Goal: Communication & Community: Participate in discussion

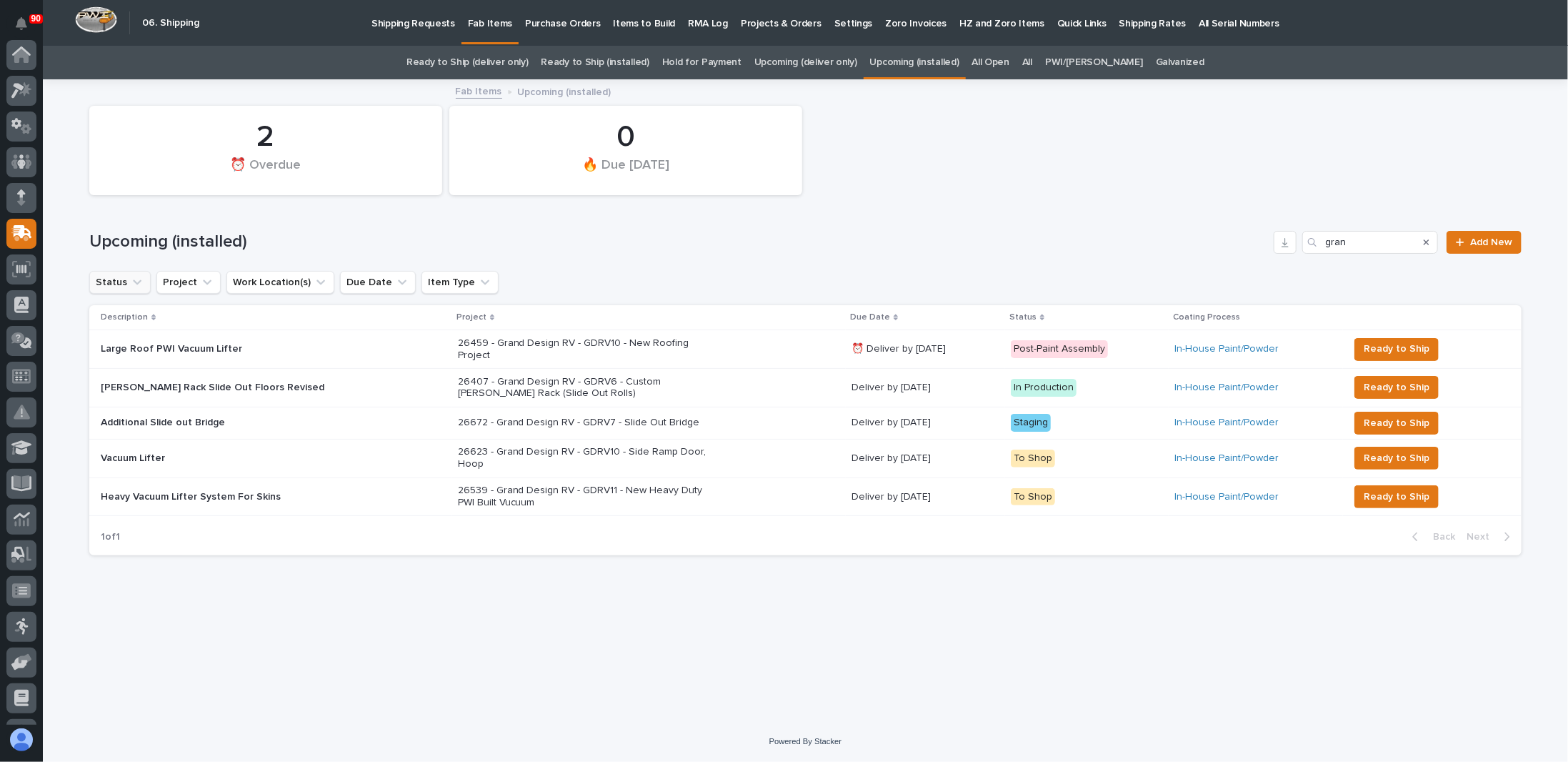
scroll to position [137, 0]
click at [805, 58] on link "Upcoming (deliver only)" at bounding box center [805, 62] width 103 height 34
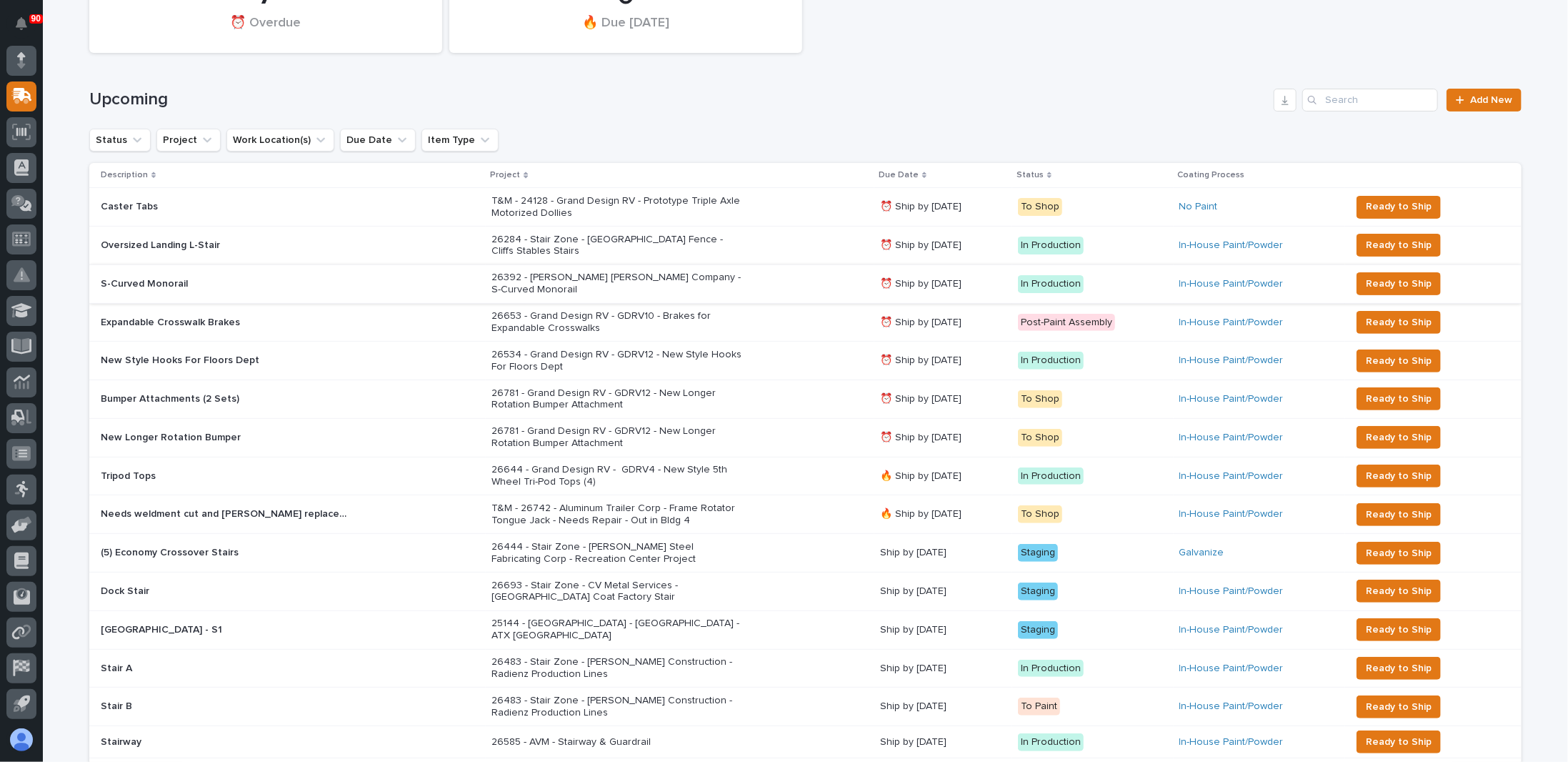
scroll to position [143, 0]
click at [673, 310] on p "26653 - Grand Design RV - GDRV10 - Brakes for Expandable Crosswalks" at bounding box center [616, 322] width 250 height 25
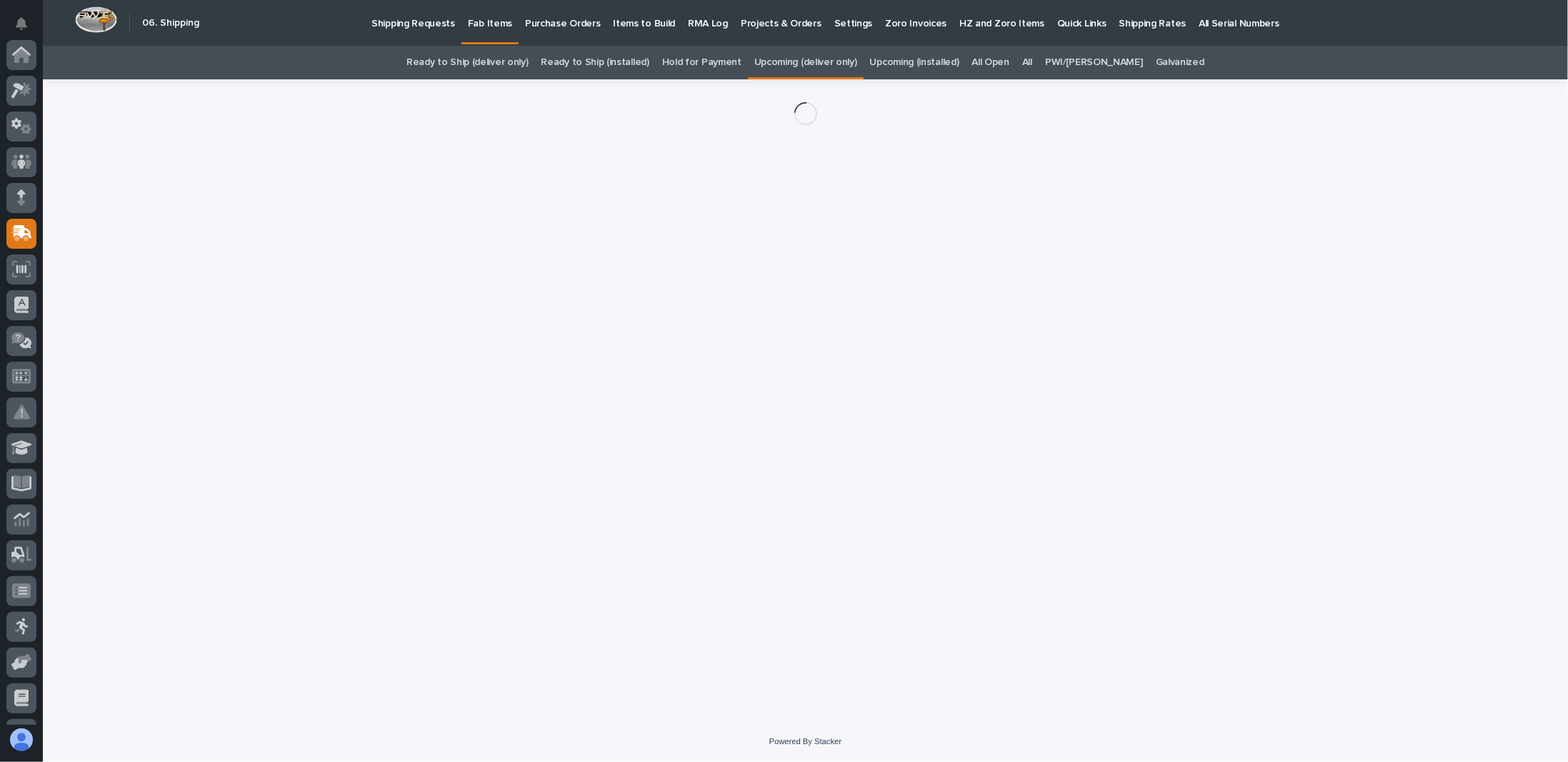
scroll to position [137, 0]
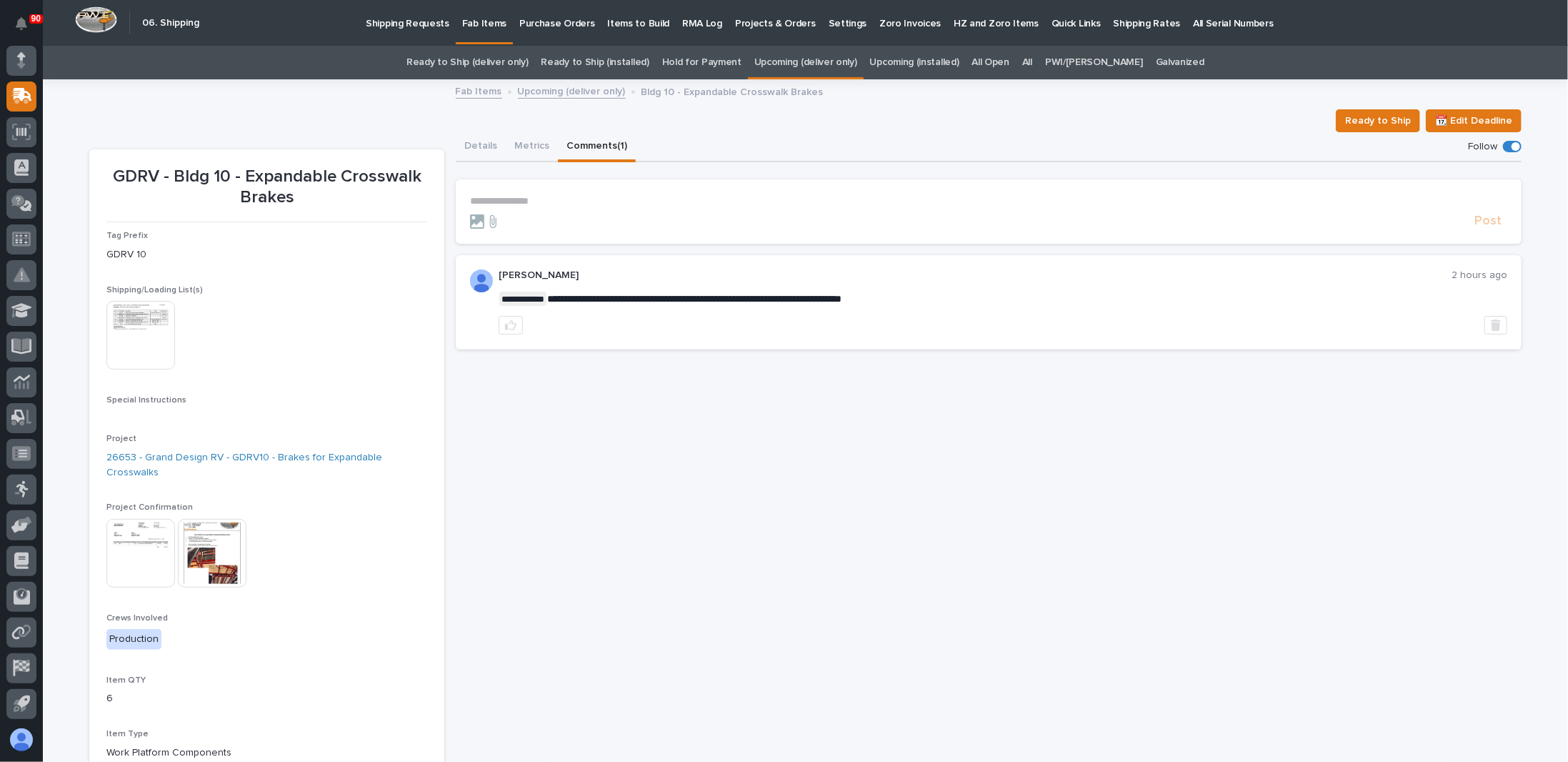
click at [581, 147] on button "Comments (1)" at bounding box center [596, 147] width 78 height 30
click at [478, 149] on button "Details" at bounding box center [480, 147] width 50 height 30
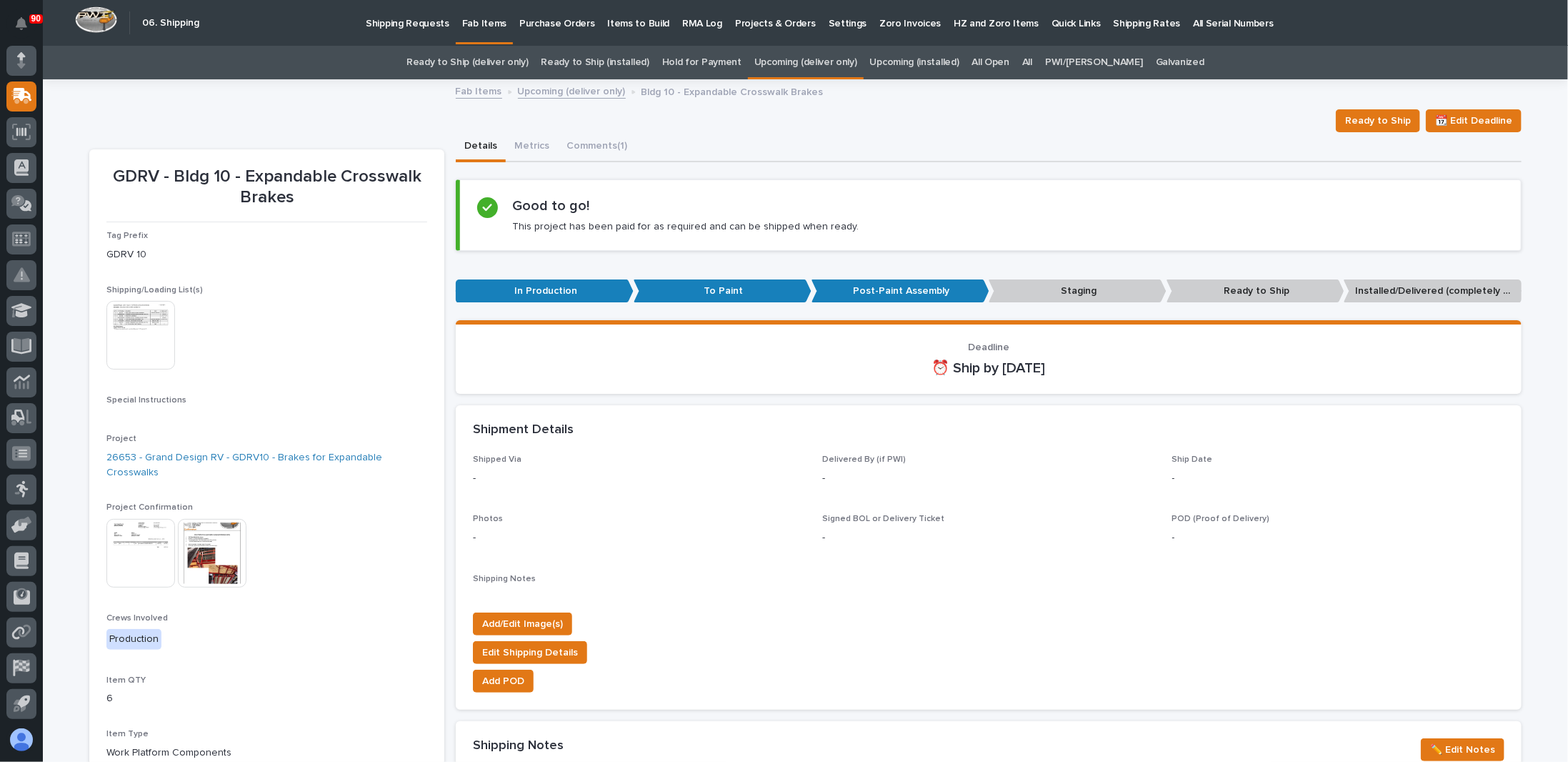
click at [549, 90] on link "Upcoming (deliver only)" at bounding box center [572, 90] width 108 height 16
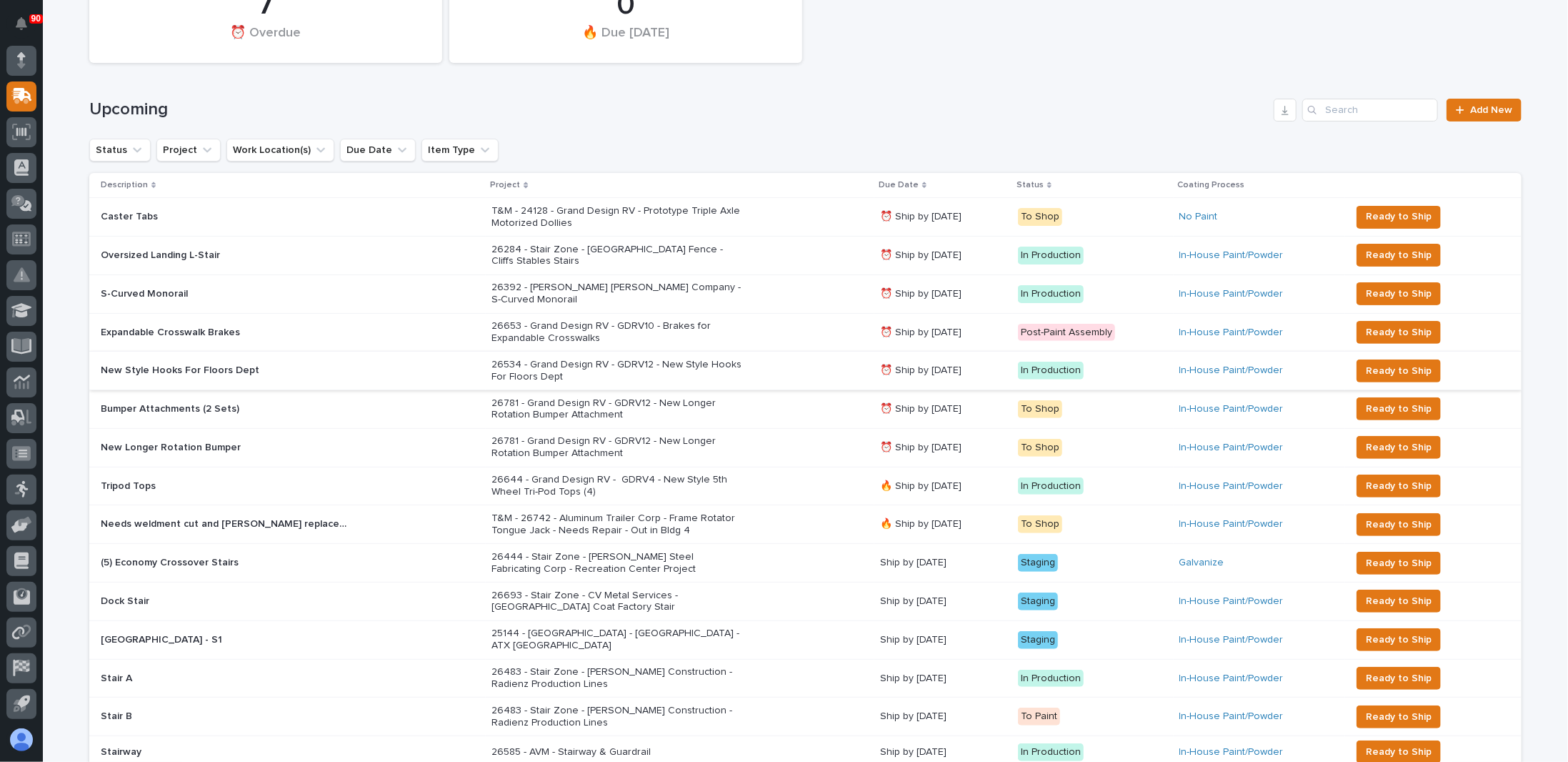
scroll to position [188, 0]
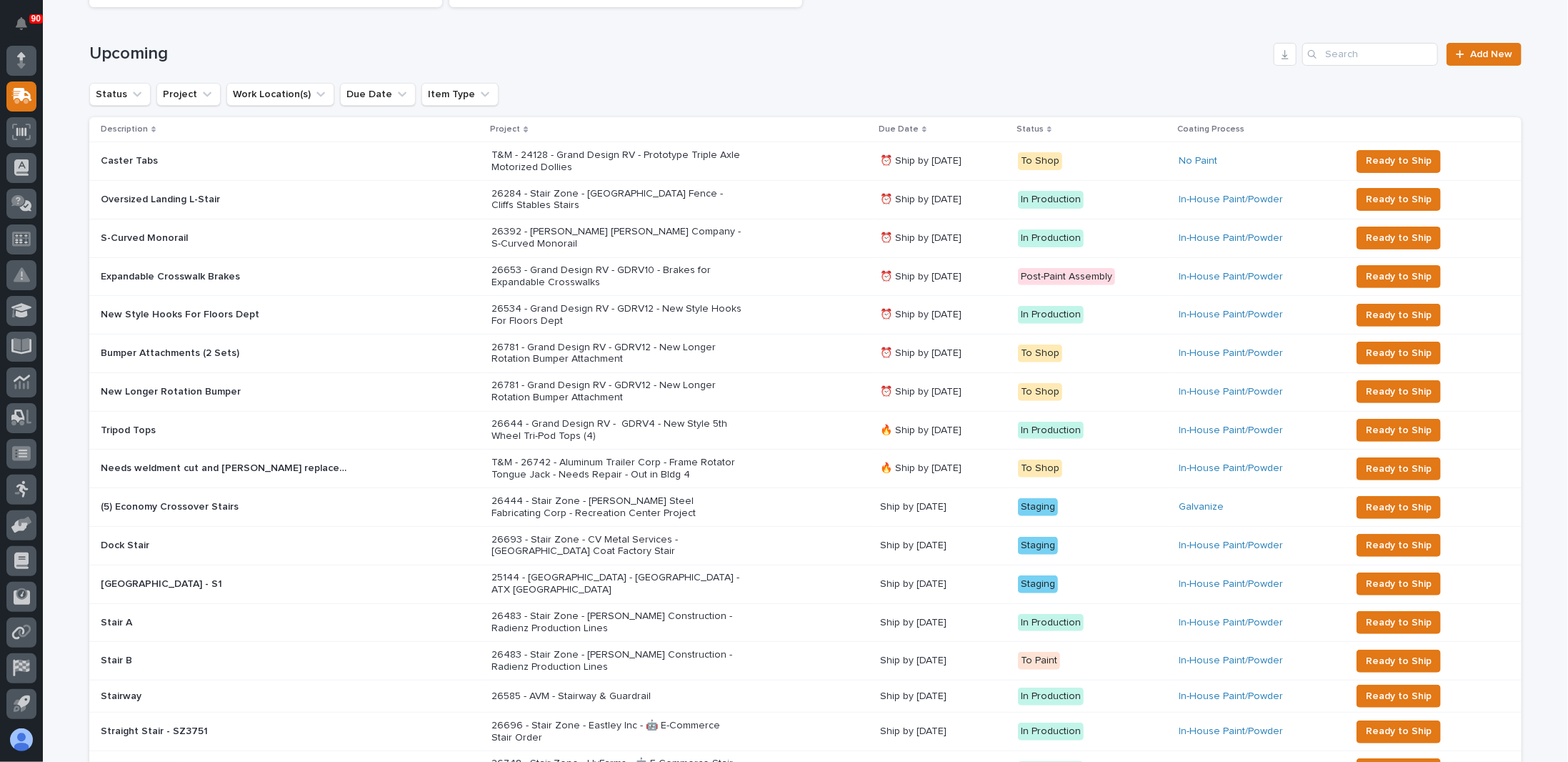
click at [646, 303] on p "26534 - Grand Design RV - GDRV12 - New Style Hooks For Floors Dept" at bounding box center [616, 315] width 250 height 25
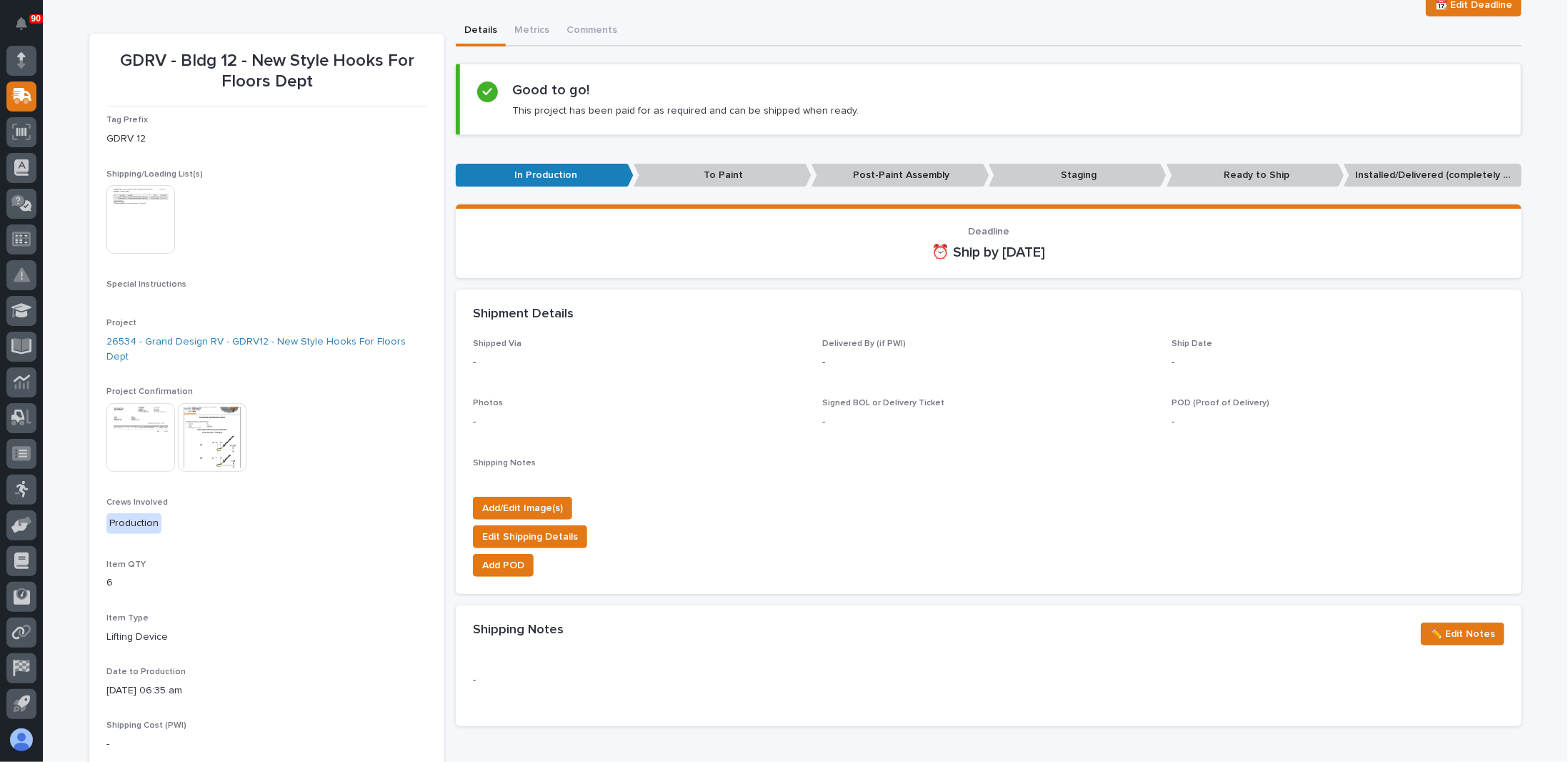
scroll to position [143, 0]
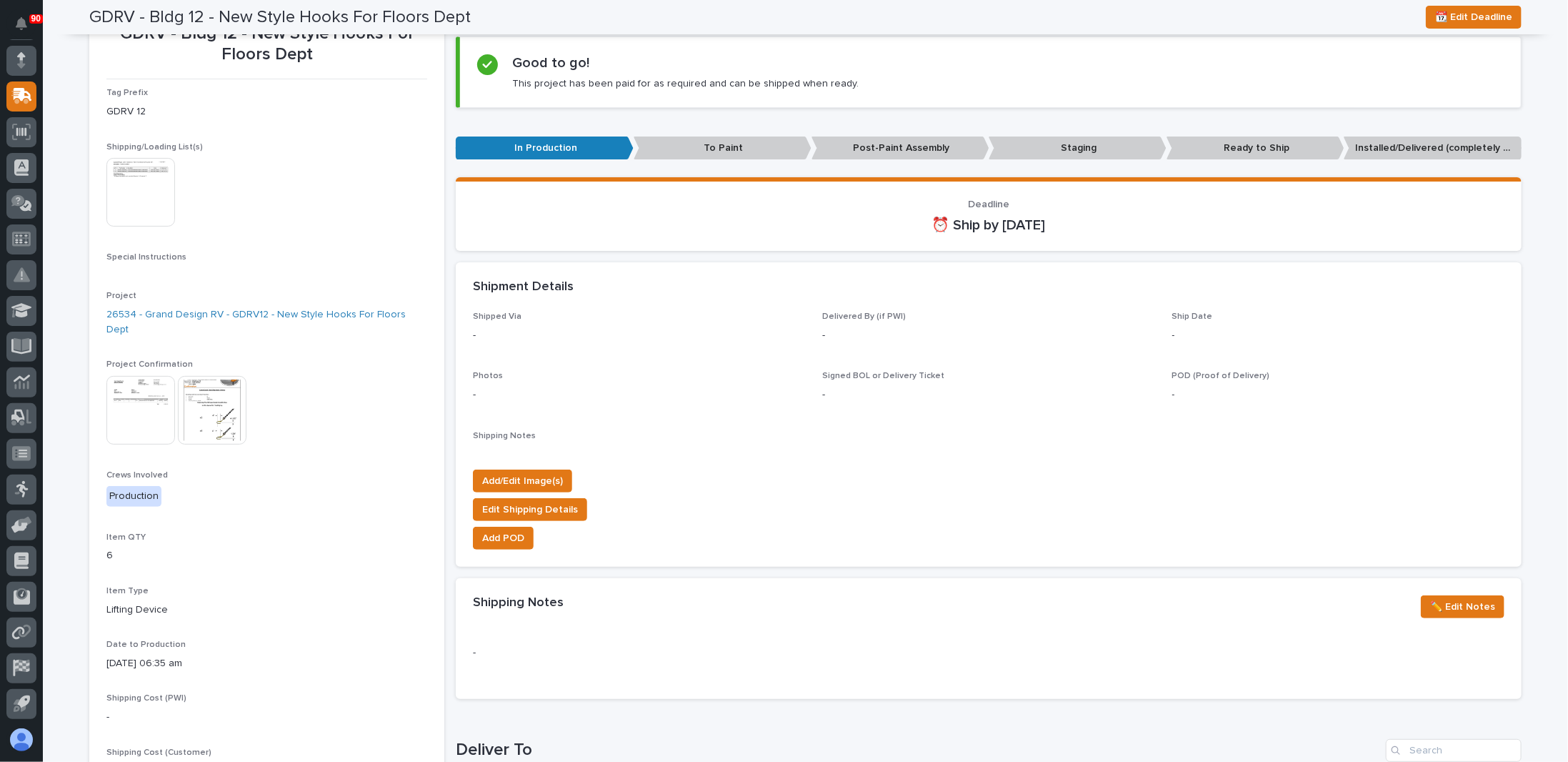
click at [204, 399] on img at bounding box center [212, 409] width 68 height 69
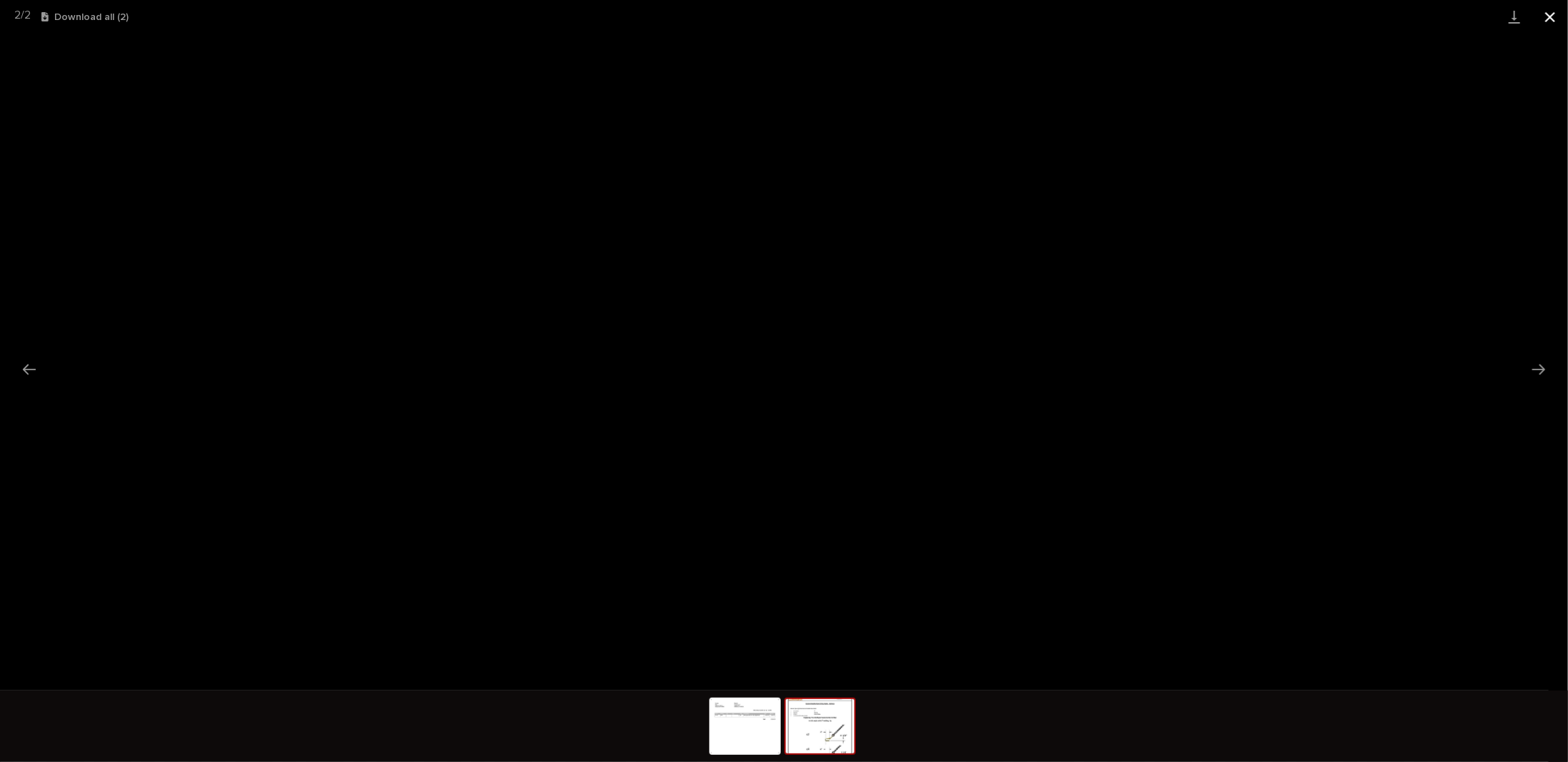
click at [1552, 14] on button "Close gallery" at bounding box center [1550, 16] width 36 height 34
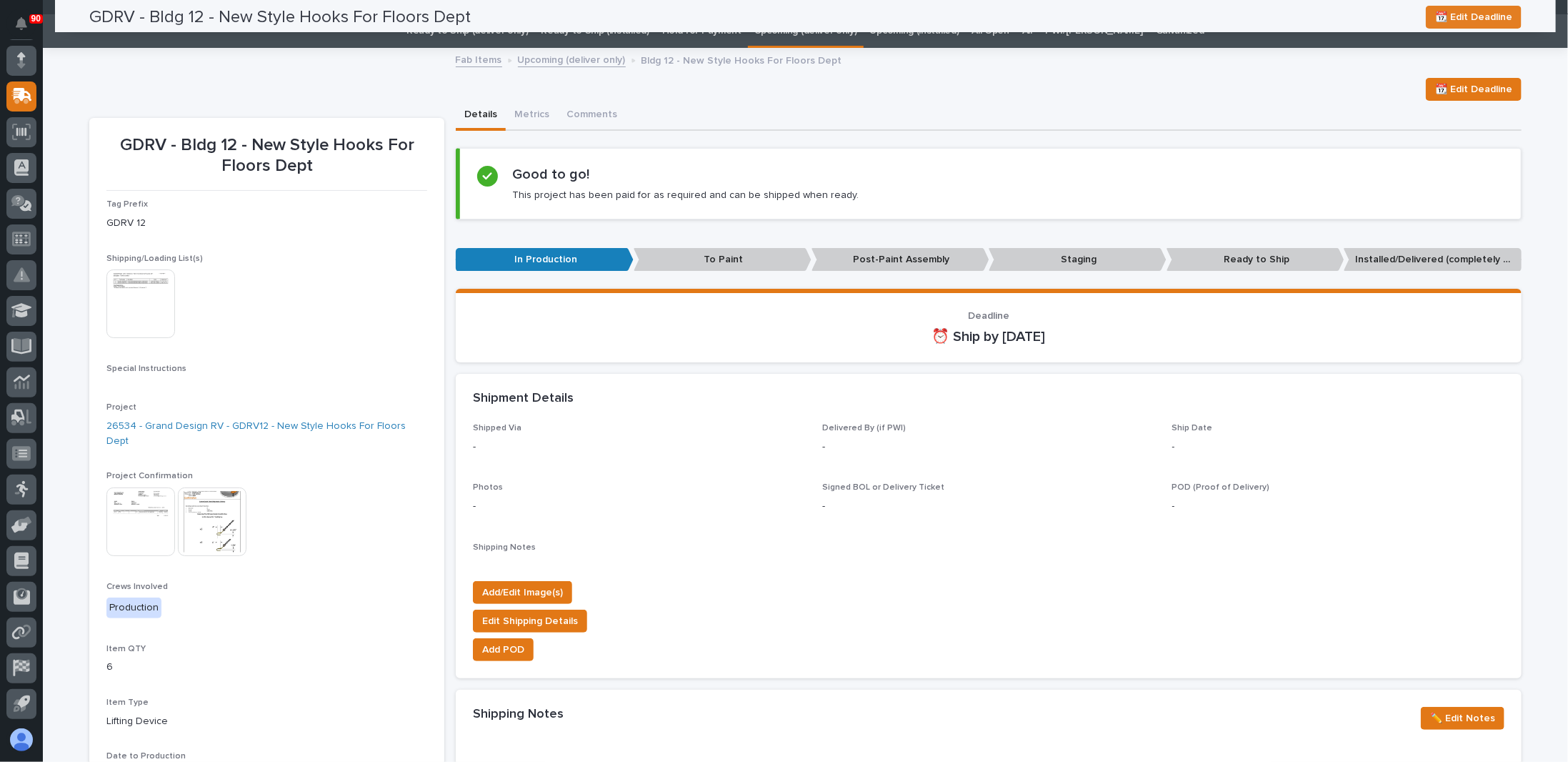
scroll to position [0, 0]
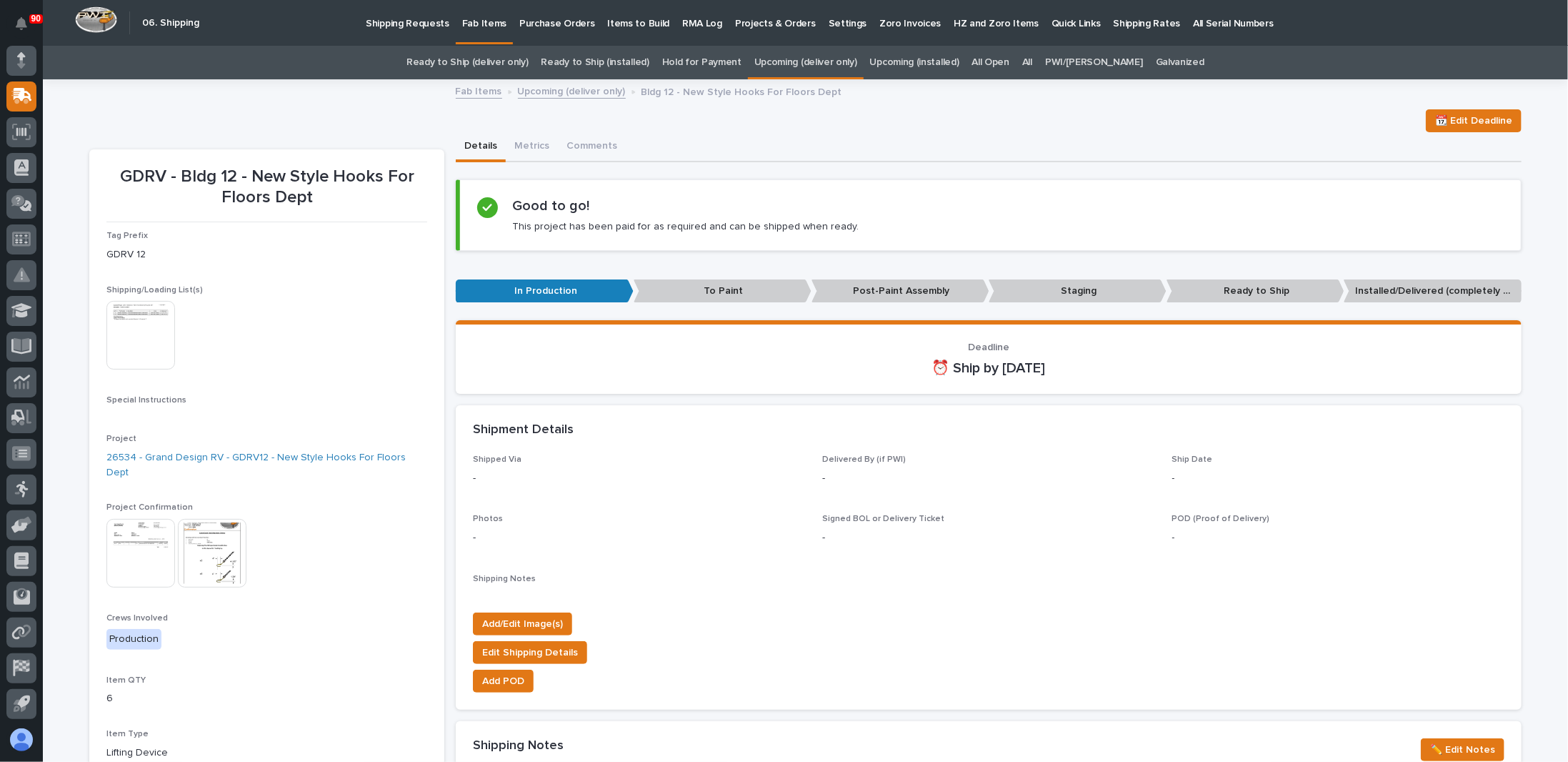
click at [209, 558] on img at bounding box center [212, 553] width 68 height 69
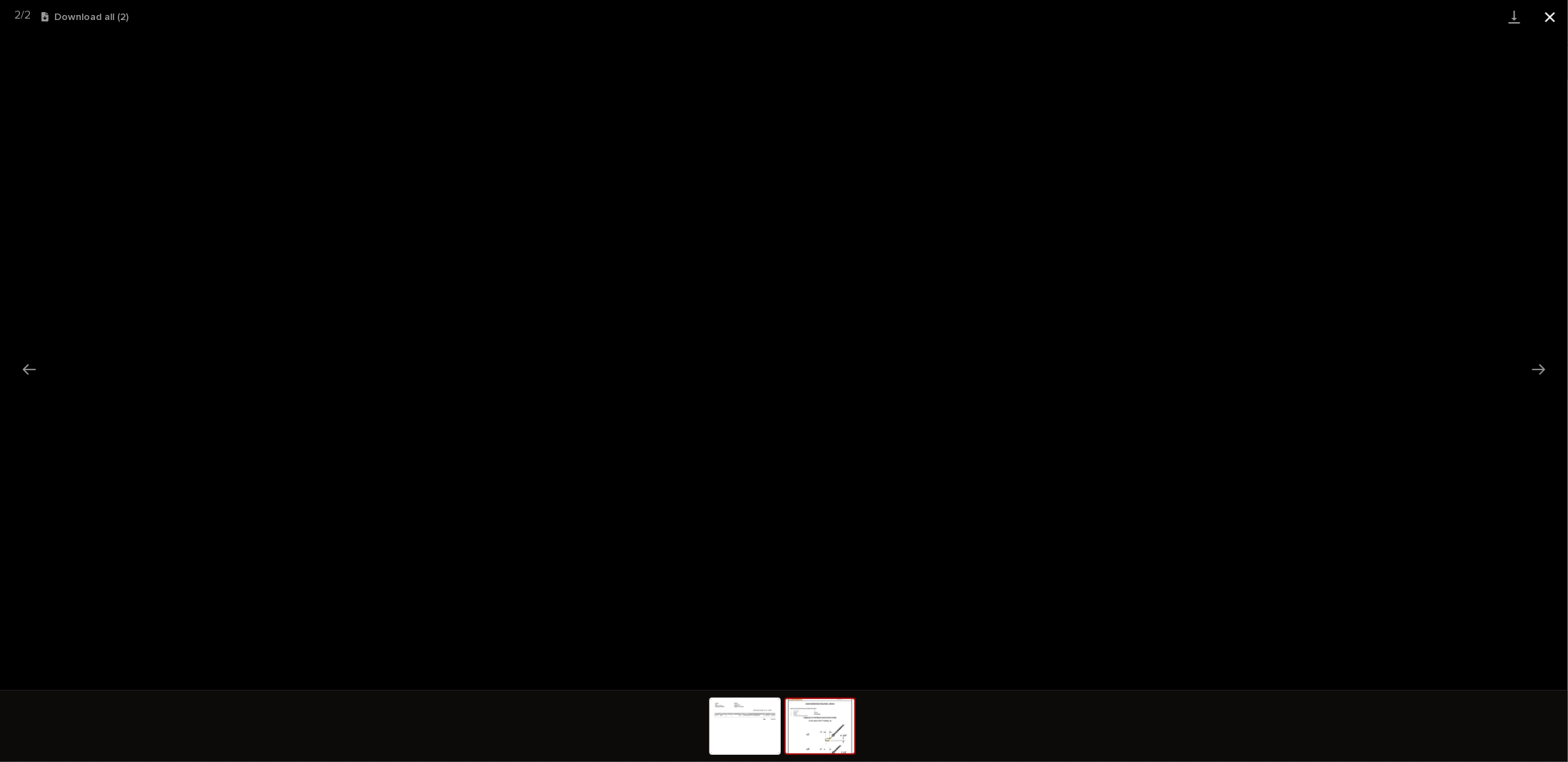
click at [1546, 17] on button "Close gallery" at bounding box center [1550, 16] width 36 height 34
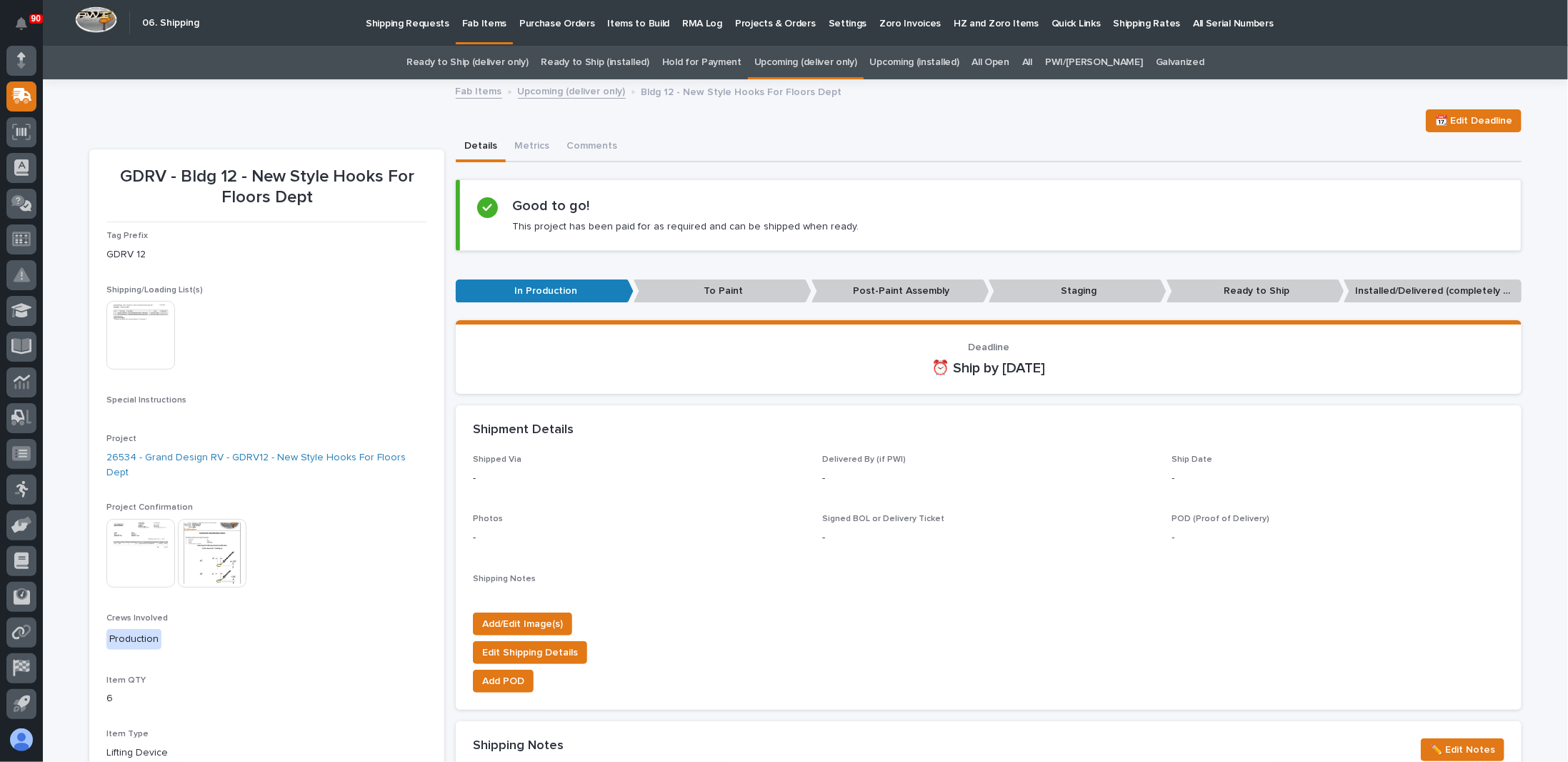
click at [577, 148] on button "Comments" at bounding box center [592, 147] width 68 height 30
click at [579, 143] on button "Comments" at bounding box center [592, 147] width 68 height 30
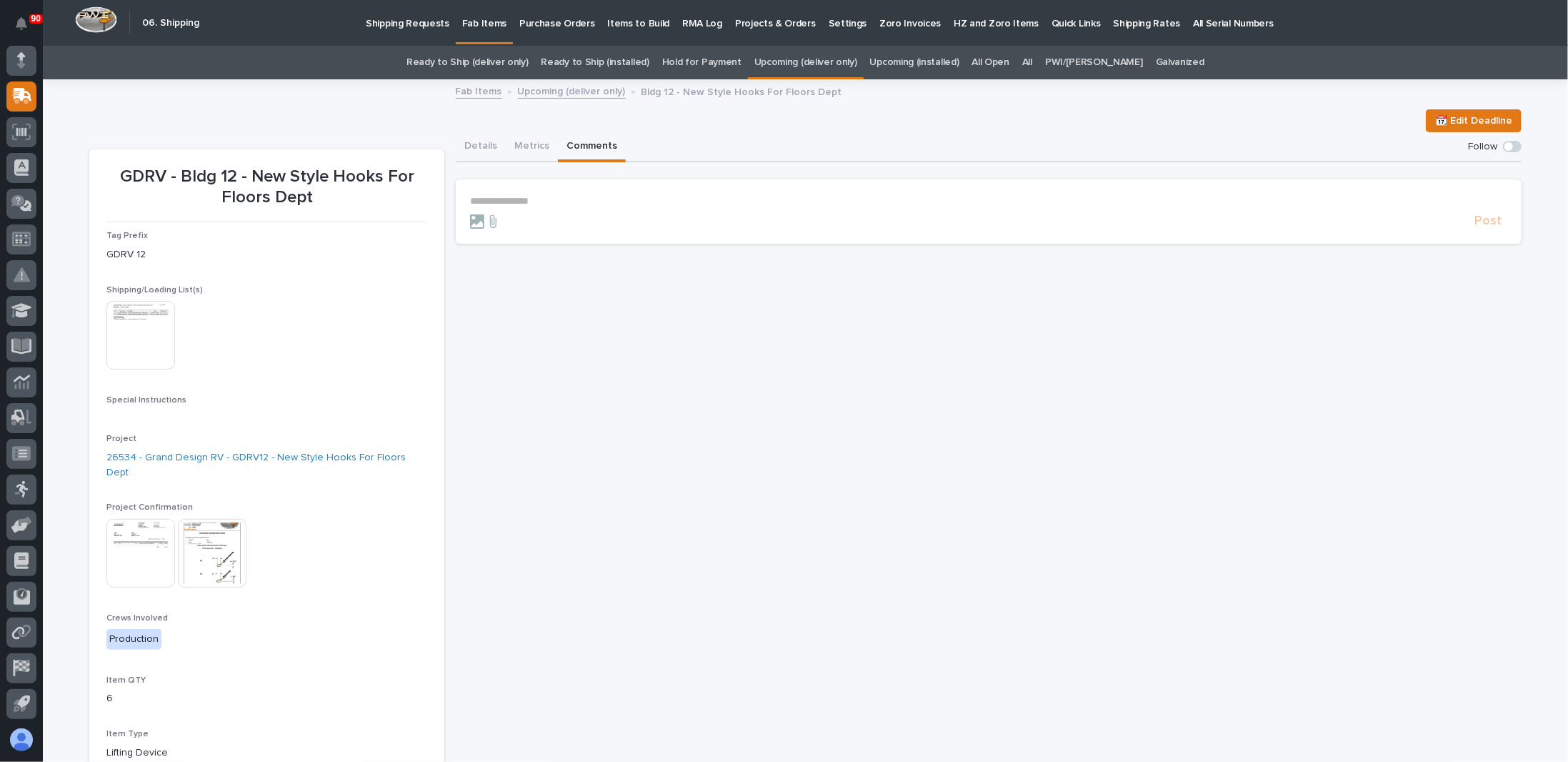
click at [514, 202] on p "**********" at bounding box center [989, 201] width 1037 height 12
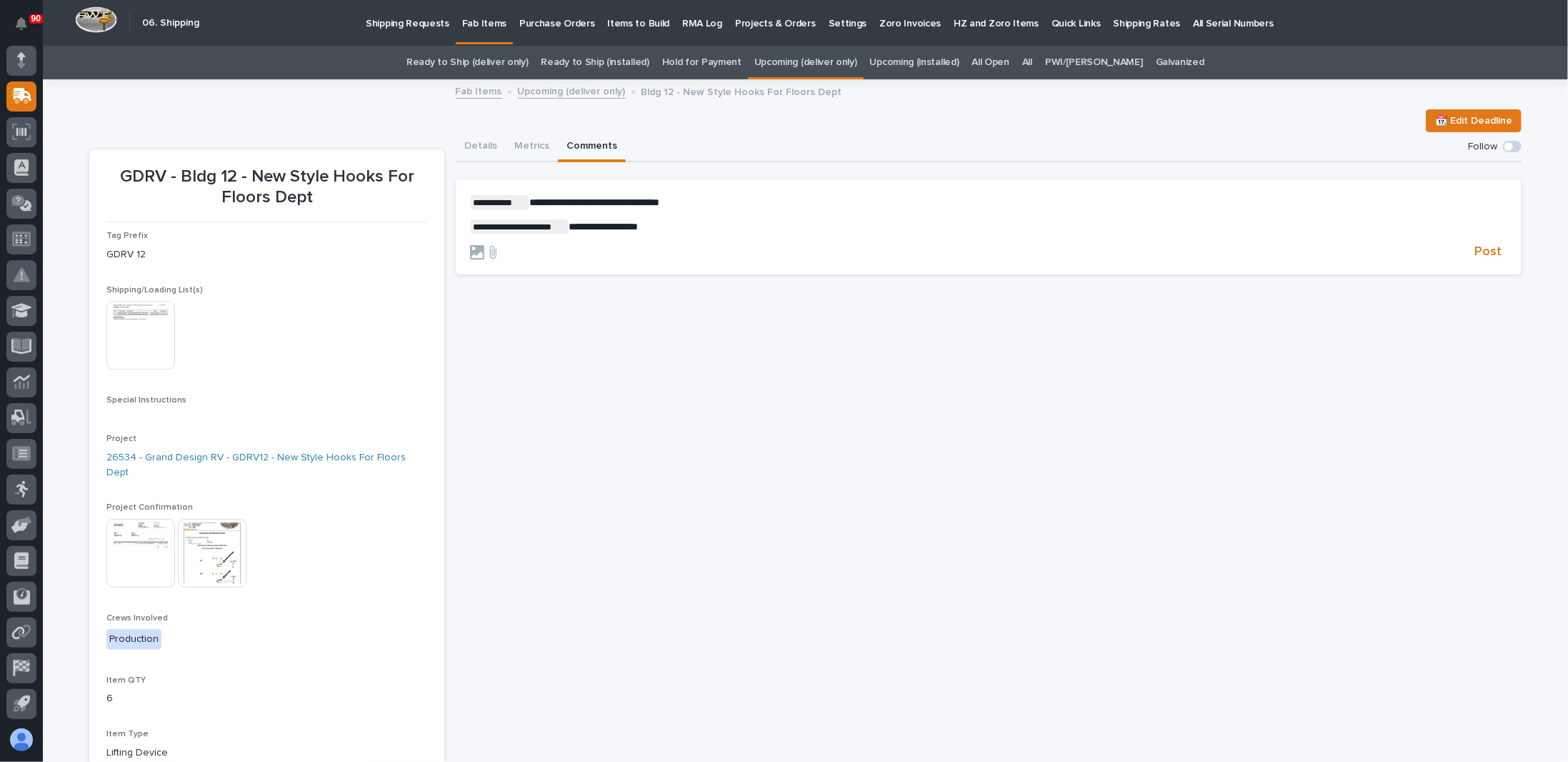
click at [205, 543] on img at bounding box center [212, 553] width 68 height 69
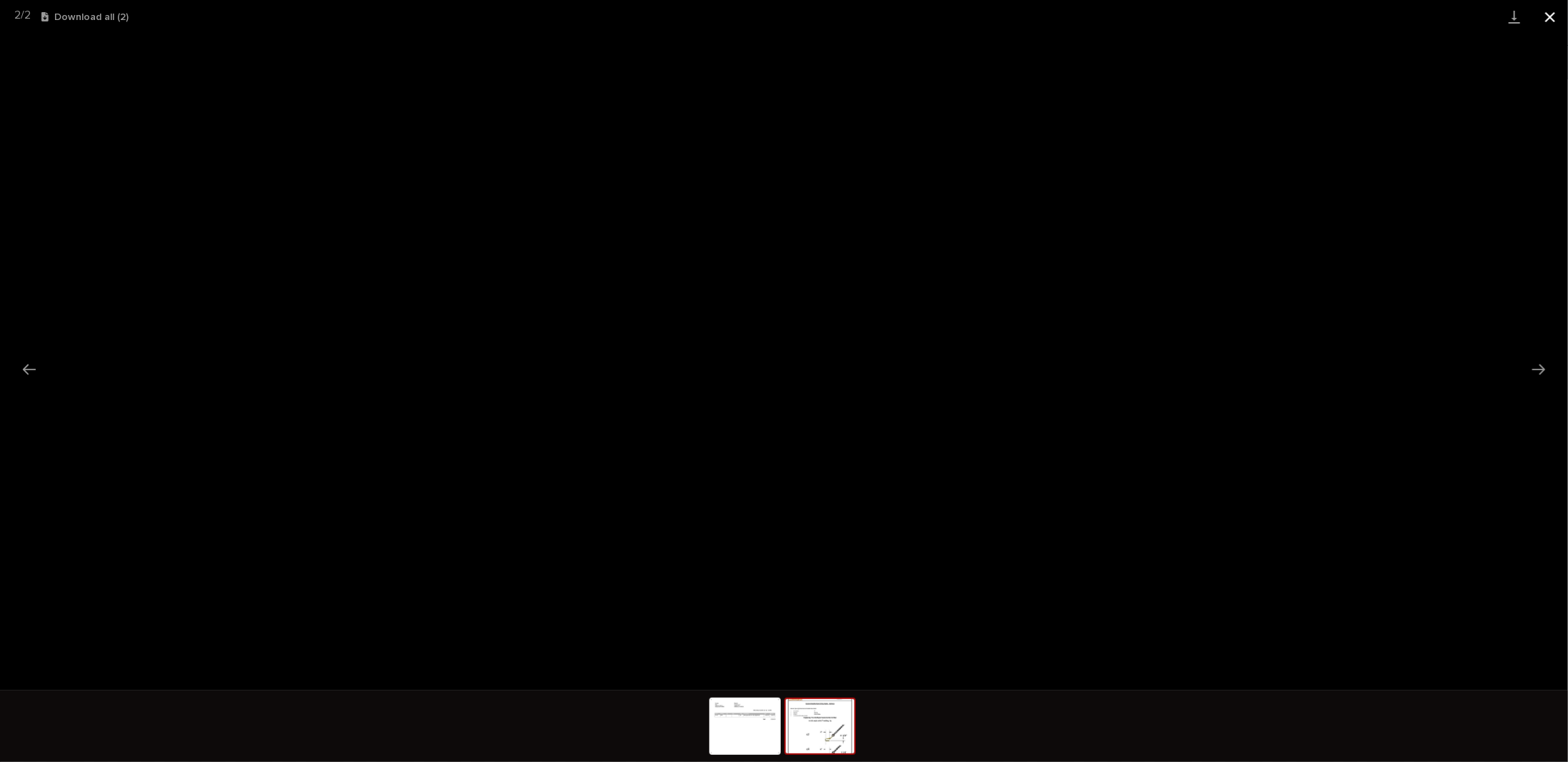
click at [1549, 17] on button "Close gallery" at bounding box center [1550, 16] width 36 height 34
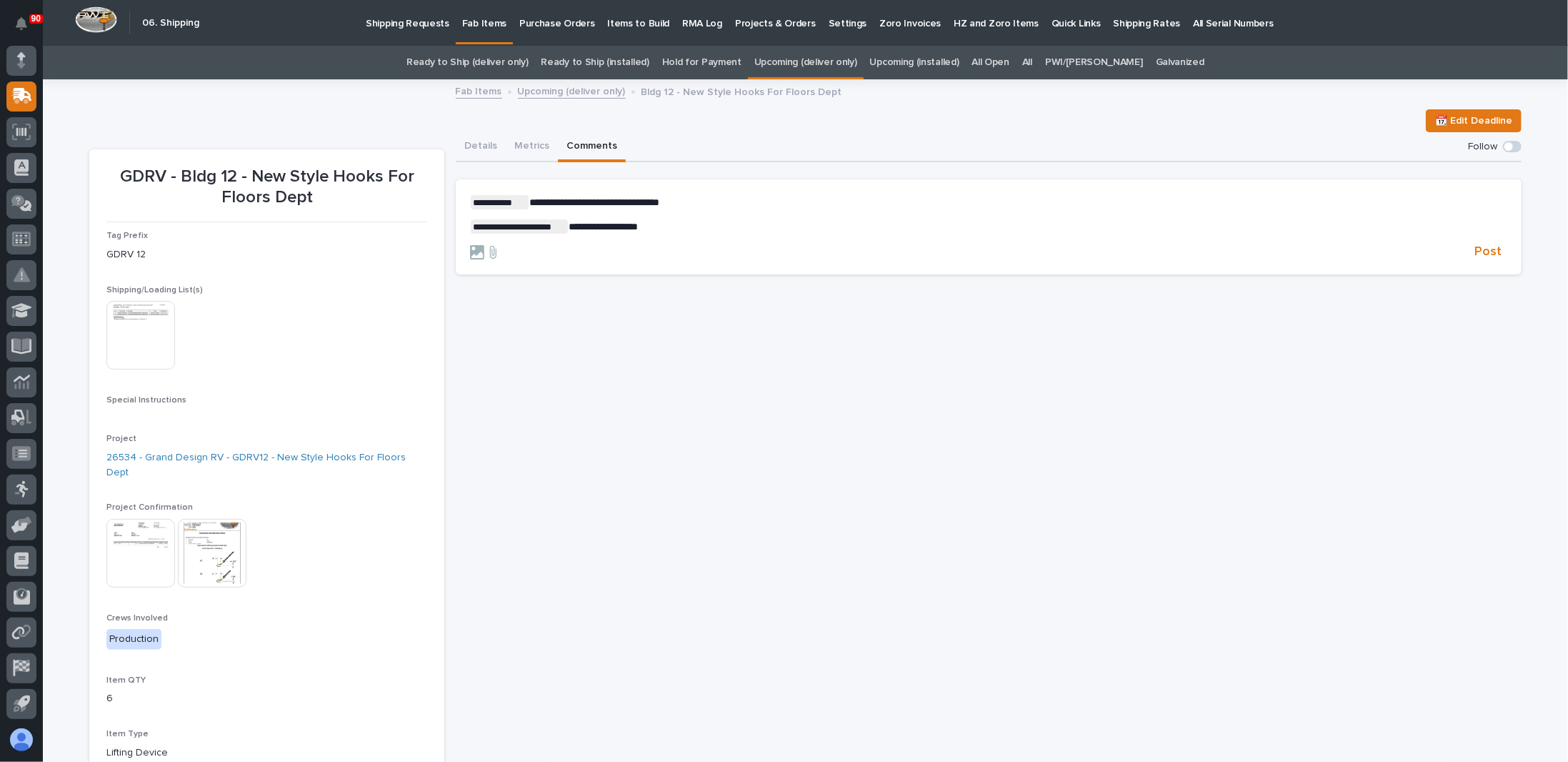
click at [684, 231] on p "**********" at bounding box center [989, 227] width 1037 height 15
click at [677, 227] on p "**********" at bounding box center [989, 227] width 1037 height 15
click at [671, 231] on p "**********" at bounding box center [989, 227] width 1037 height 15
click at [672, 231] on p "**********" at bounding box center [989, 227] width 1037 height 15
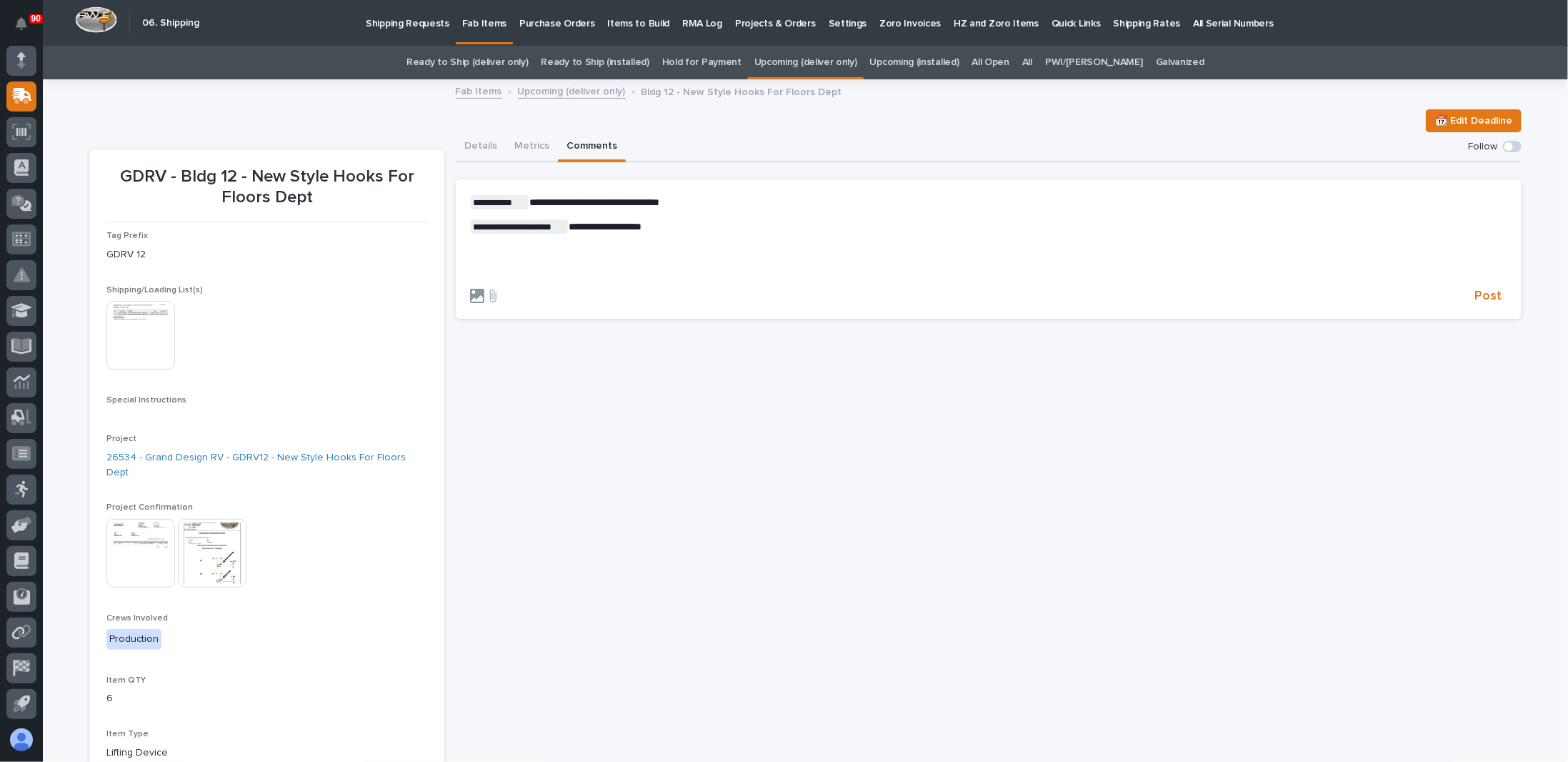
click at [472, 294] on icon at bounding box center [478, 296] width 15 height 15
click at [470, 289] on input "file" at bounding box center [470, 289] width 0 height 0
click at [470, 297] on icon at bounding box center [478, 296] width 15 height 15
click at [470, 289] on input "file" at bounding box center [470, 289] width 0 height 0
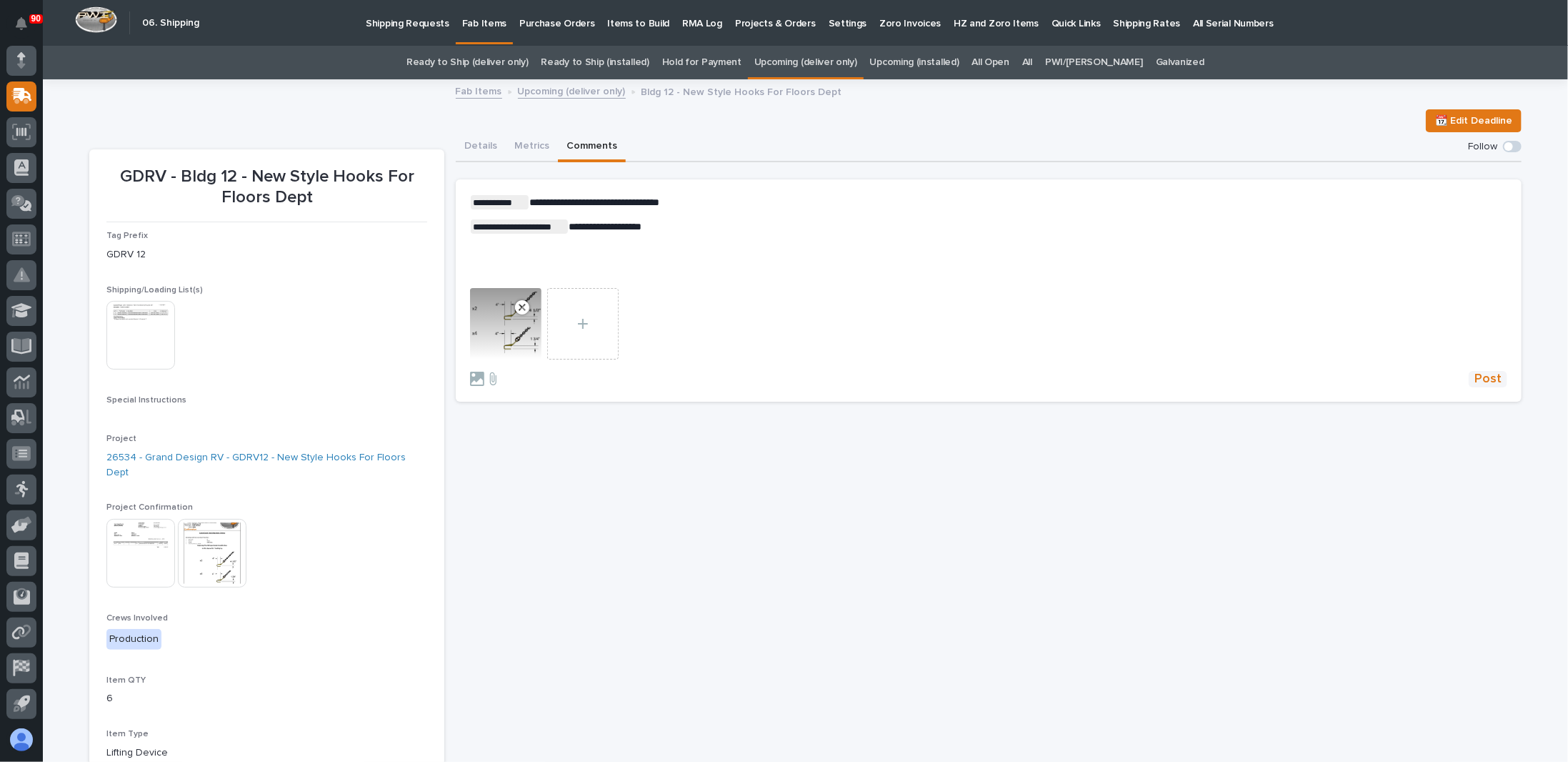
click at [1483, 383] on span "Post" at bounding box center [1489, 379] width 27 height 16
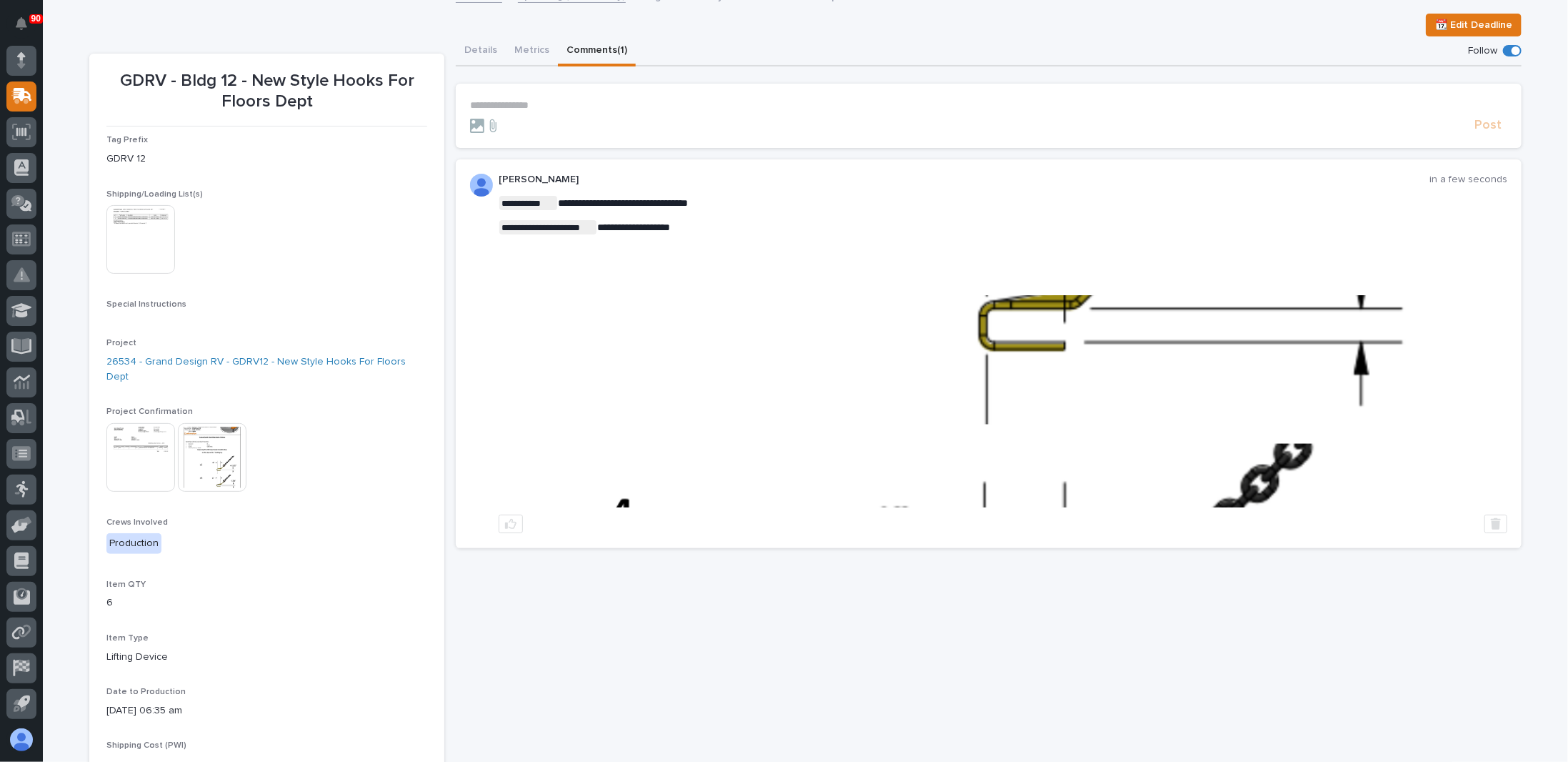
scroll to position [143, 0]
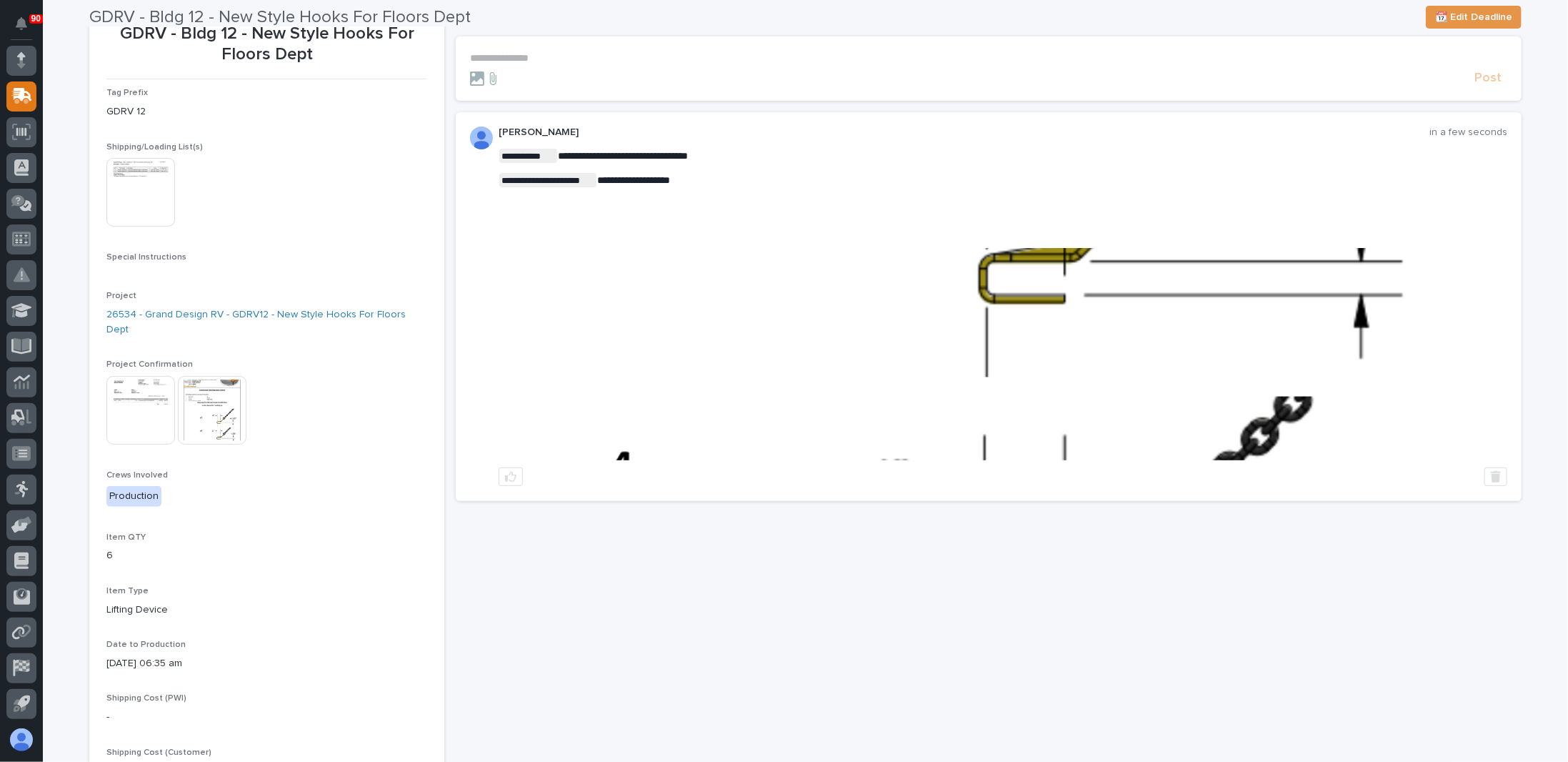
click at [1075, 406] on img at bounding box center [1004, 354] width 1006 height 212
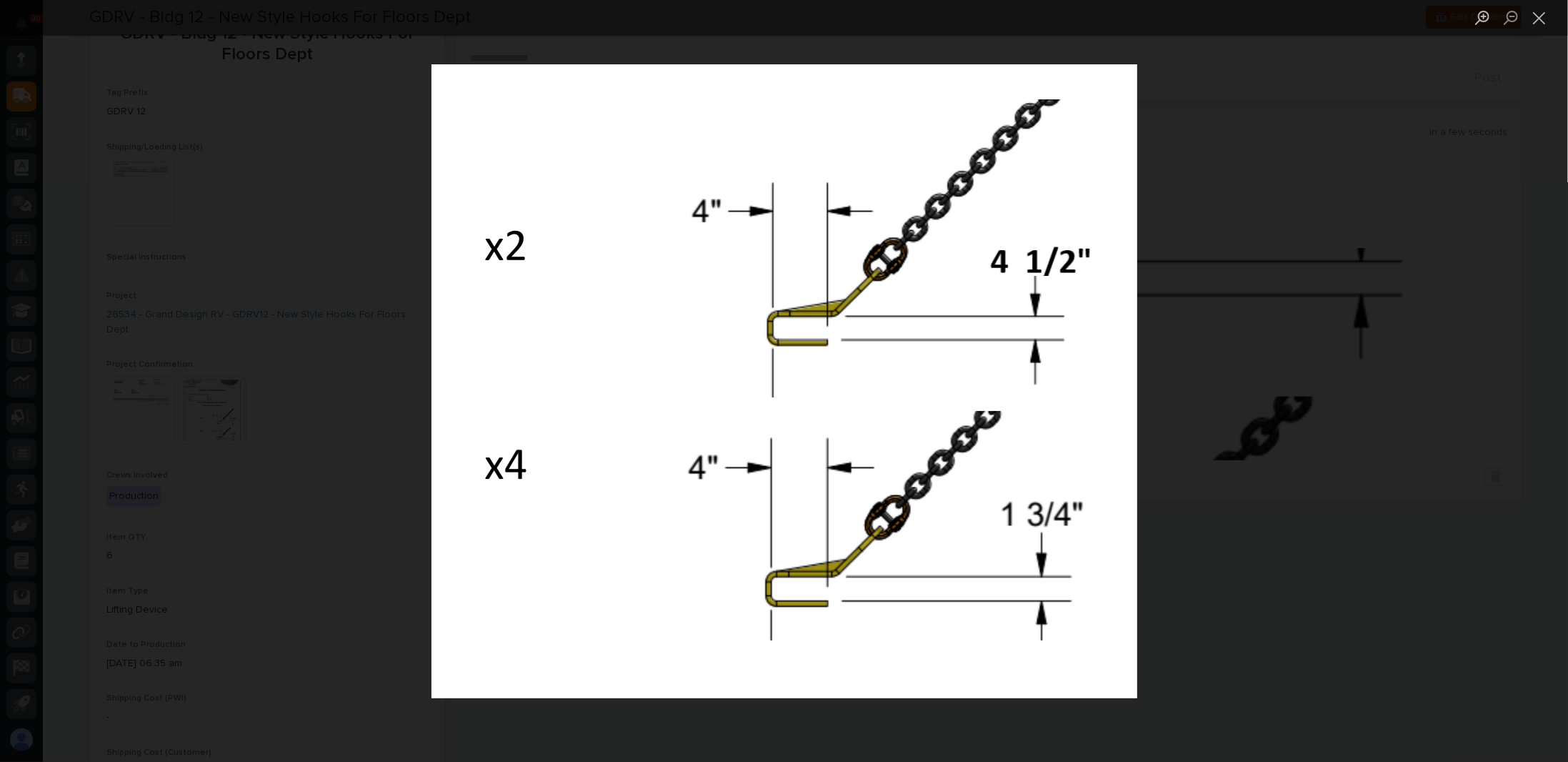
click at [1199, 340] on div "Lightbox" at bounding box center [784, 381] width 1568 height 762
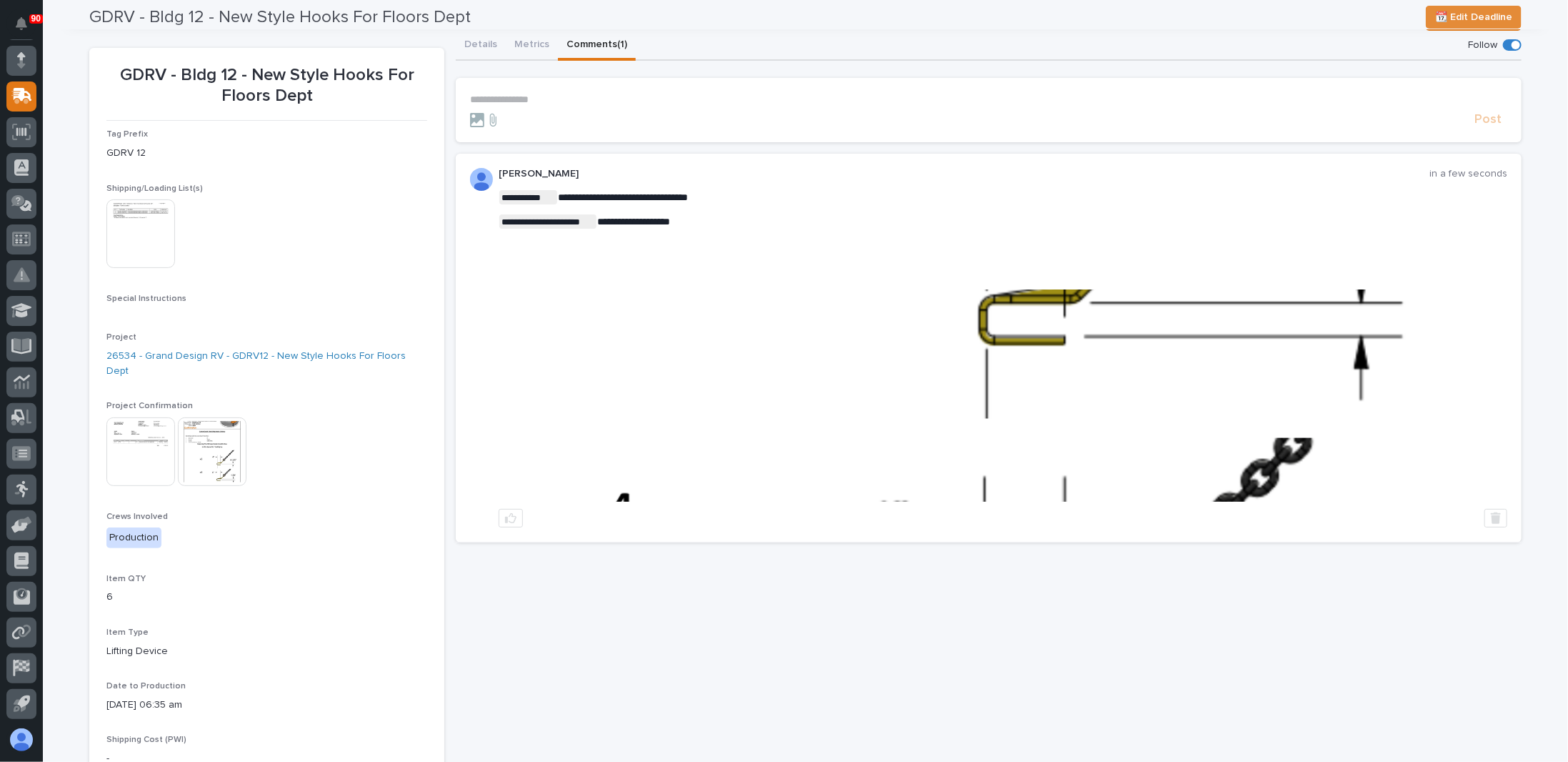
scroll to position [0, 0]
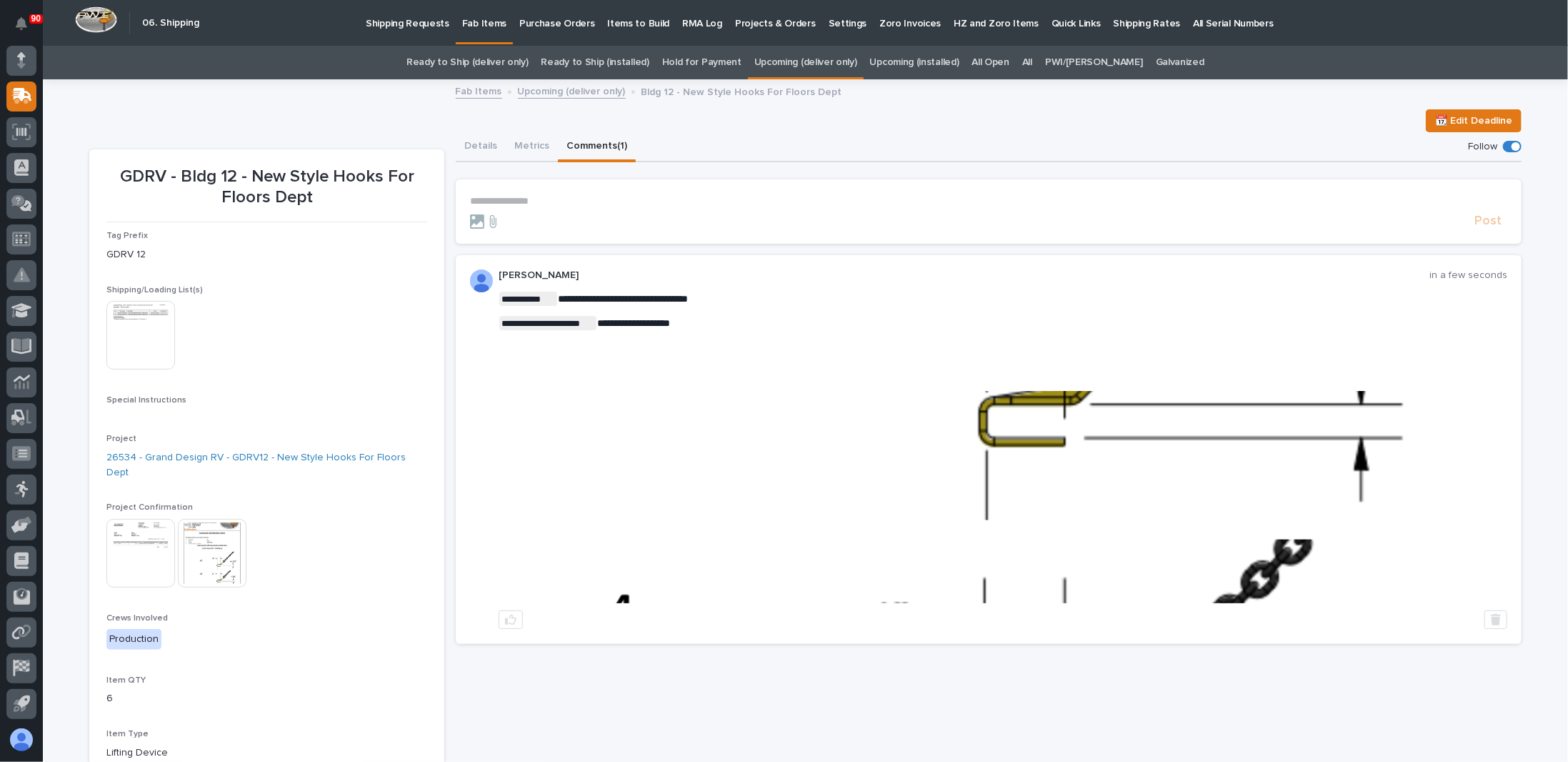
click at [539, 88] on link "Upcoming (deliver only)" at bounding box center [572, 90] width 108 height 16
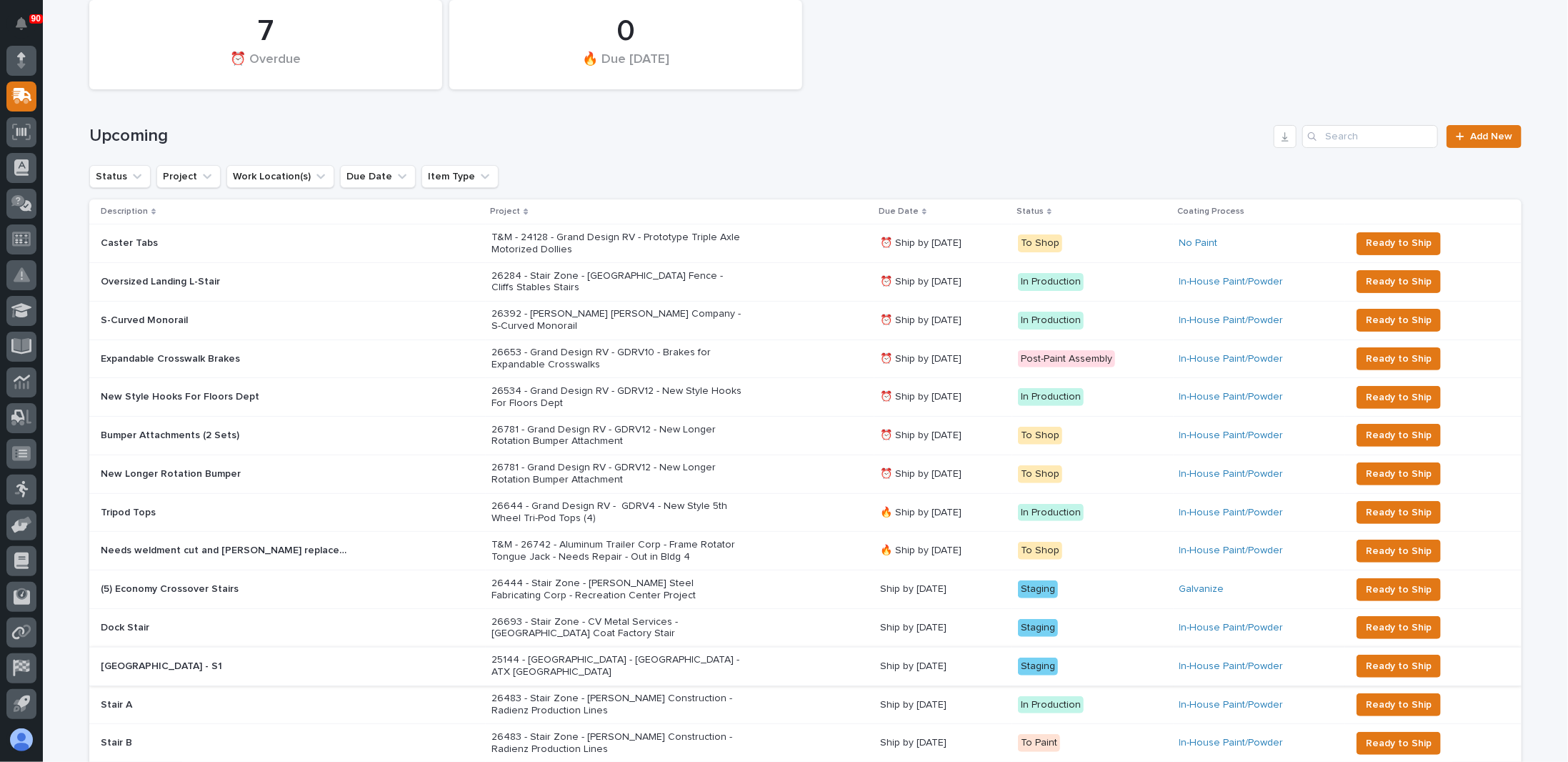
scroll to position [188, 0]
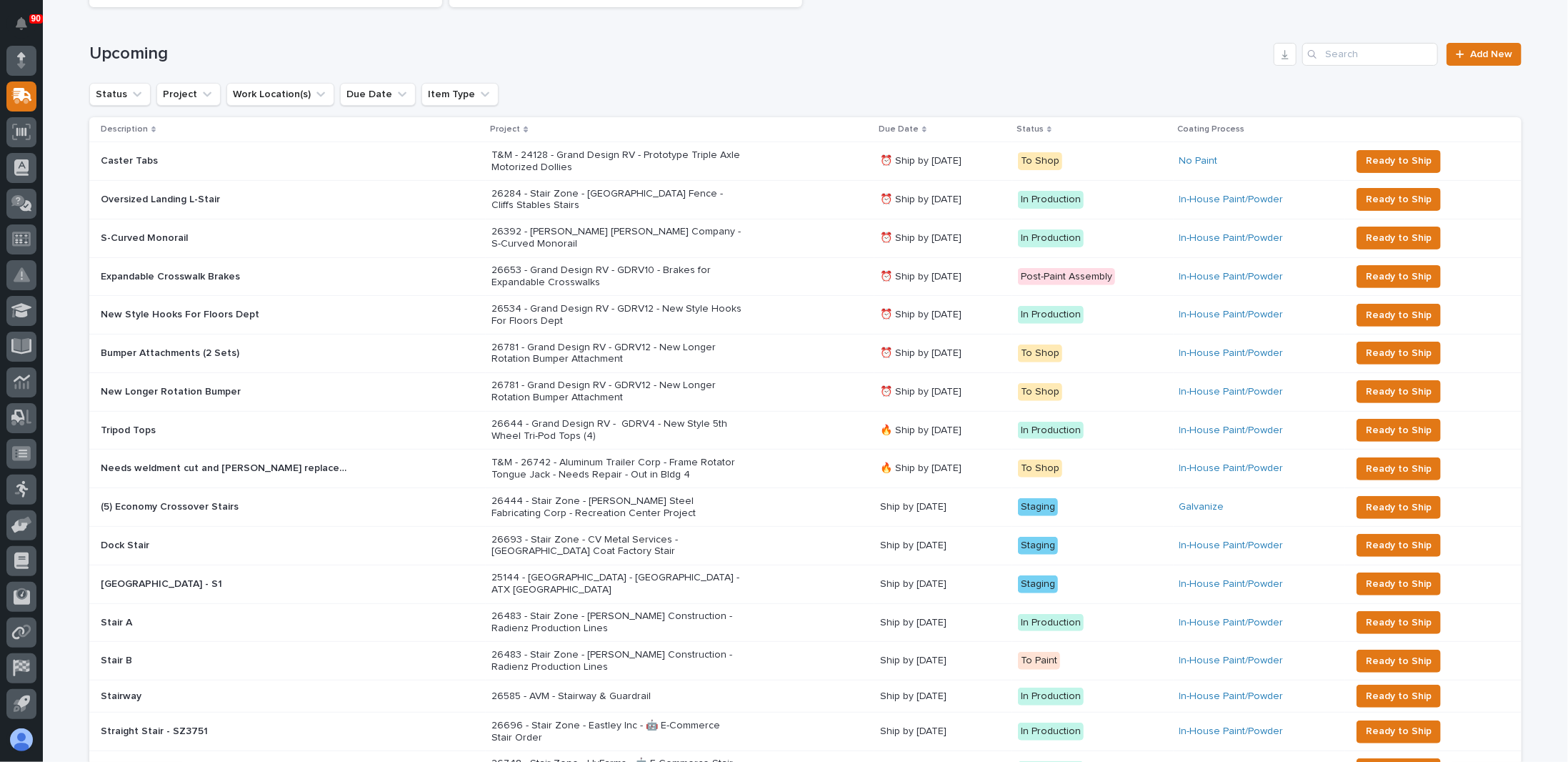
click at [424, 386] on div "New Longer Rotation Bumper New Longer Rotation Bumper" at bounding box center [289, 392] width 379 height 24
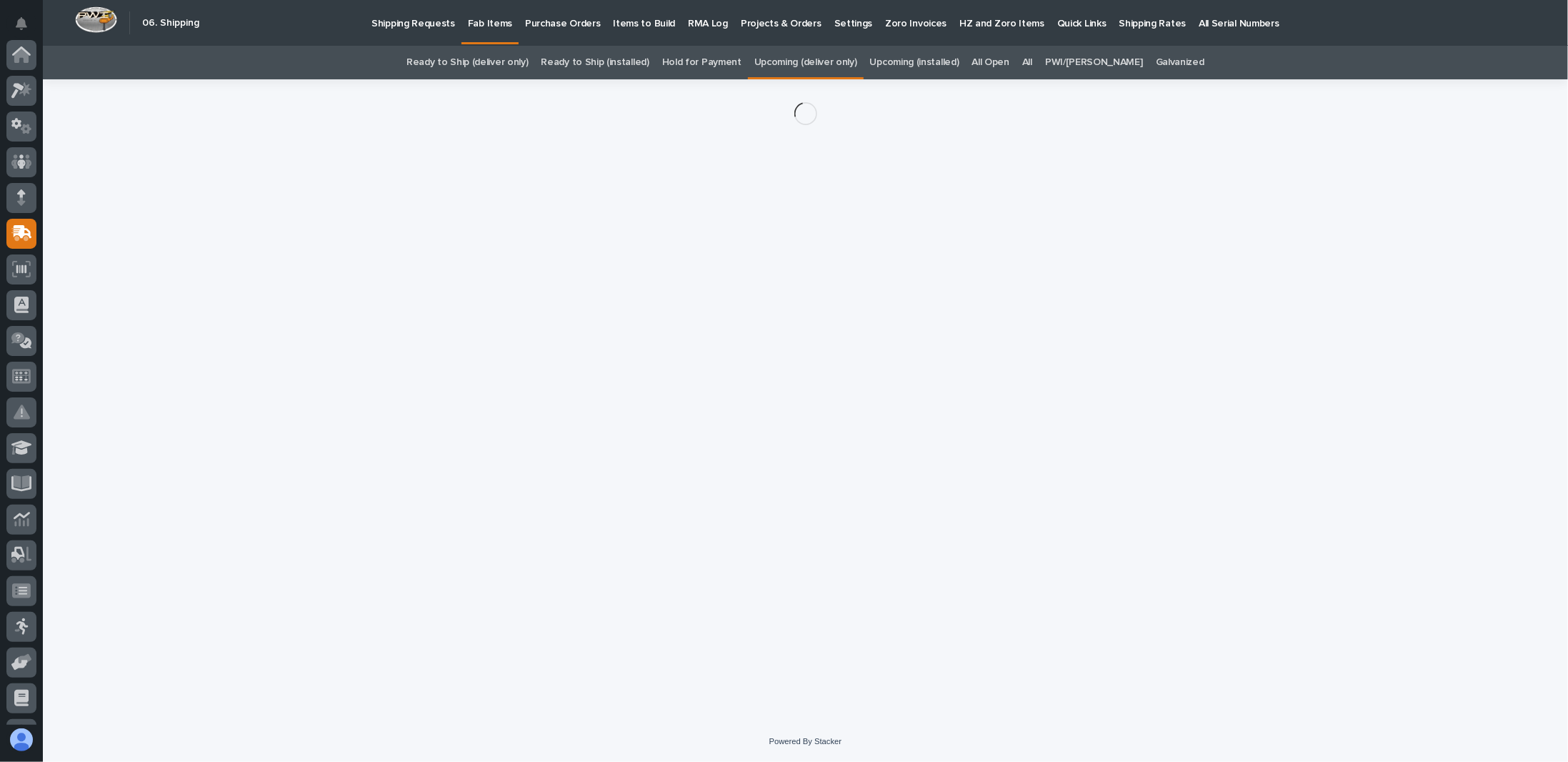
scroll to position [137, 0]
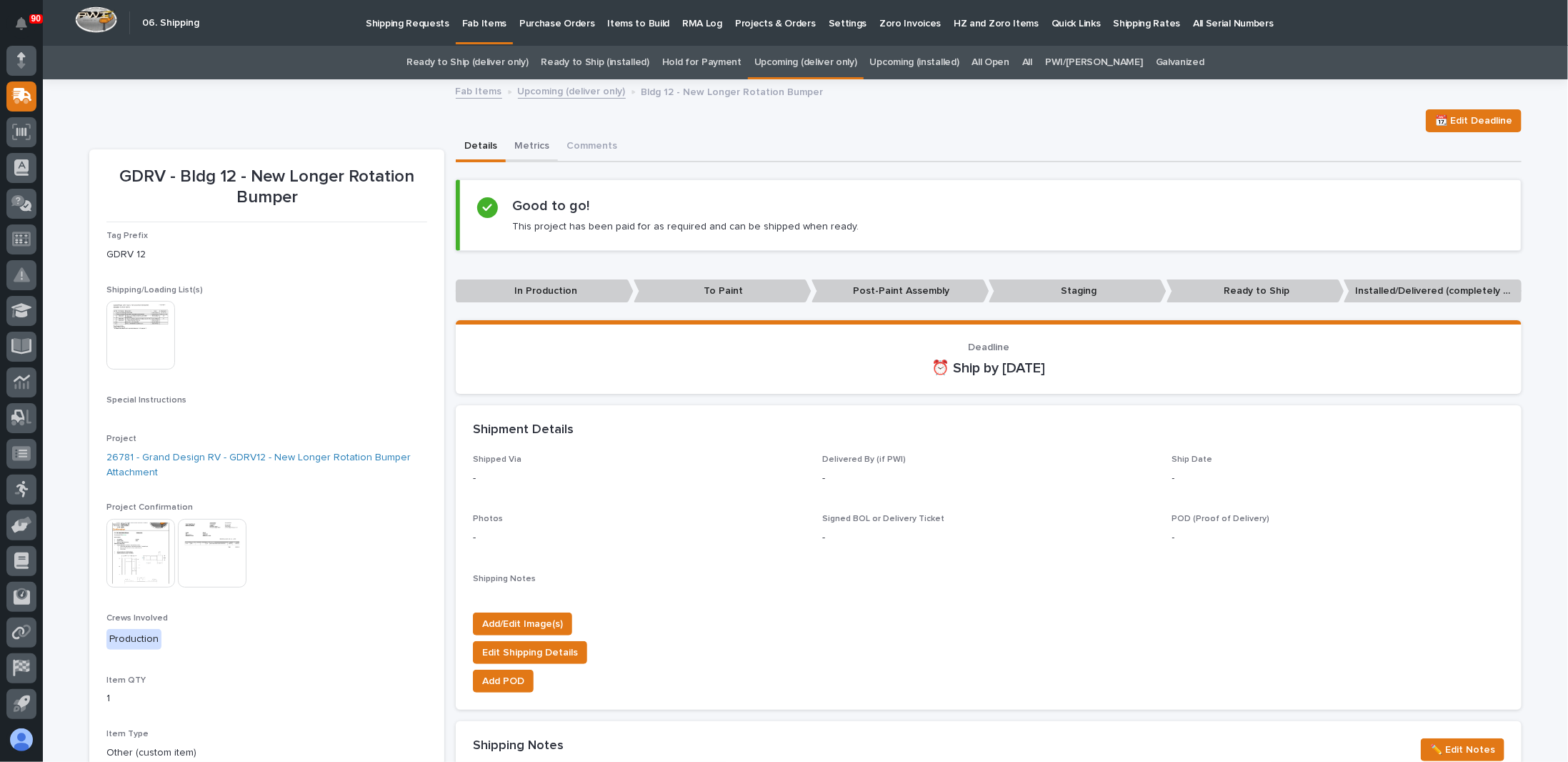
click at [523, 145] on button "Metrics" at bounding box center [531, 147] width 52 height 30
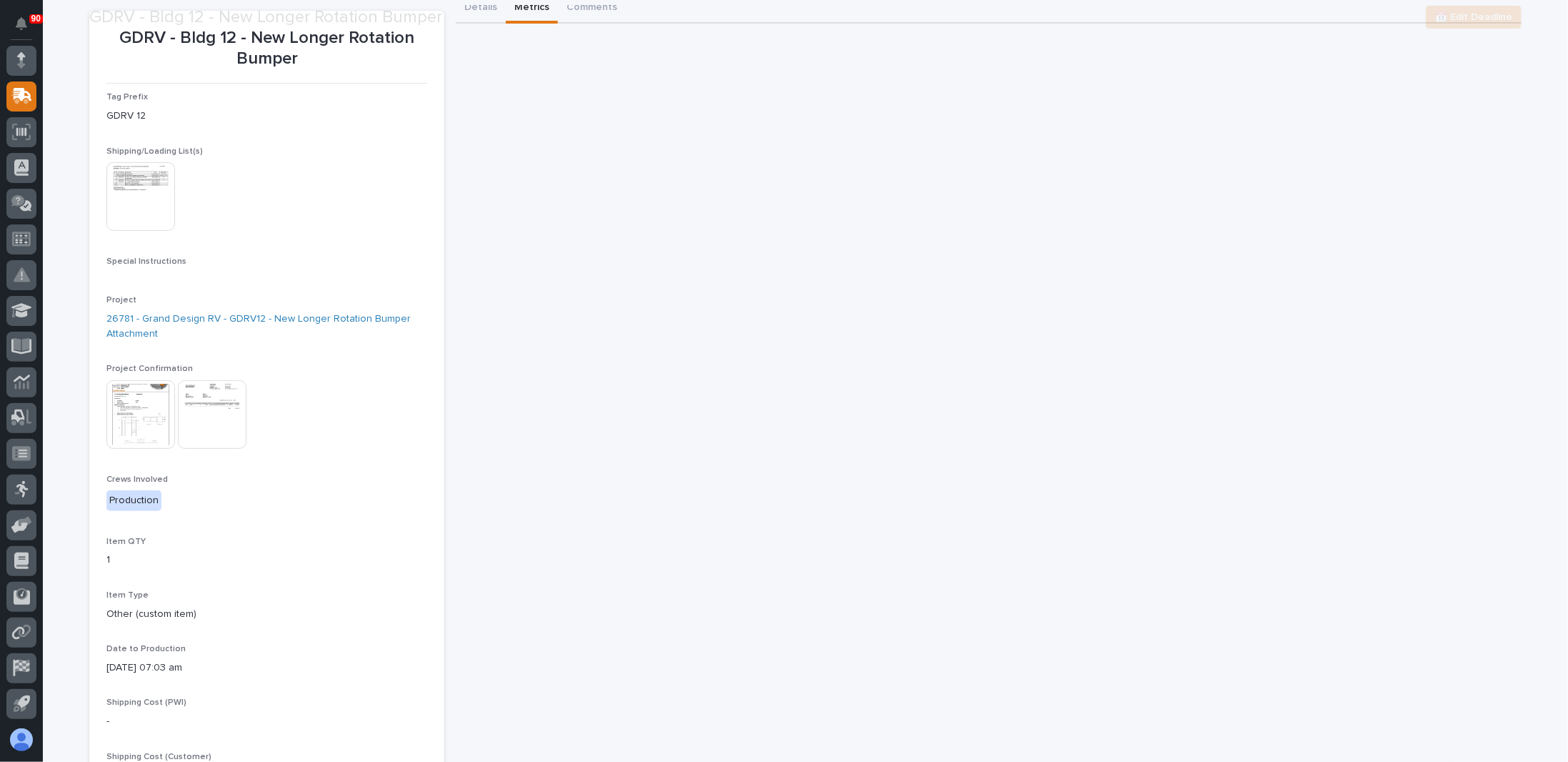
scroll to position [143, 0]
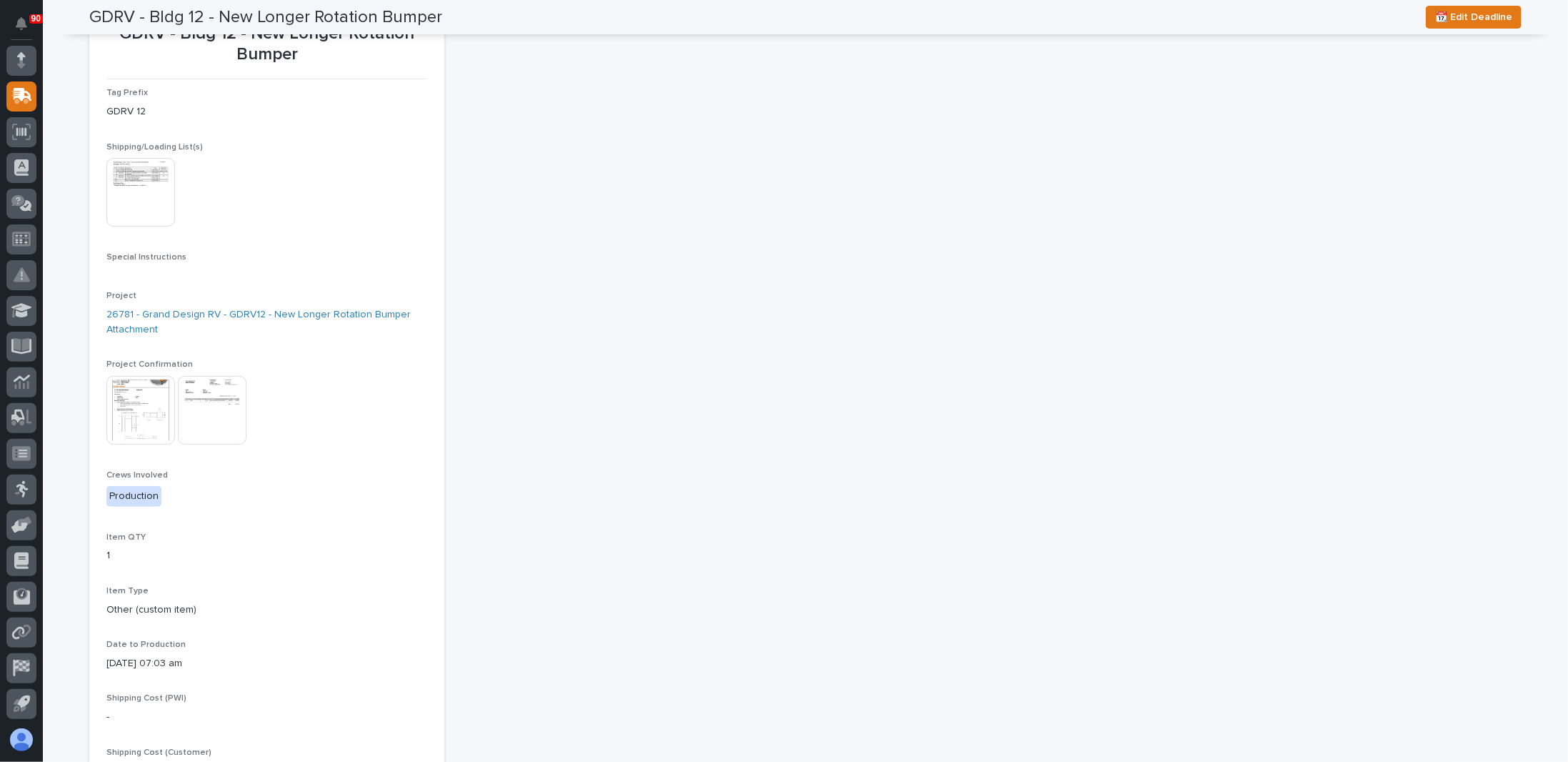
click at [142, 412] on img at bounding box center [141, 409] width 68 height 69
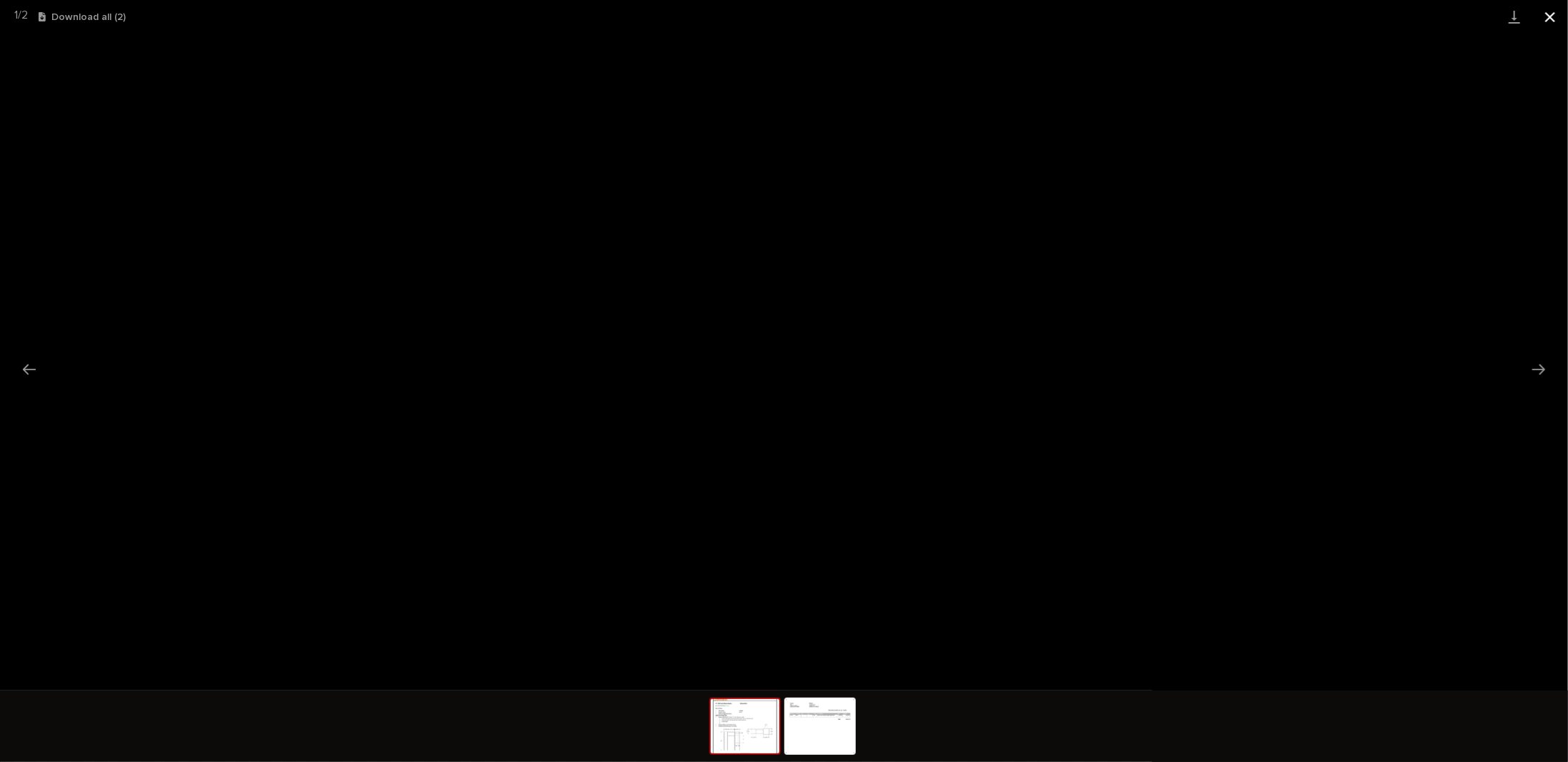
click at [1548, 12] on button "Close gallery" at bounding box center [1550, 16] width 36 height 34
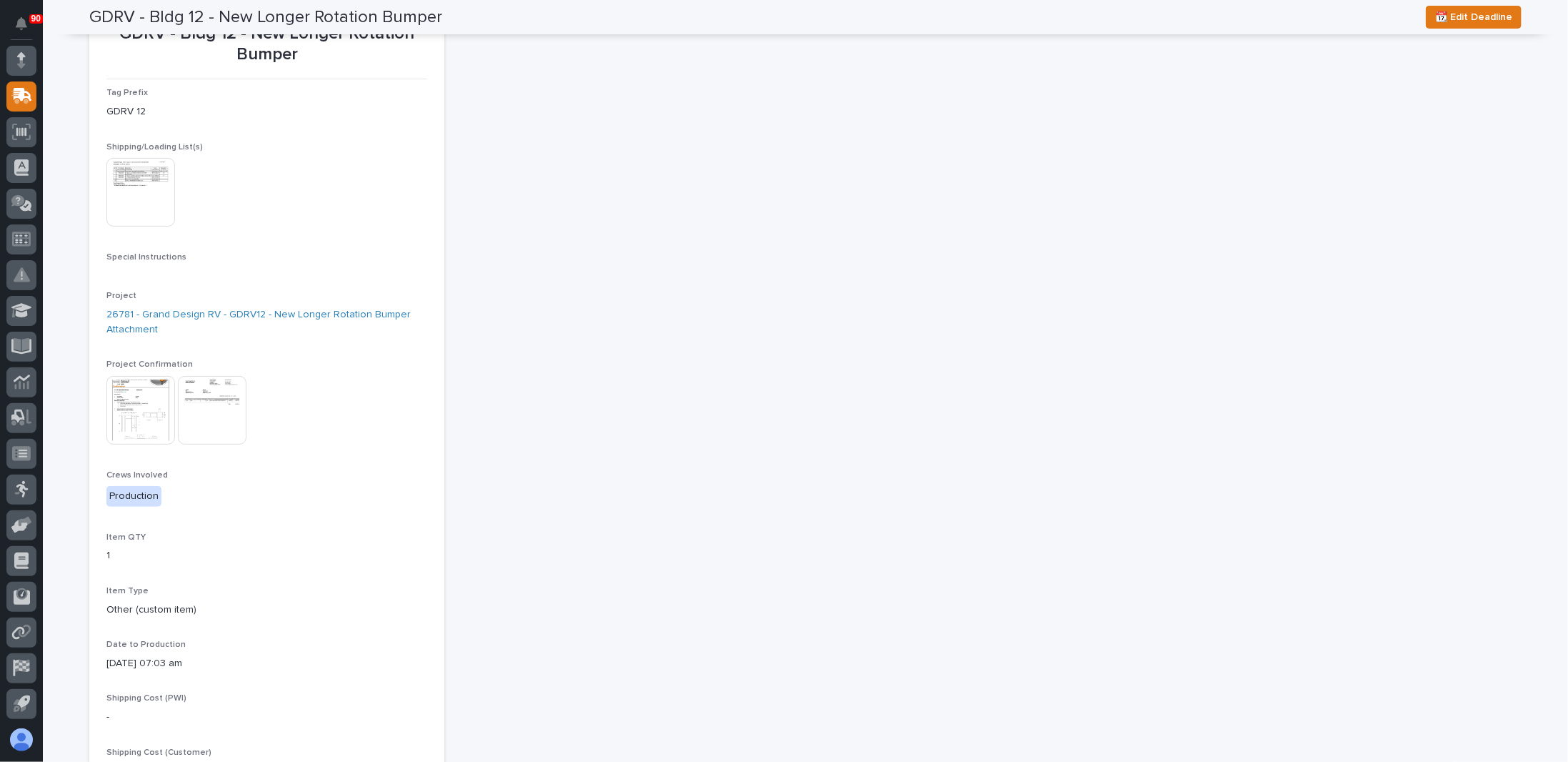
scroll to position [0, 0]
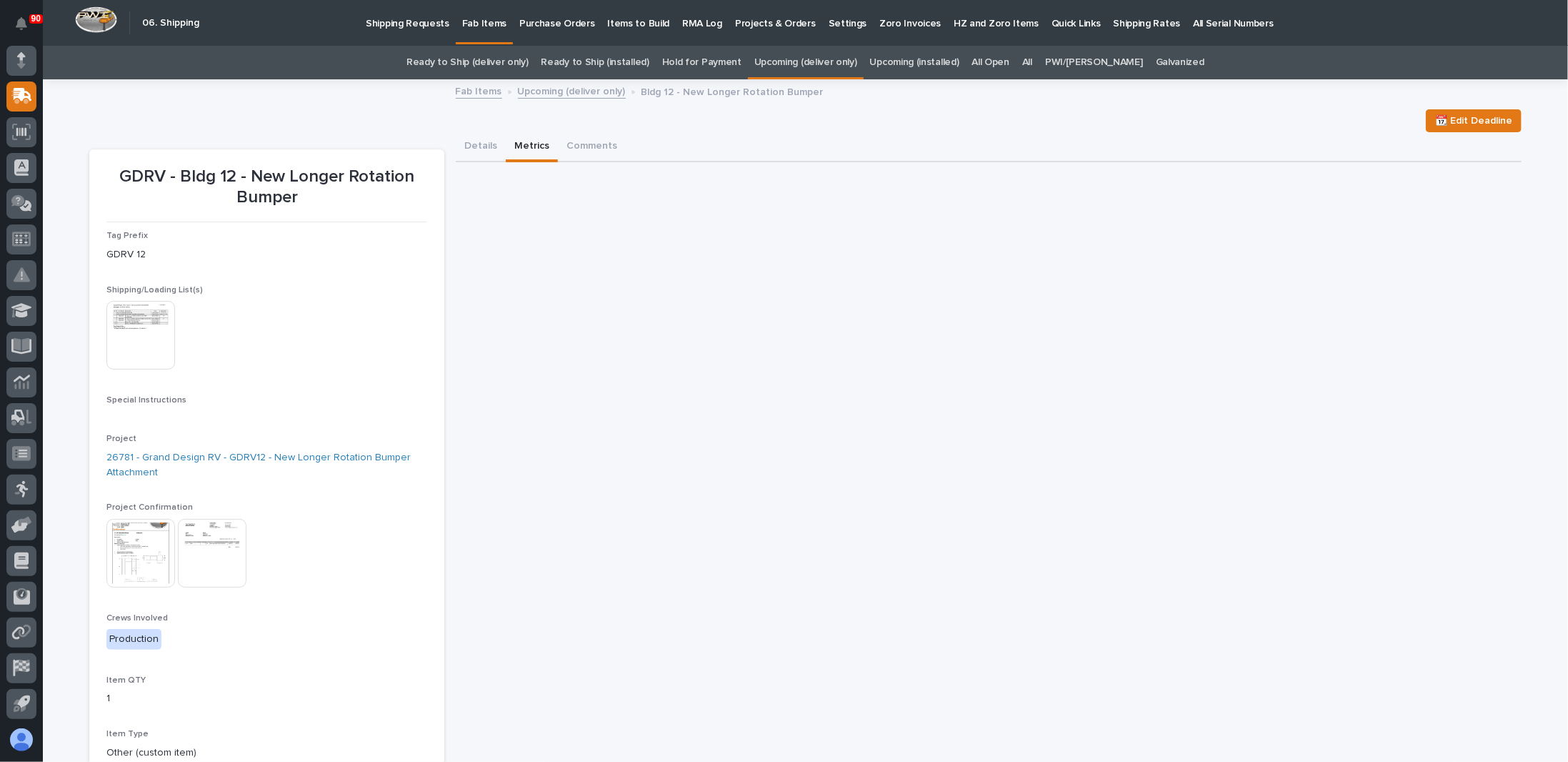
click at [485, 27] on p "Fab Items" at bounding box center [484, 15] width 45 height 30
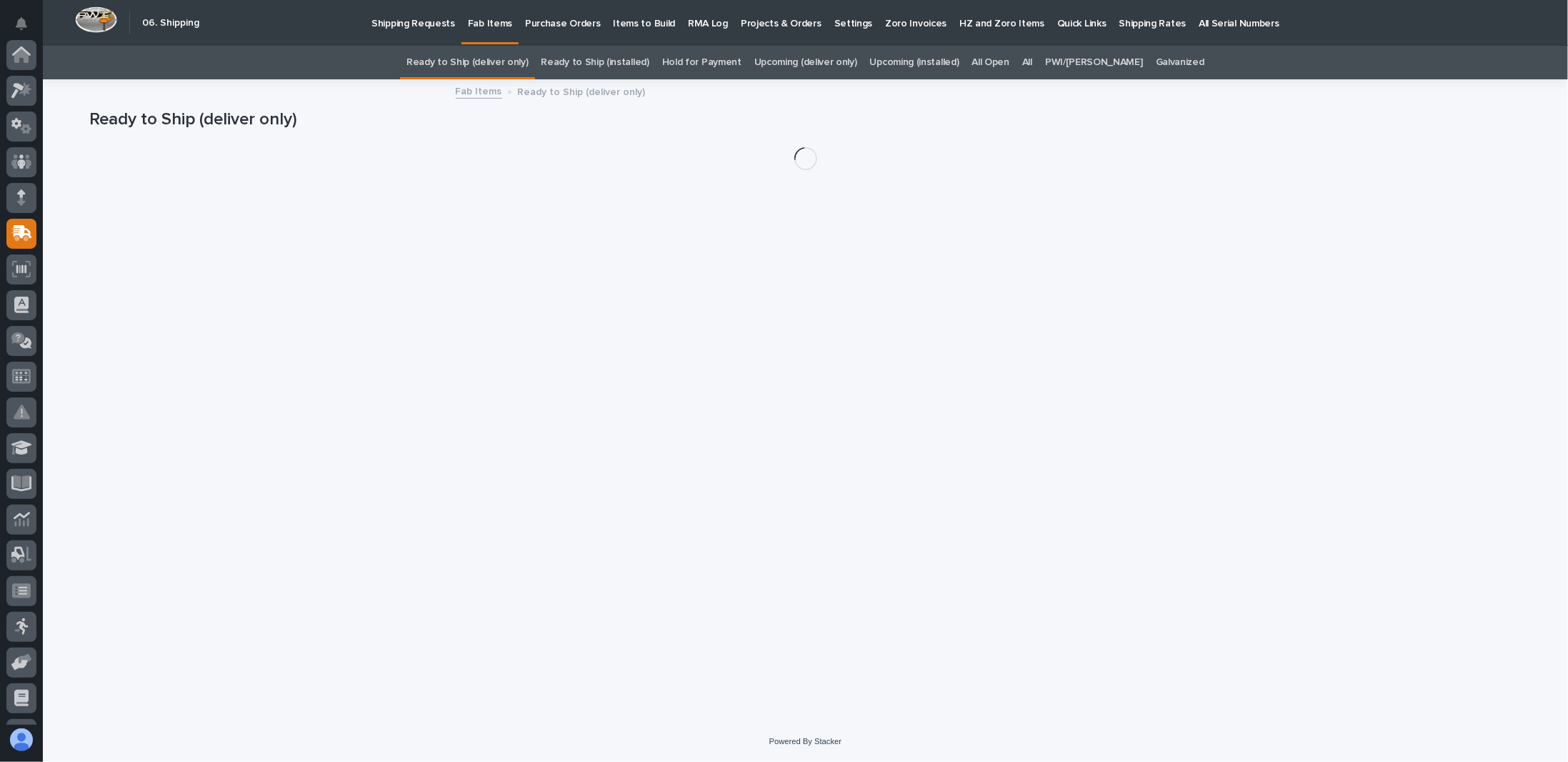
scroll to position [137, 0]
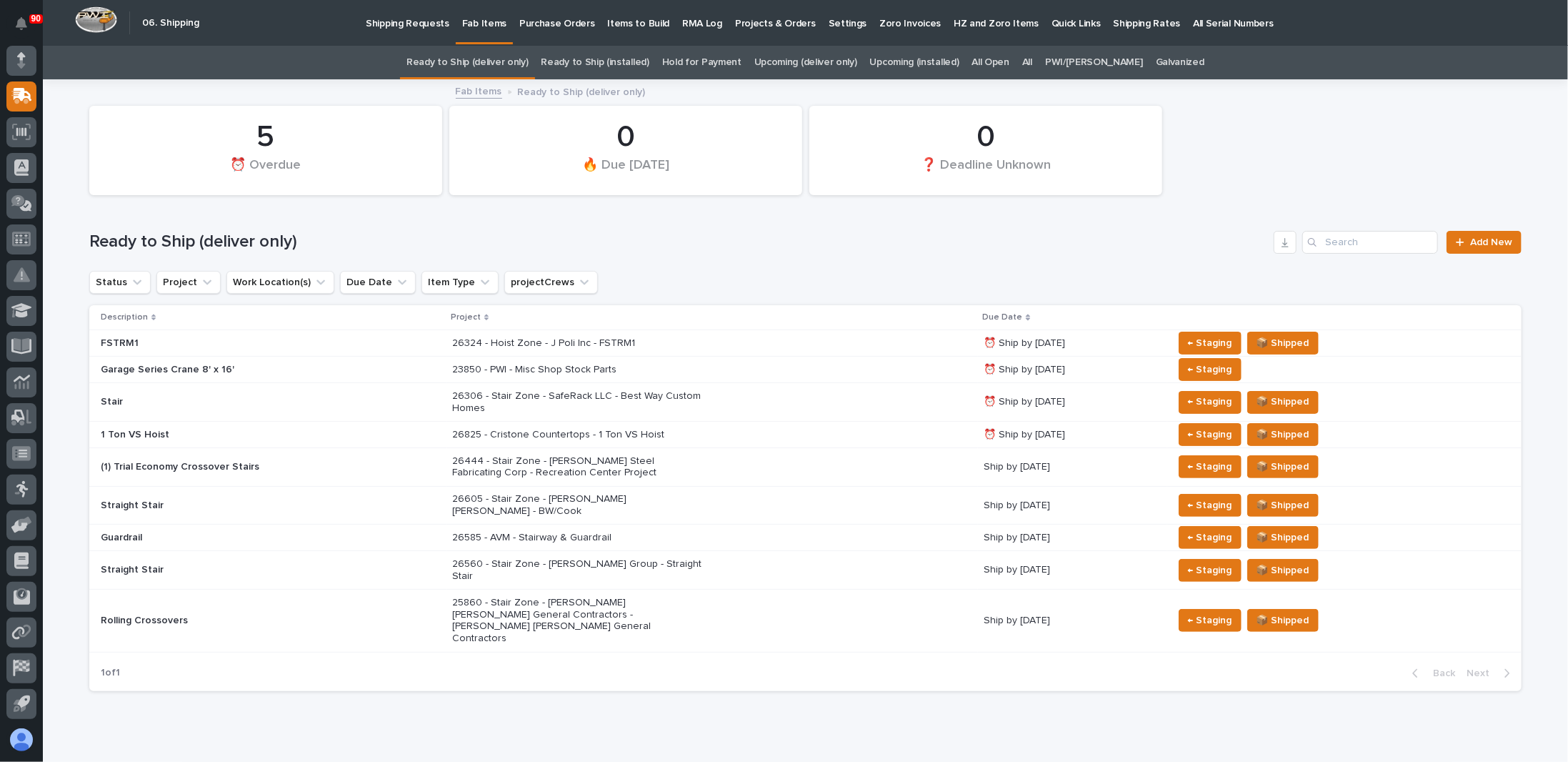
click at [813, 65] on link "Upcoming (deliver only)" at bounding box center [805, 62] width 103 height 34
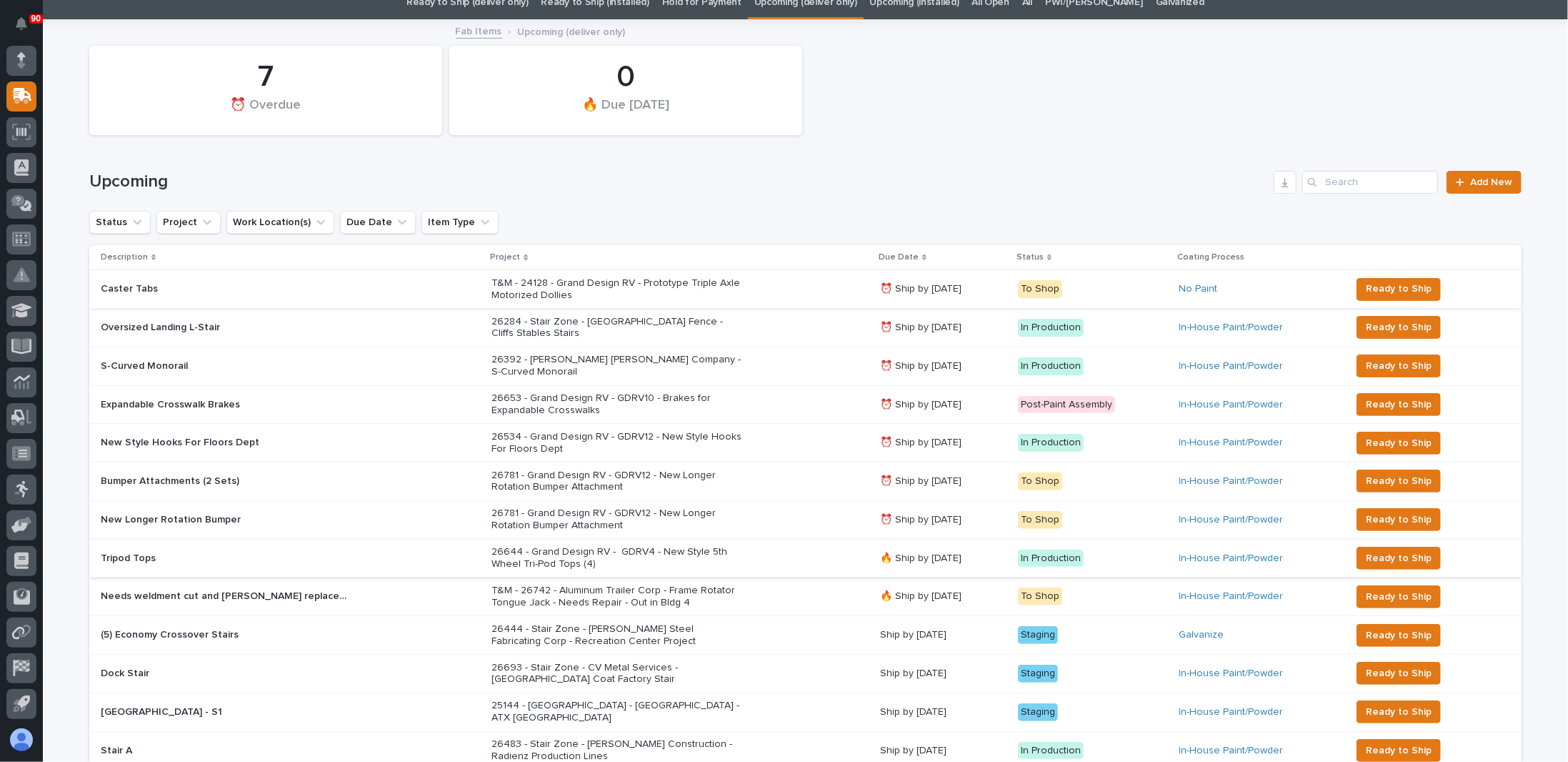
scroll to position [215, 0]
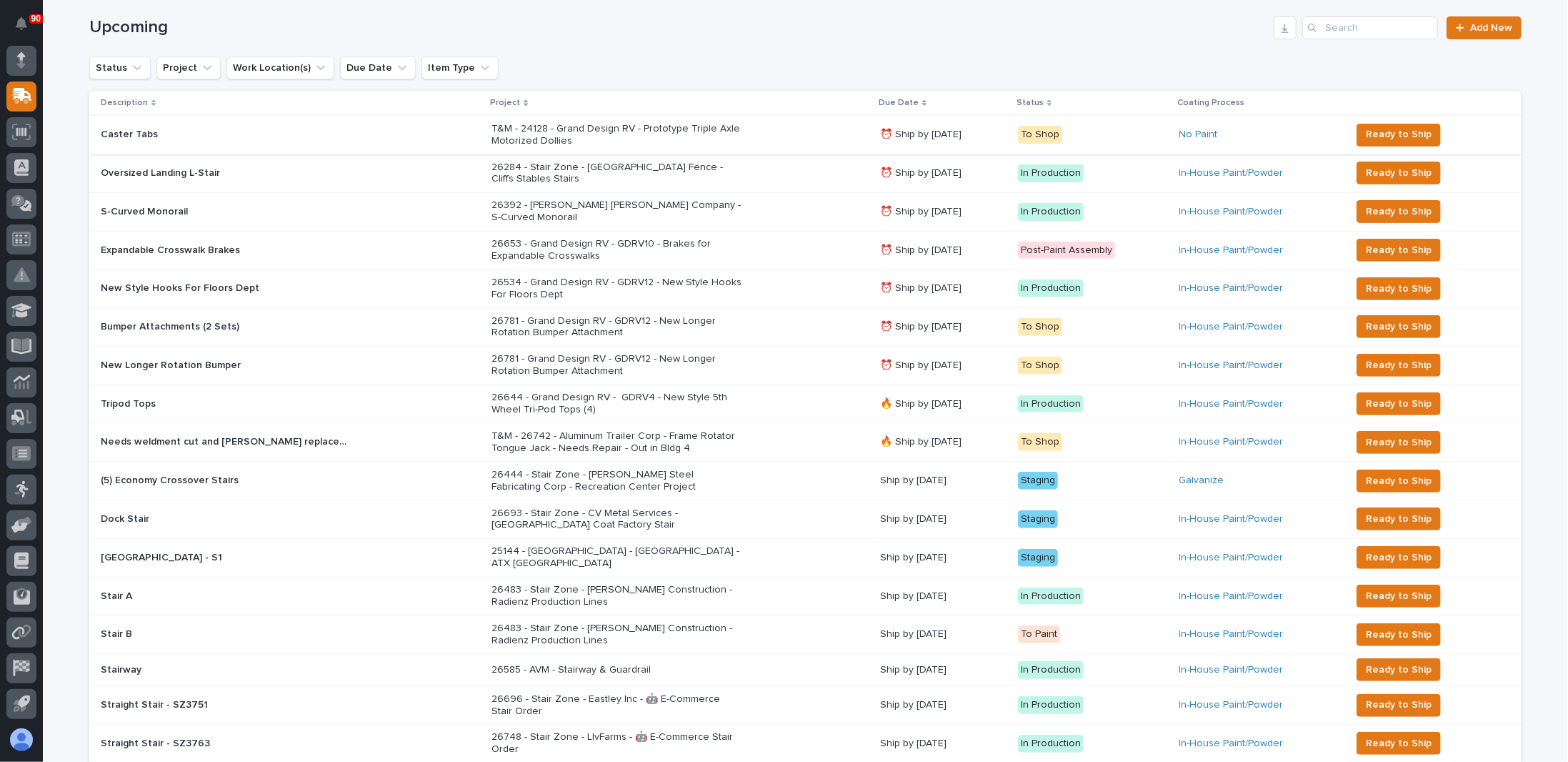
click at [590, 430] on p "T&M - 26742 - Aluminum Trailer Corp - Frame Rotator Tongue Jack - Needs Repair …" at bounding box center [616, 442] width 250 height 25
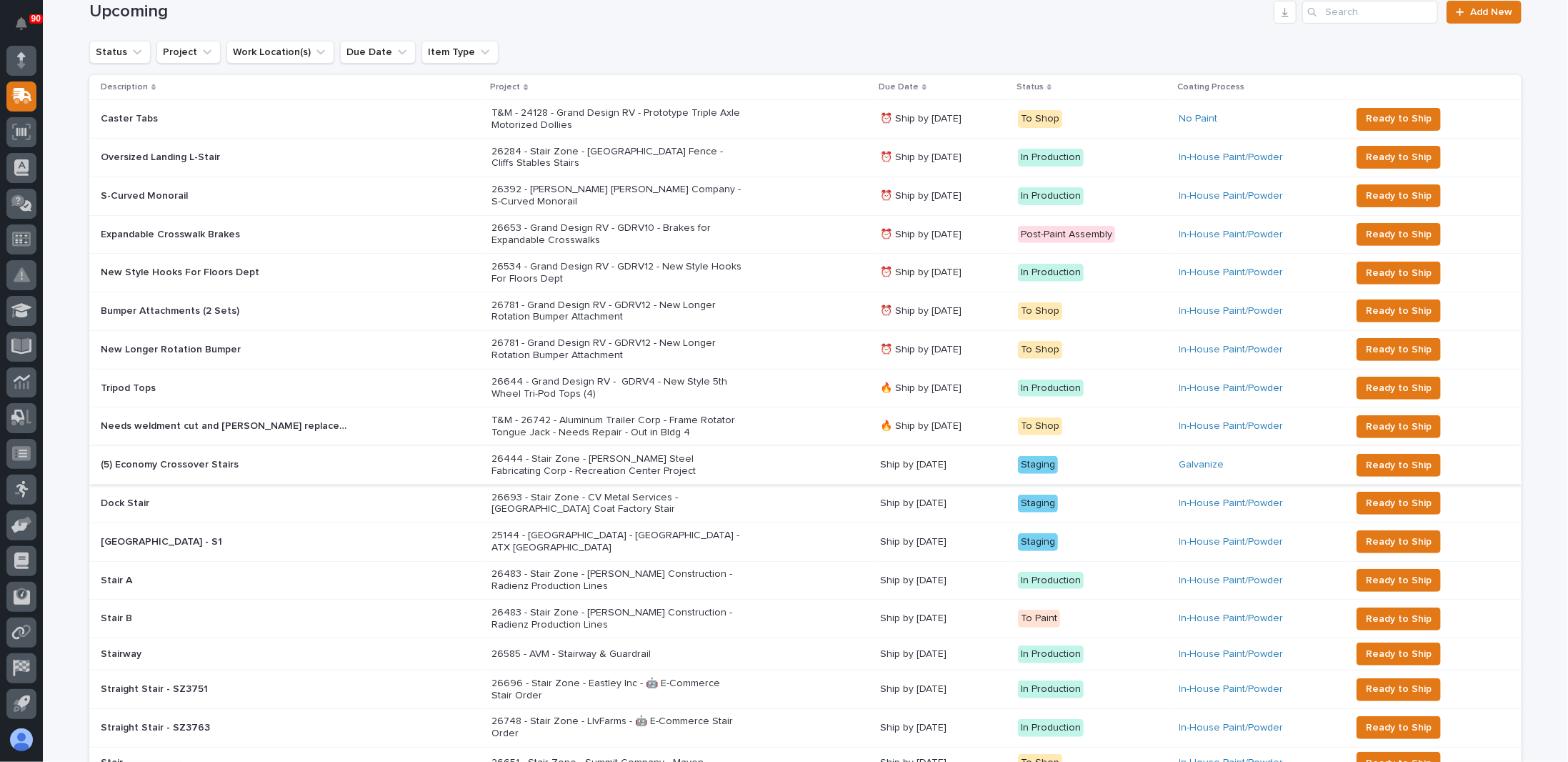
scroll to position [331, 0]
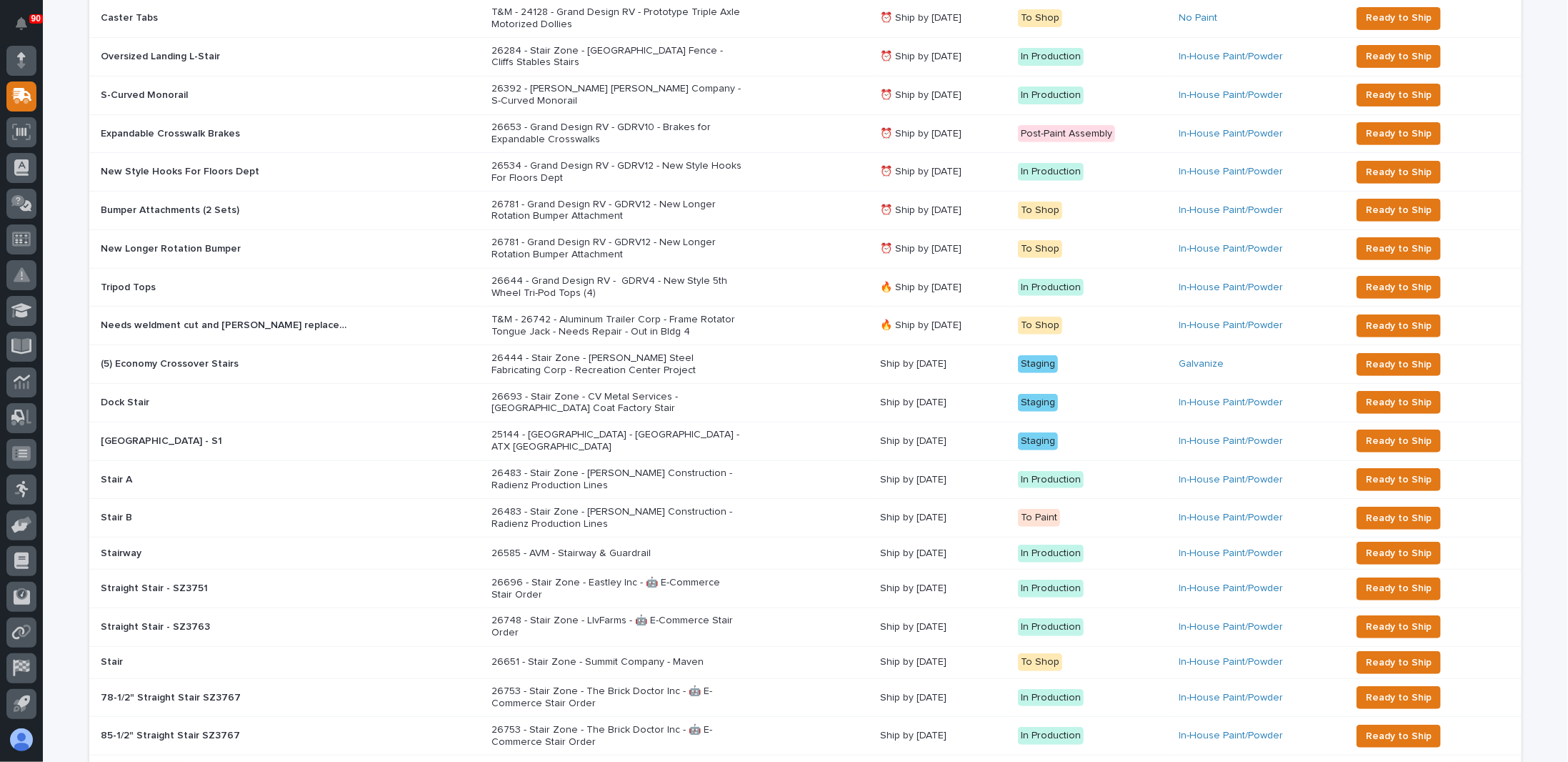
click at [586, 313] on p "T&M - 26742 - Aluminum Trailer Corp - Frame Rotator Tongue Jack - Needs Repair …" at bounding box center [616, 325] width 250 height 25
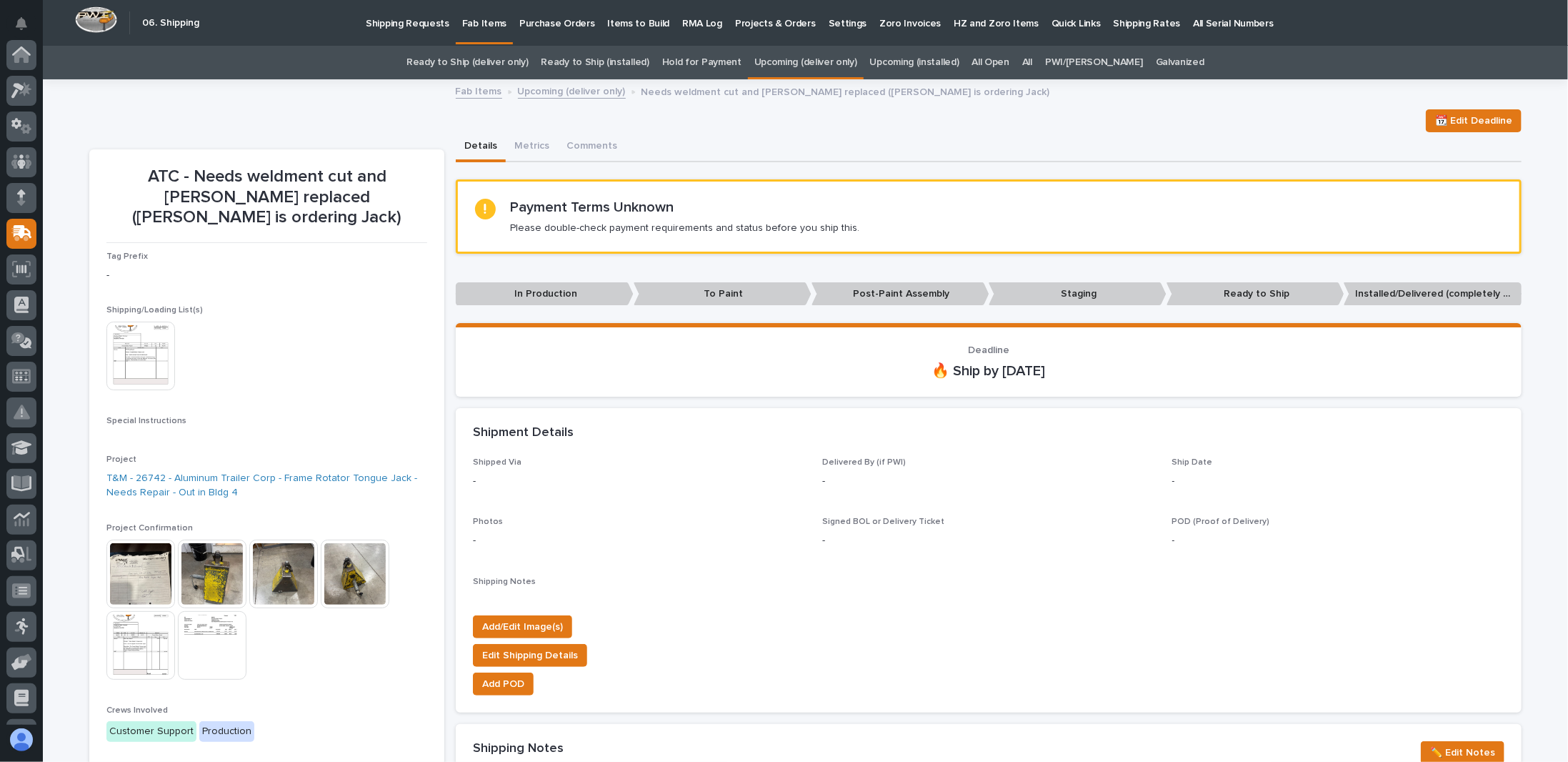
scroll to position [137, 0]
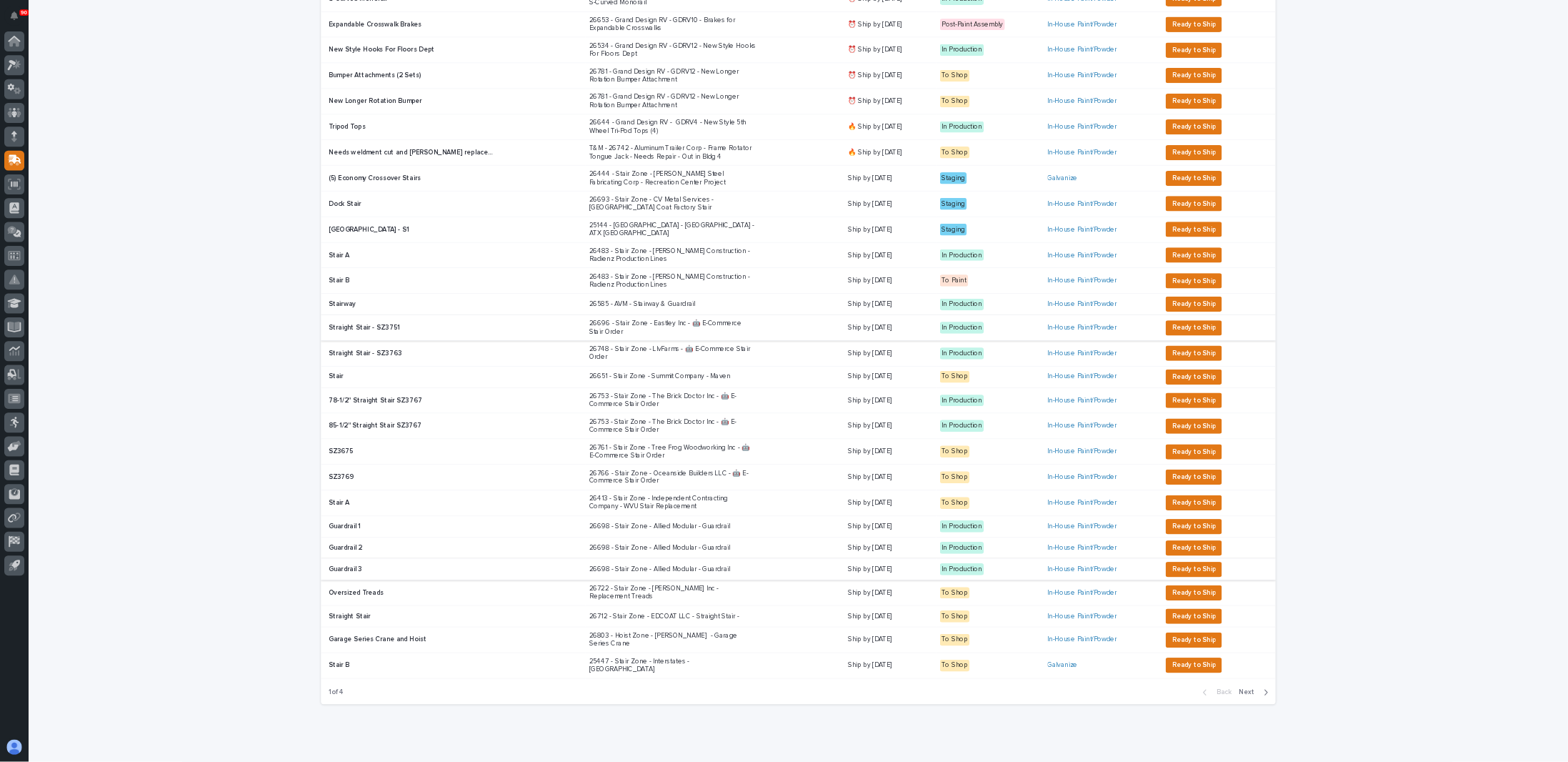
scroll to position [429, 0]
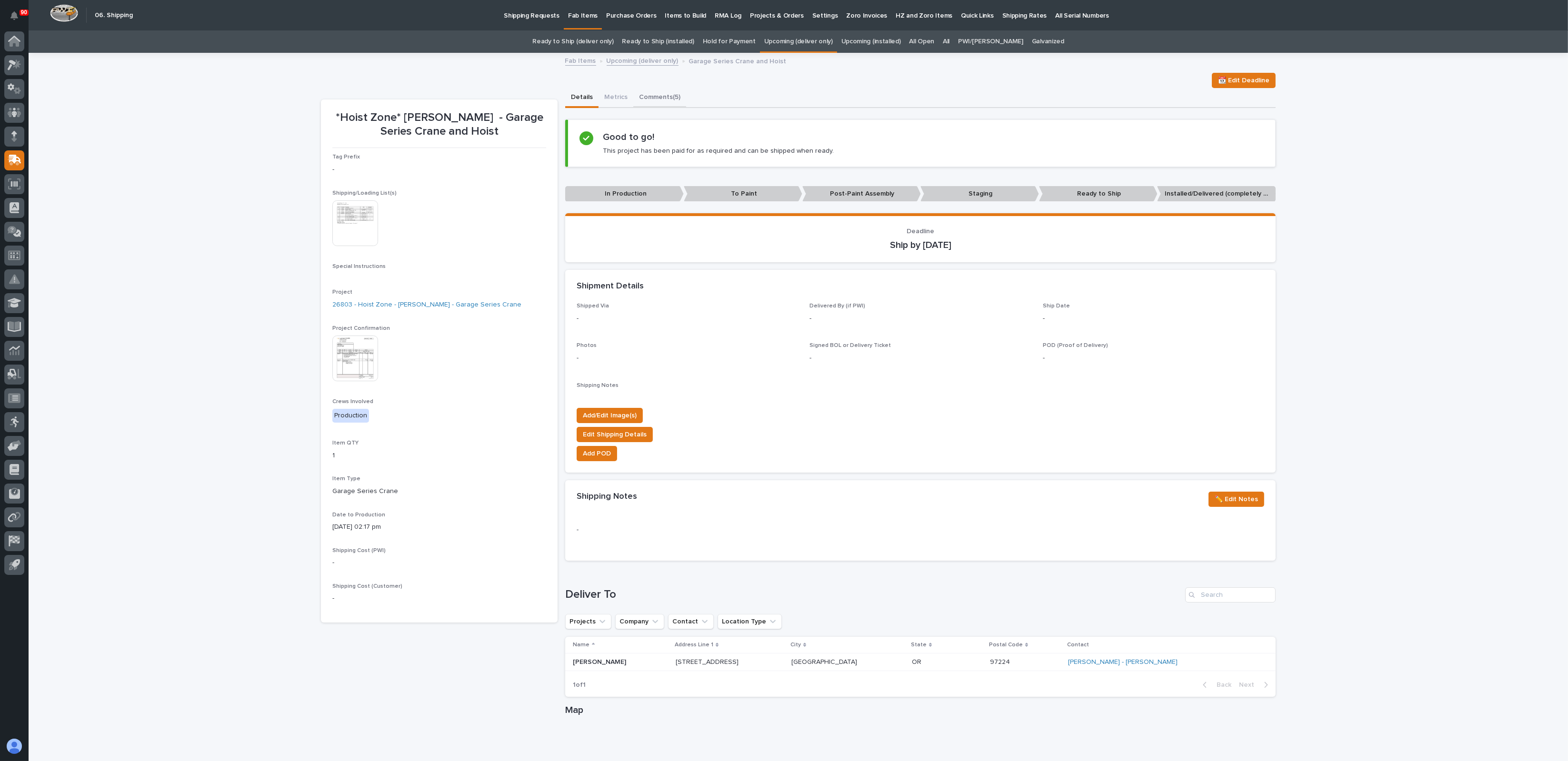
click at [658, 92] on button "Comments (5)" at bounding box center [659, 98] width 53 height 20
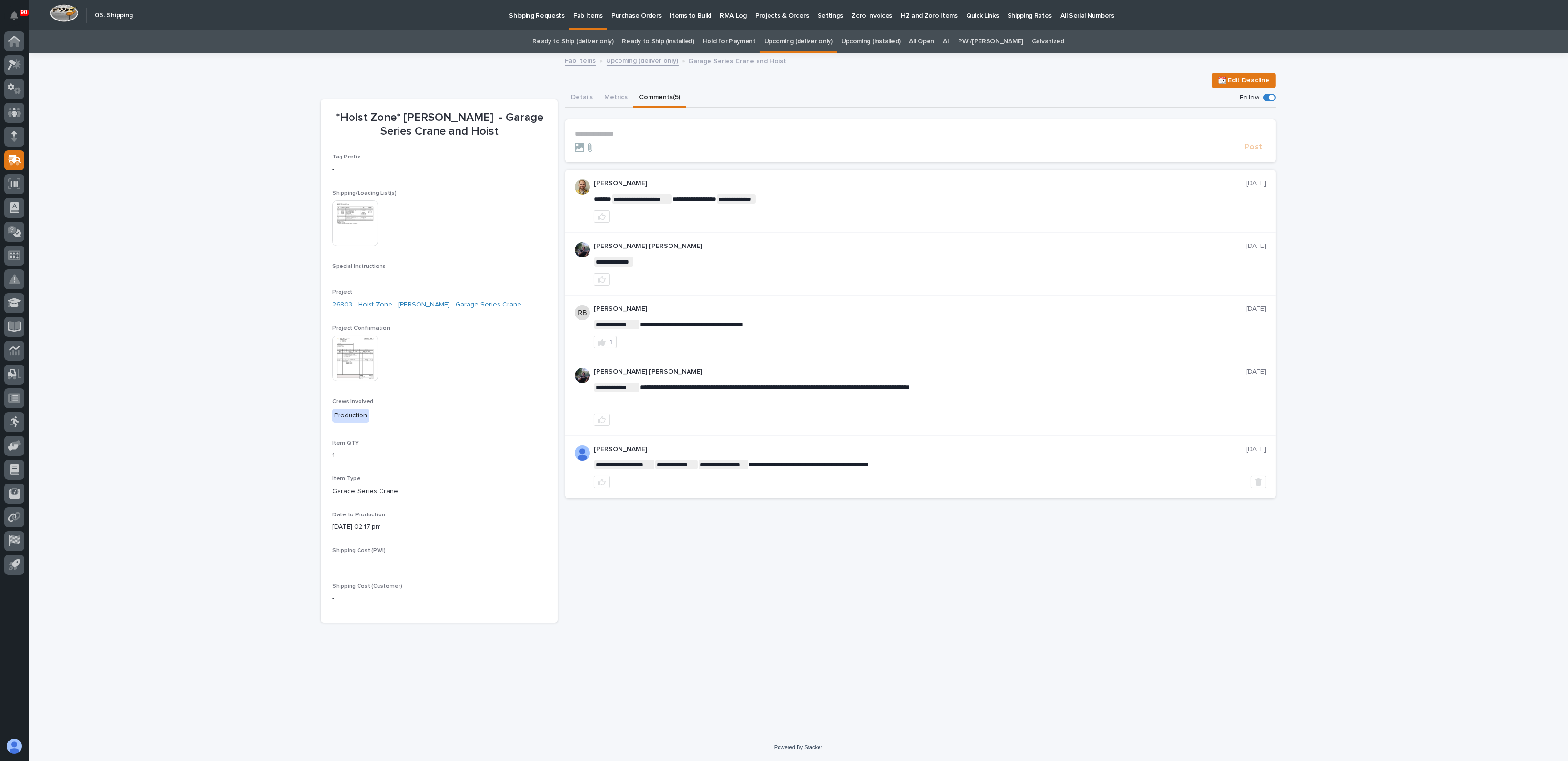
click at [602, 132] on p "**********" at bounding box center [920, 134] width 691 height 8
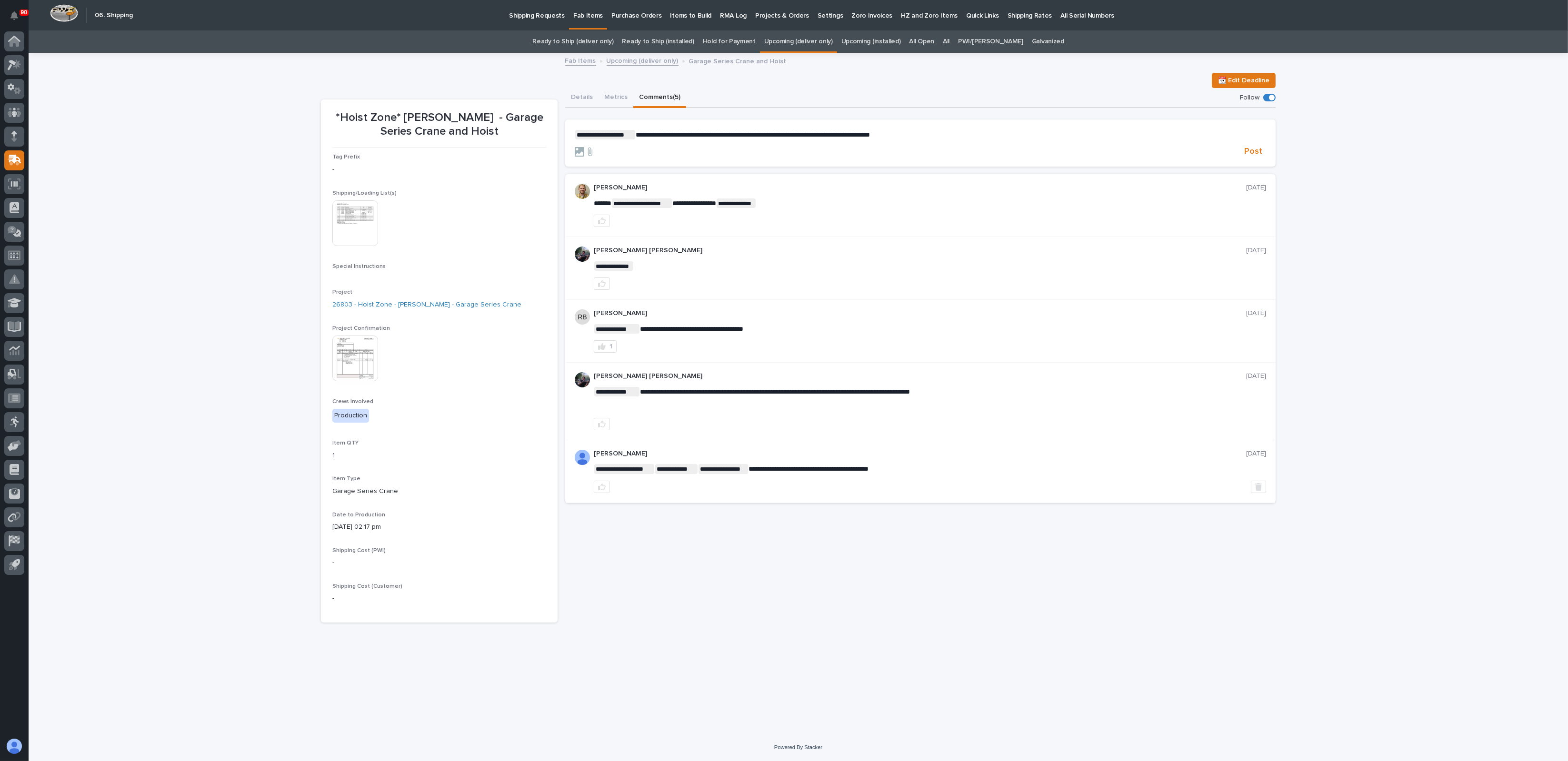
click at [925, 132] on p "**********" at bounding box center [920, 135] width 691 height 10
click at [1045, 152] on span "Post" at bounding box center [1253, 151] width 18 height 11
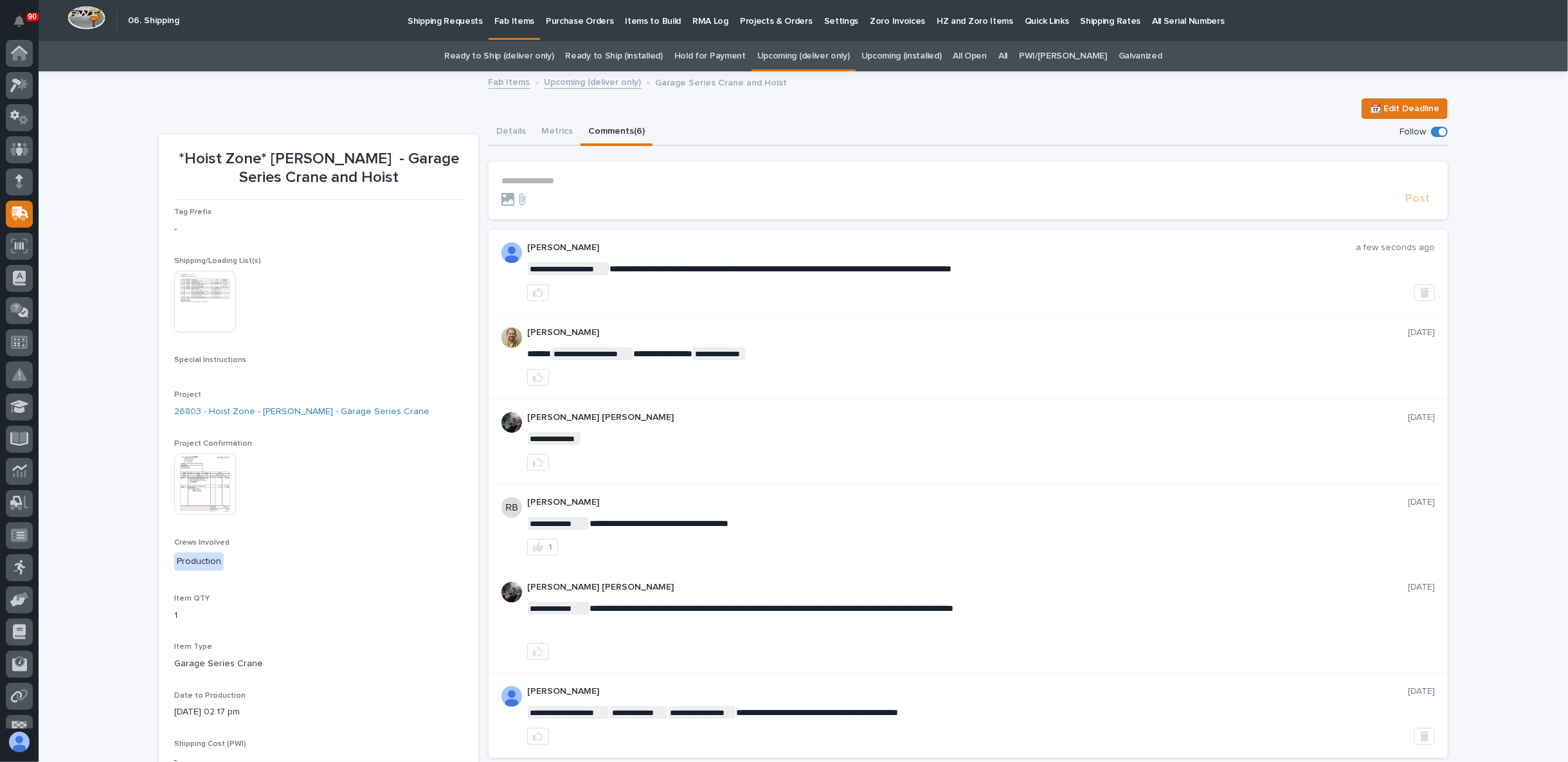
click at [580, 85] on link "Upcoming (deliver only)" at bounding box center [593, 81] width 97 height 15
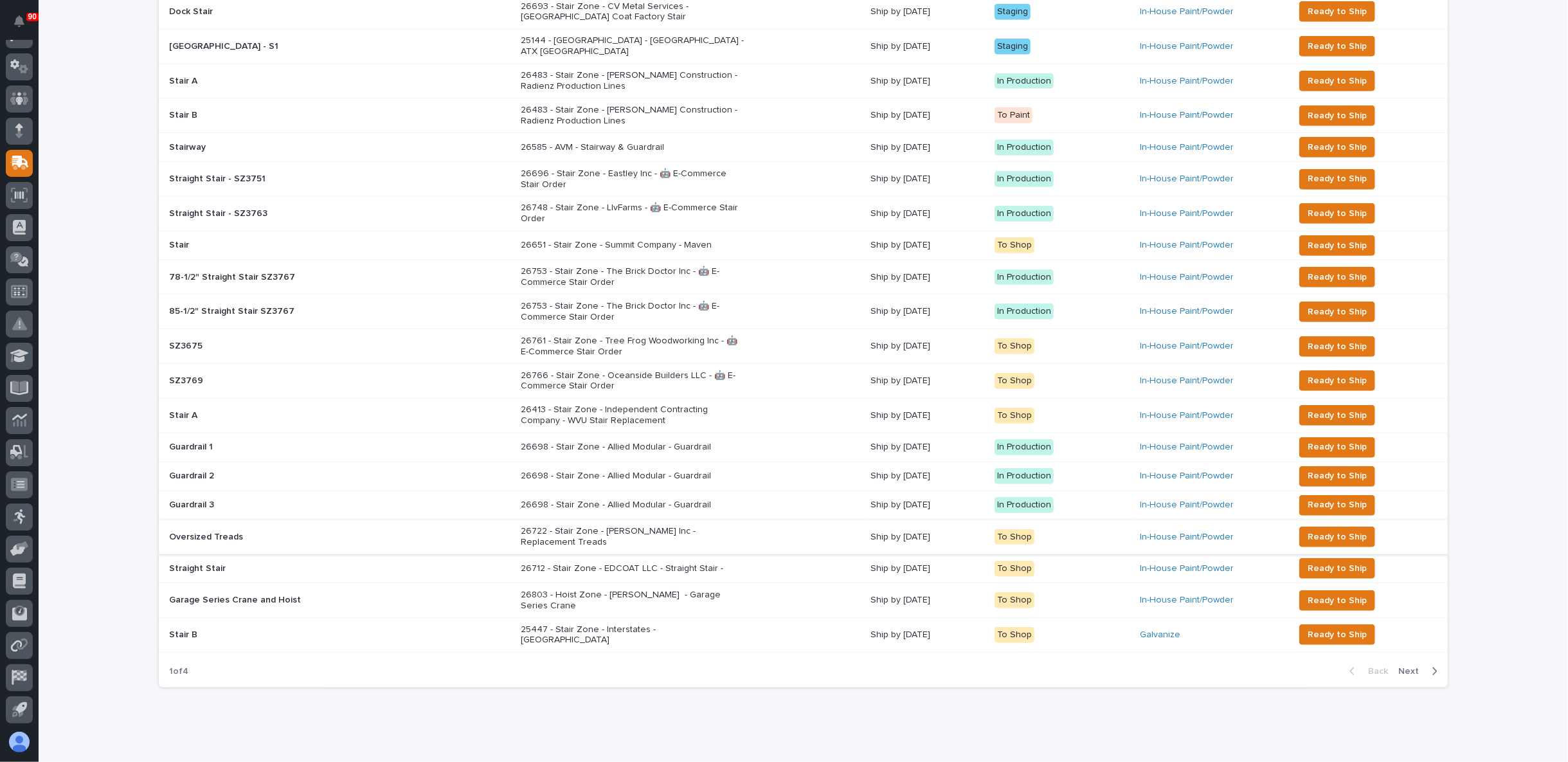
scroll to position [649, 0]
click at [424, 589] on div "Garage Series Crane and Hoist Garage Series Crane and Hoist" at bounding box center [339, 600] width 341 height 21
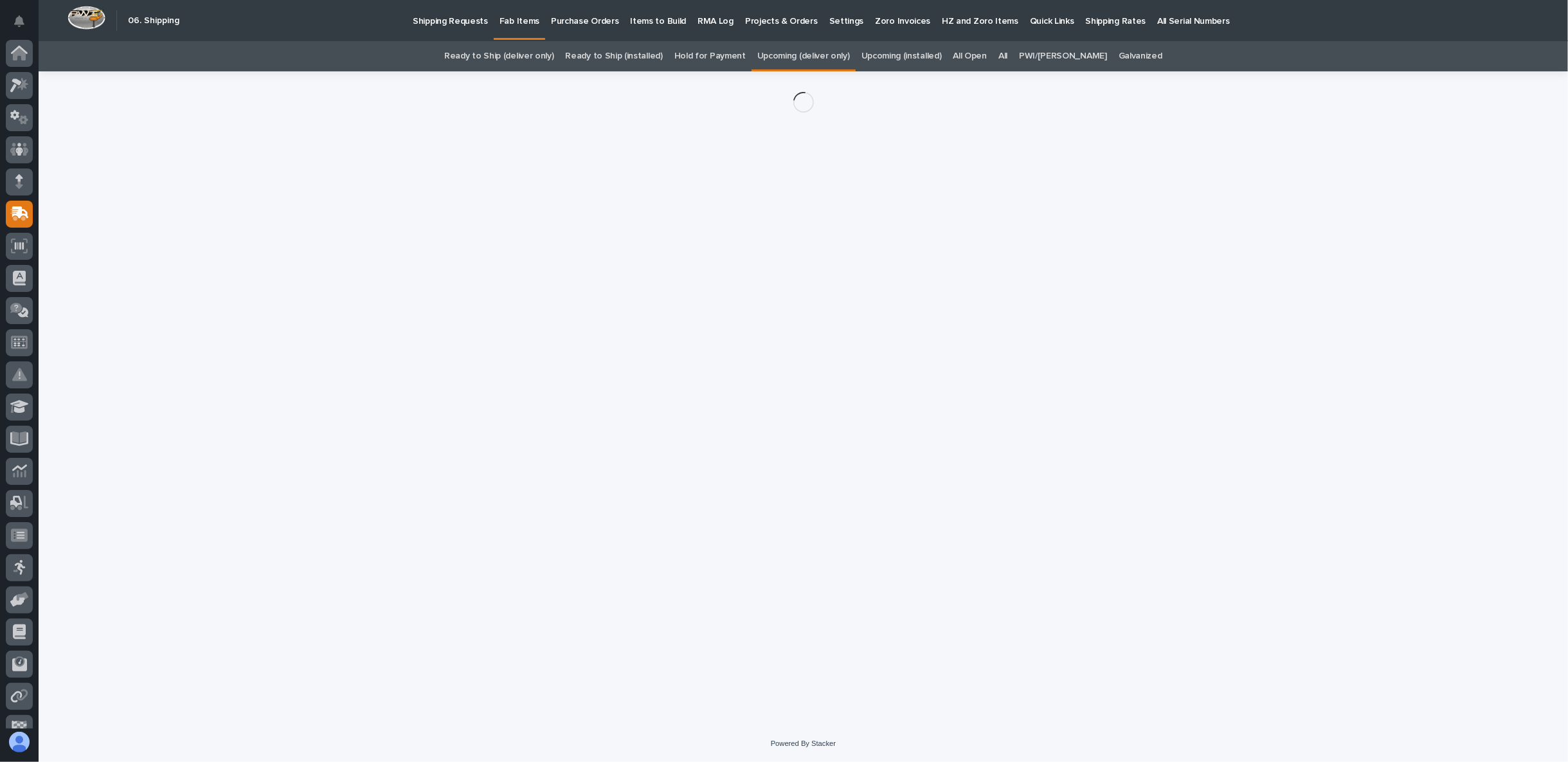
scroll to position [51, 0]
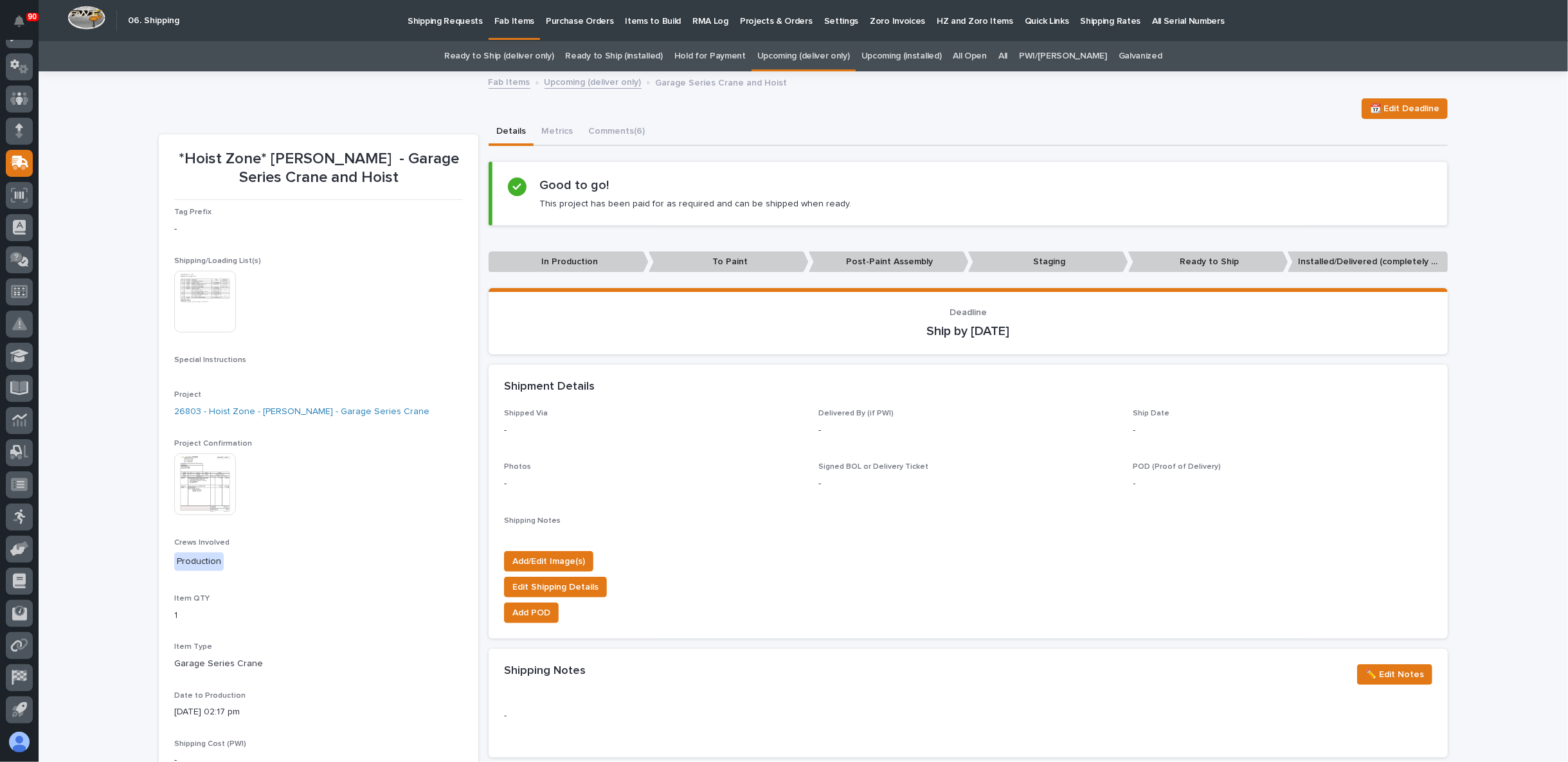
click at [212, 492] on img at bounding box center [205, 483] width 62 height 62
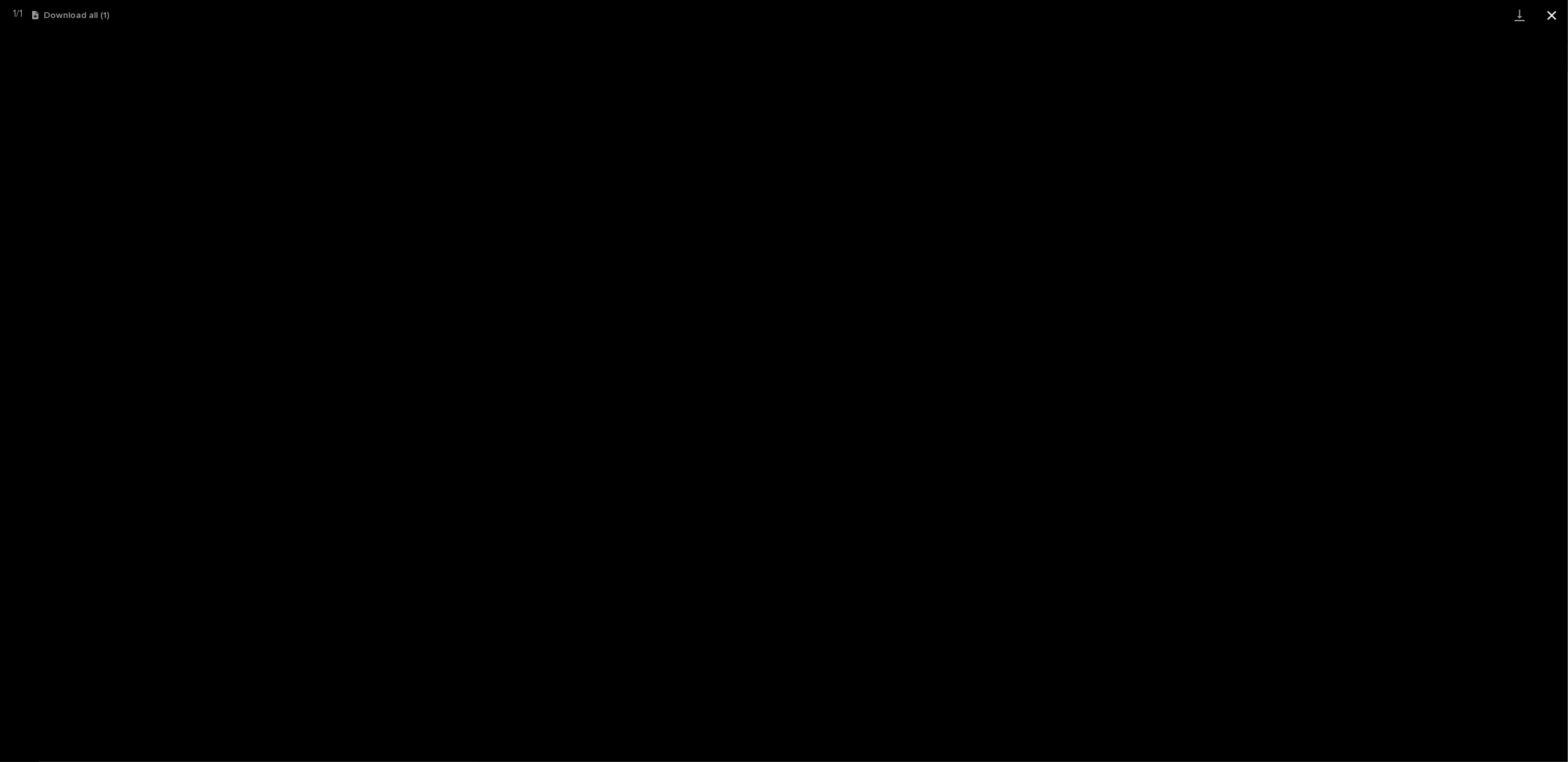
click at [1410, 12] on button "Close gallery" at bounding box center [1552, 15] width 32 height 30
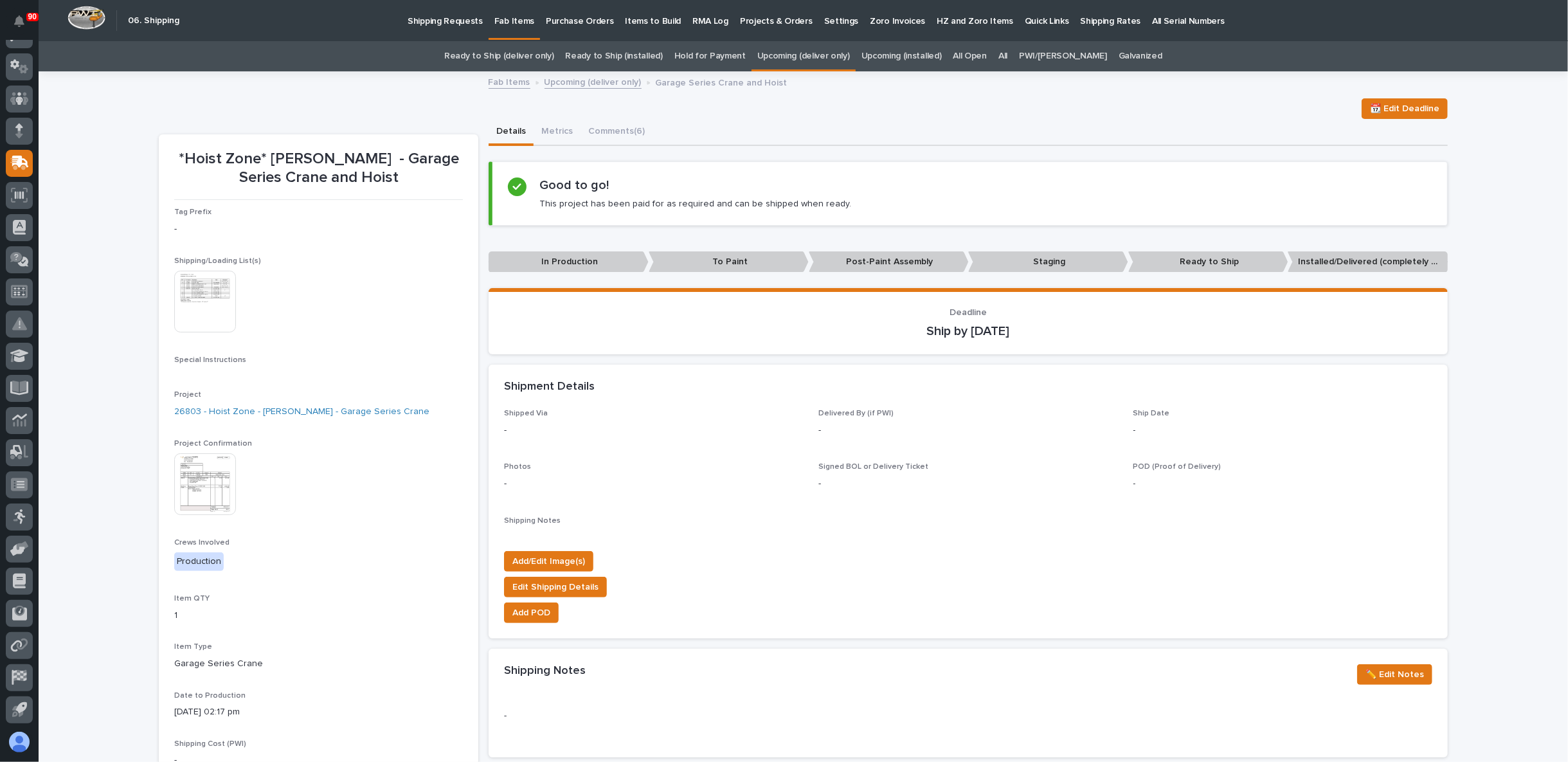
click at [198, 298] on img at bounding box center [205, 301] width 62 height 62
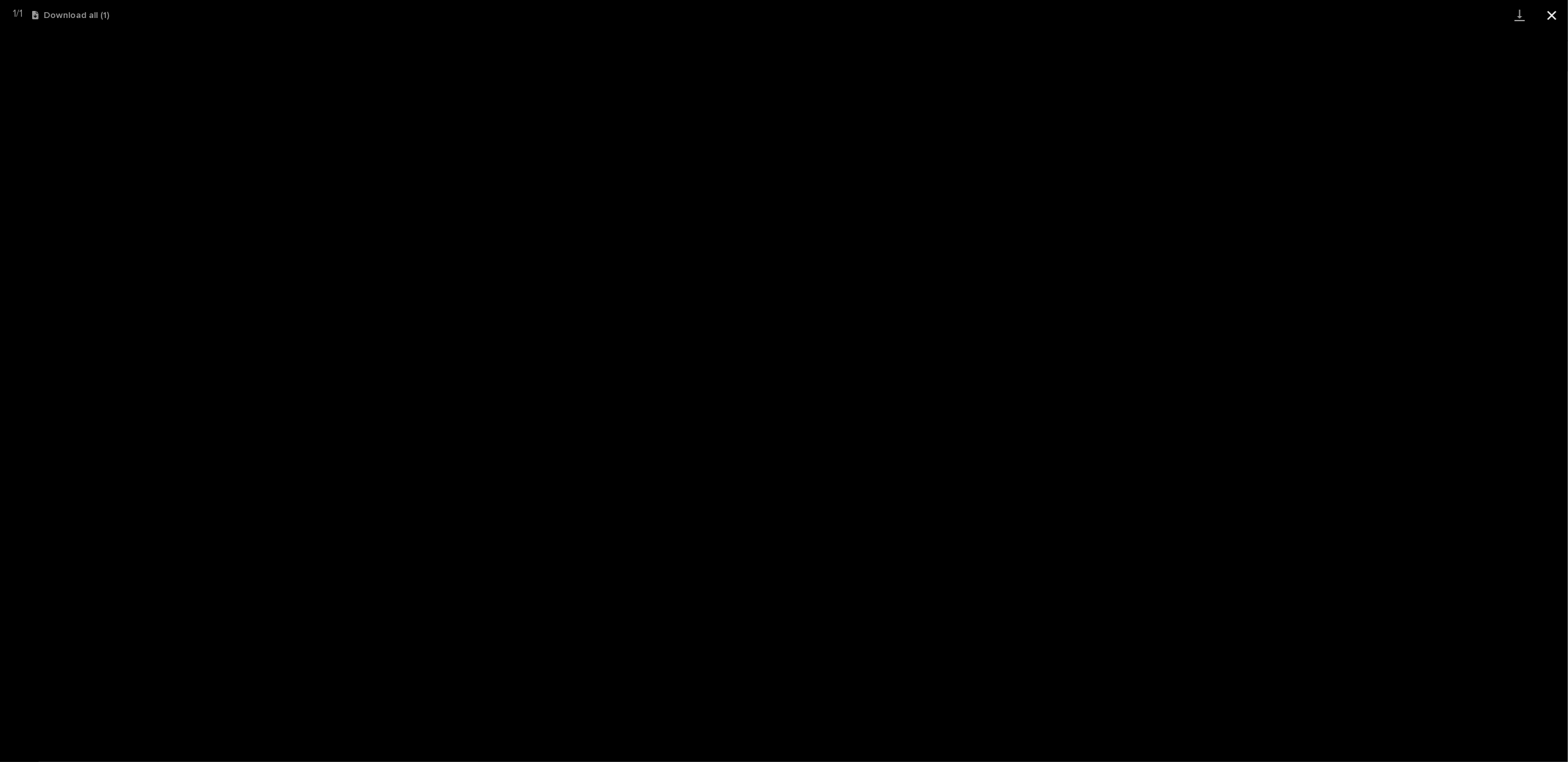
click at [1410, 14] on button "Close gallery" at bounding box center [1552, 15] width 32 height 30
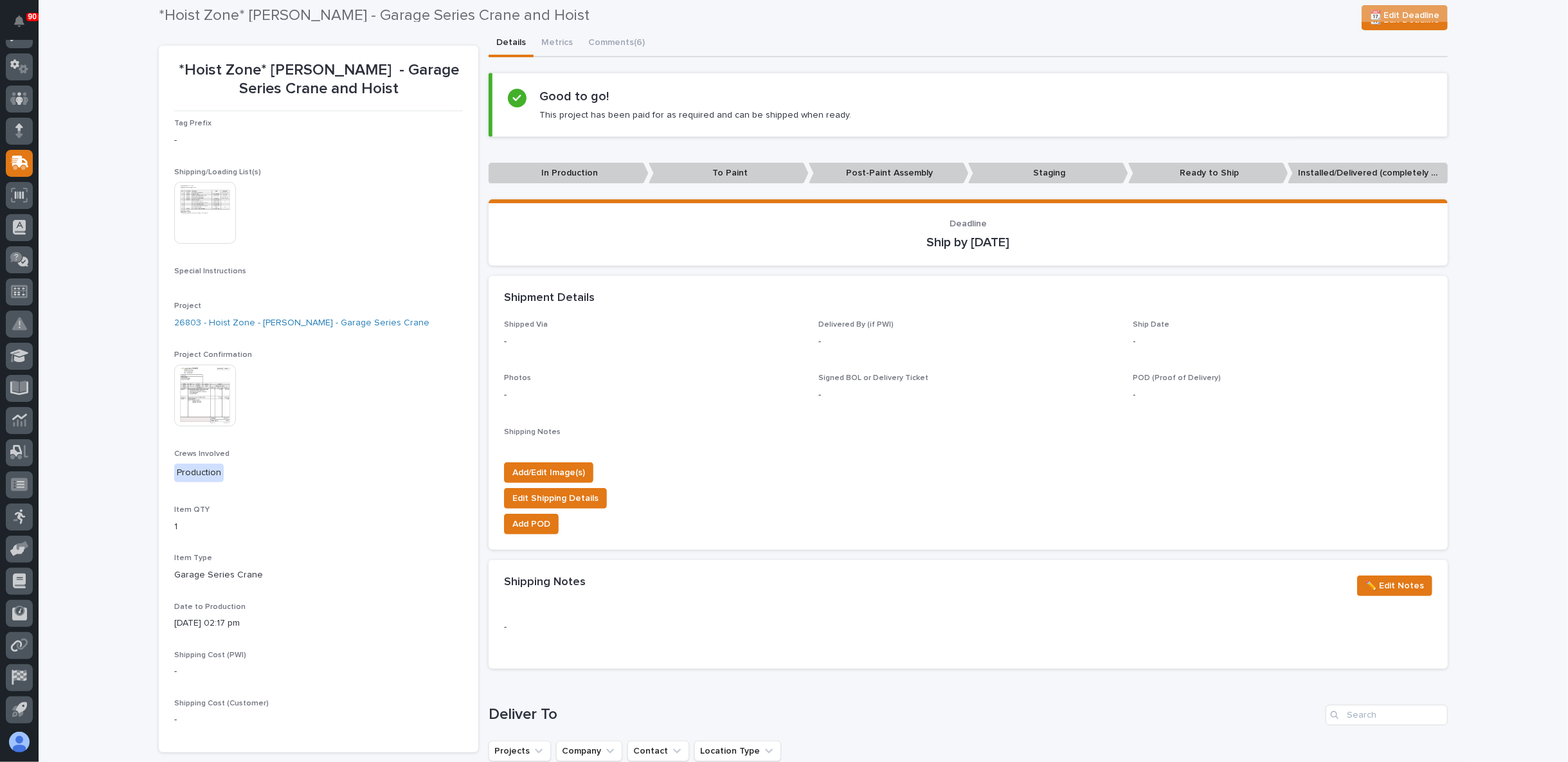
scroll to position [72, 0]
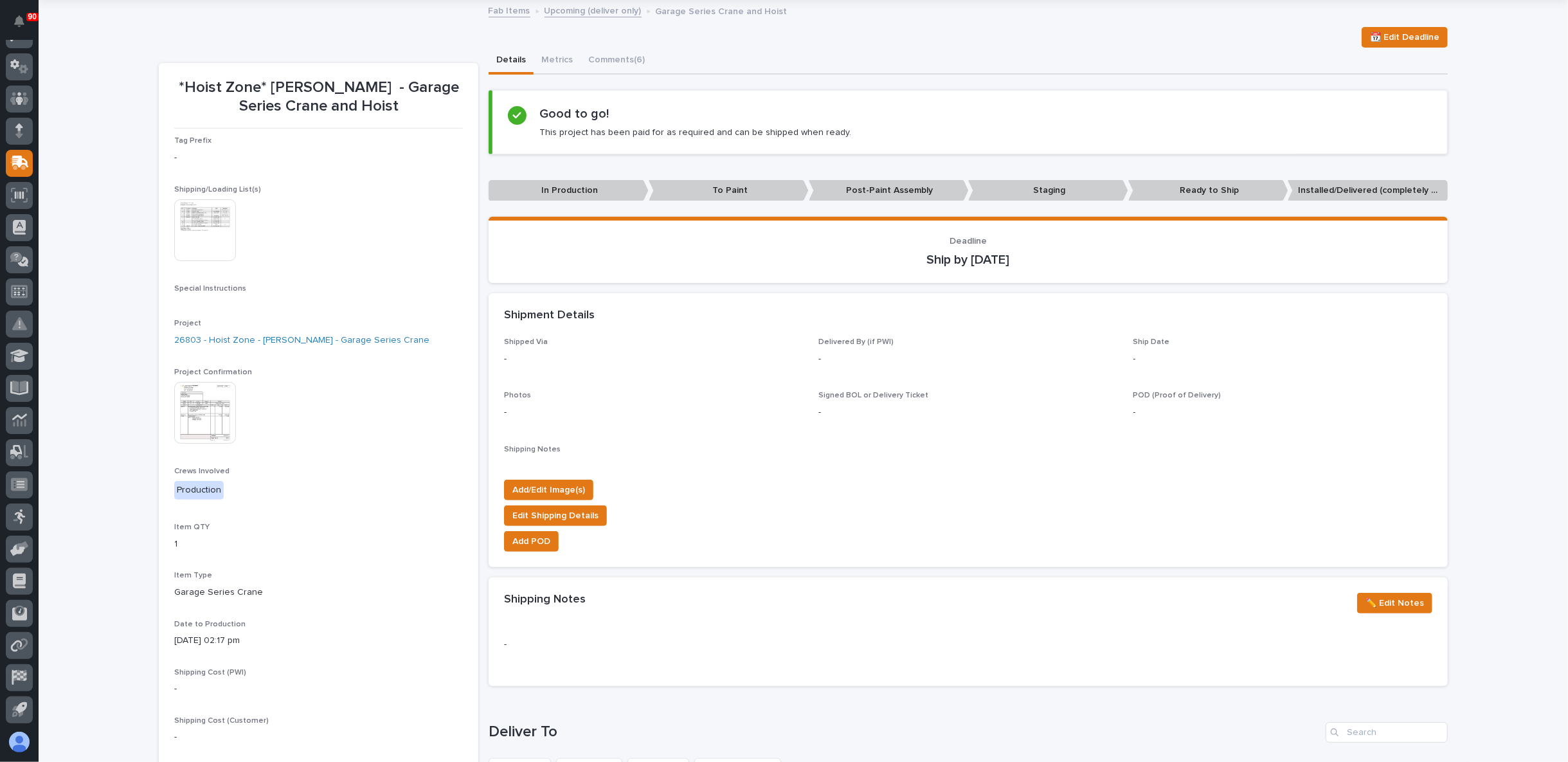
click at [190, 414] on img at bounding box center [205, 413] width 62 height 62
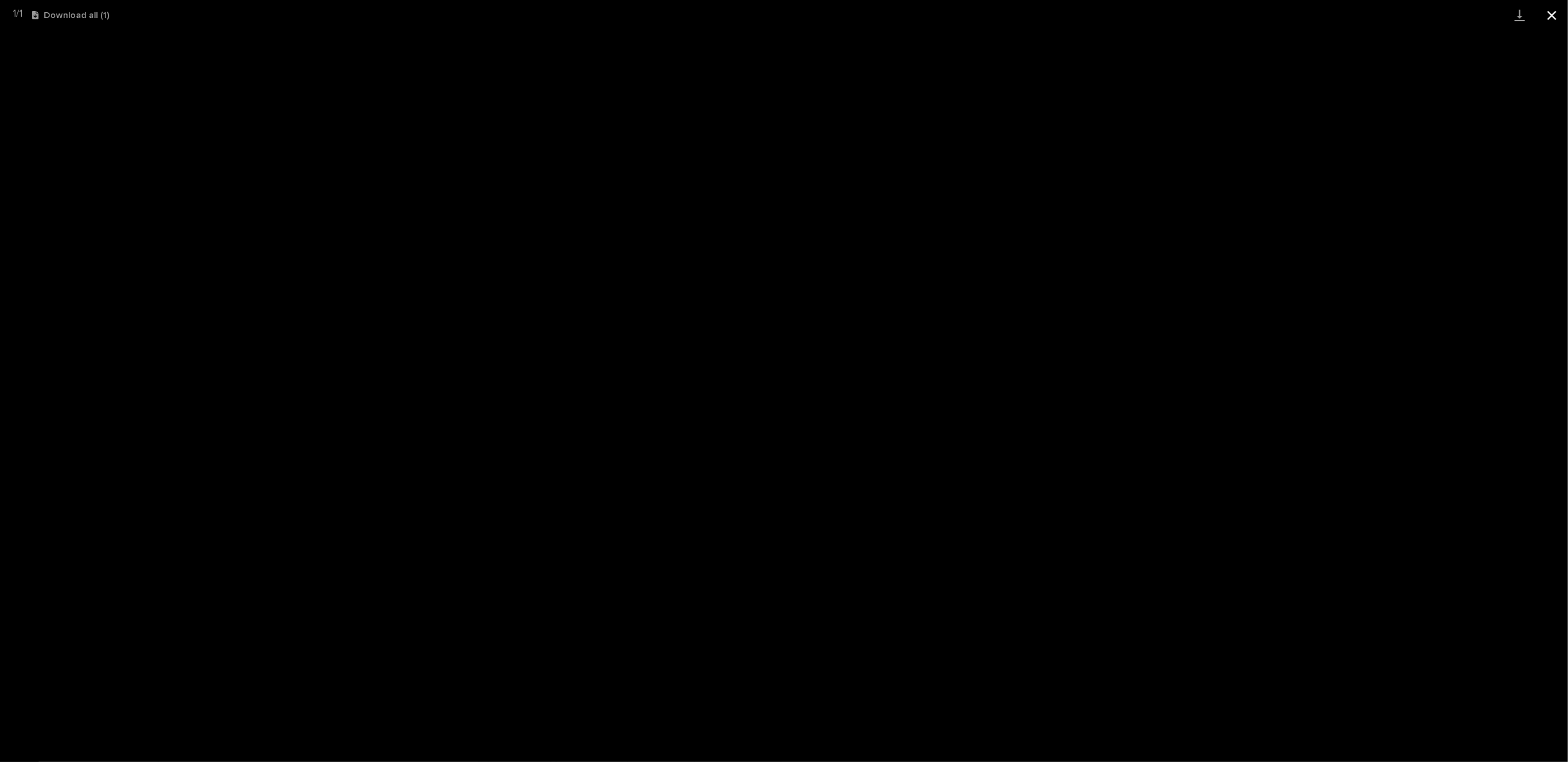
click at [1410, 11] on button "Close gallery" at bounding box center [1552, 15] width 32 height 30
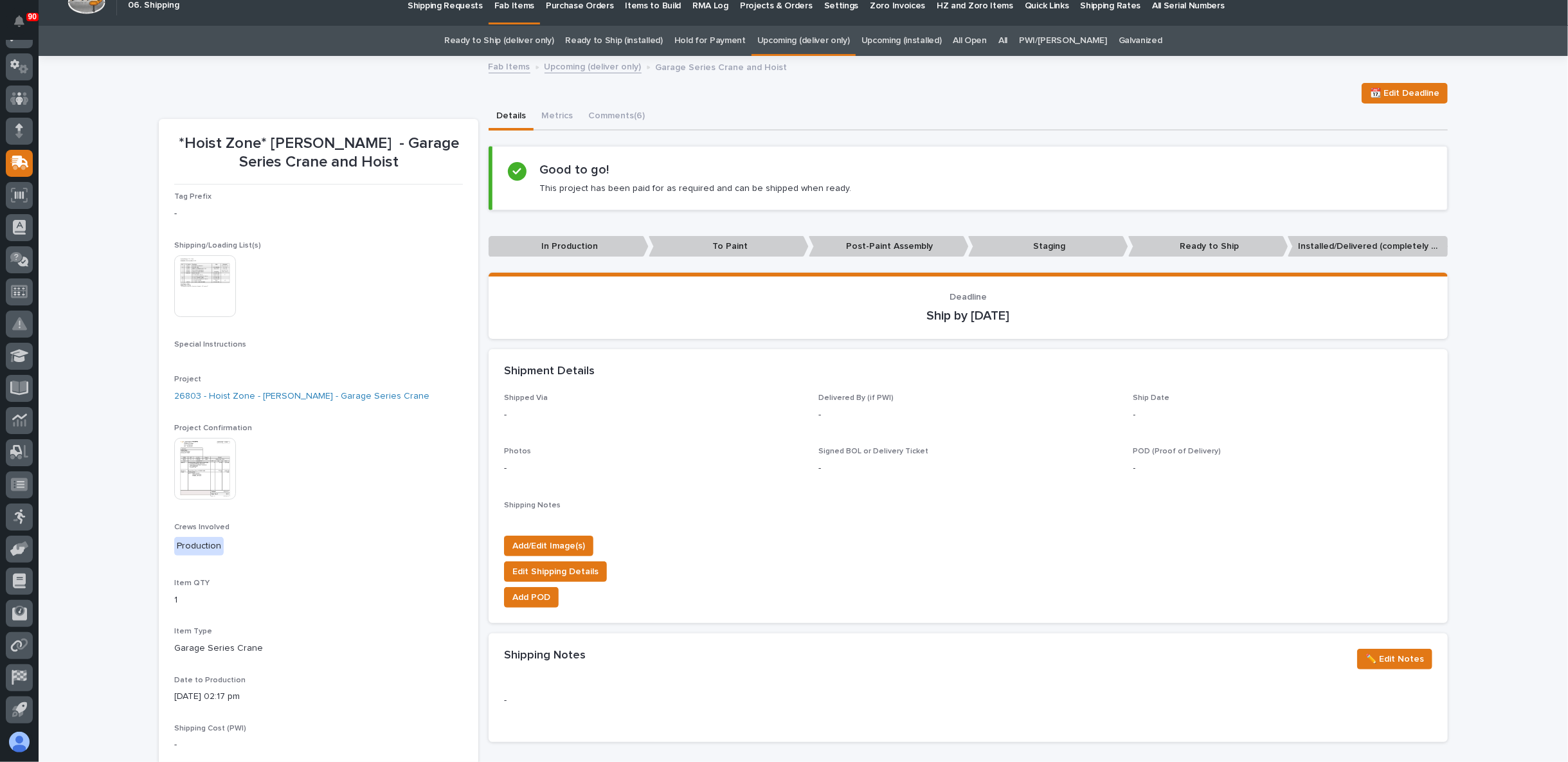
scroll to position [0, 0]
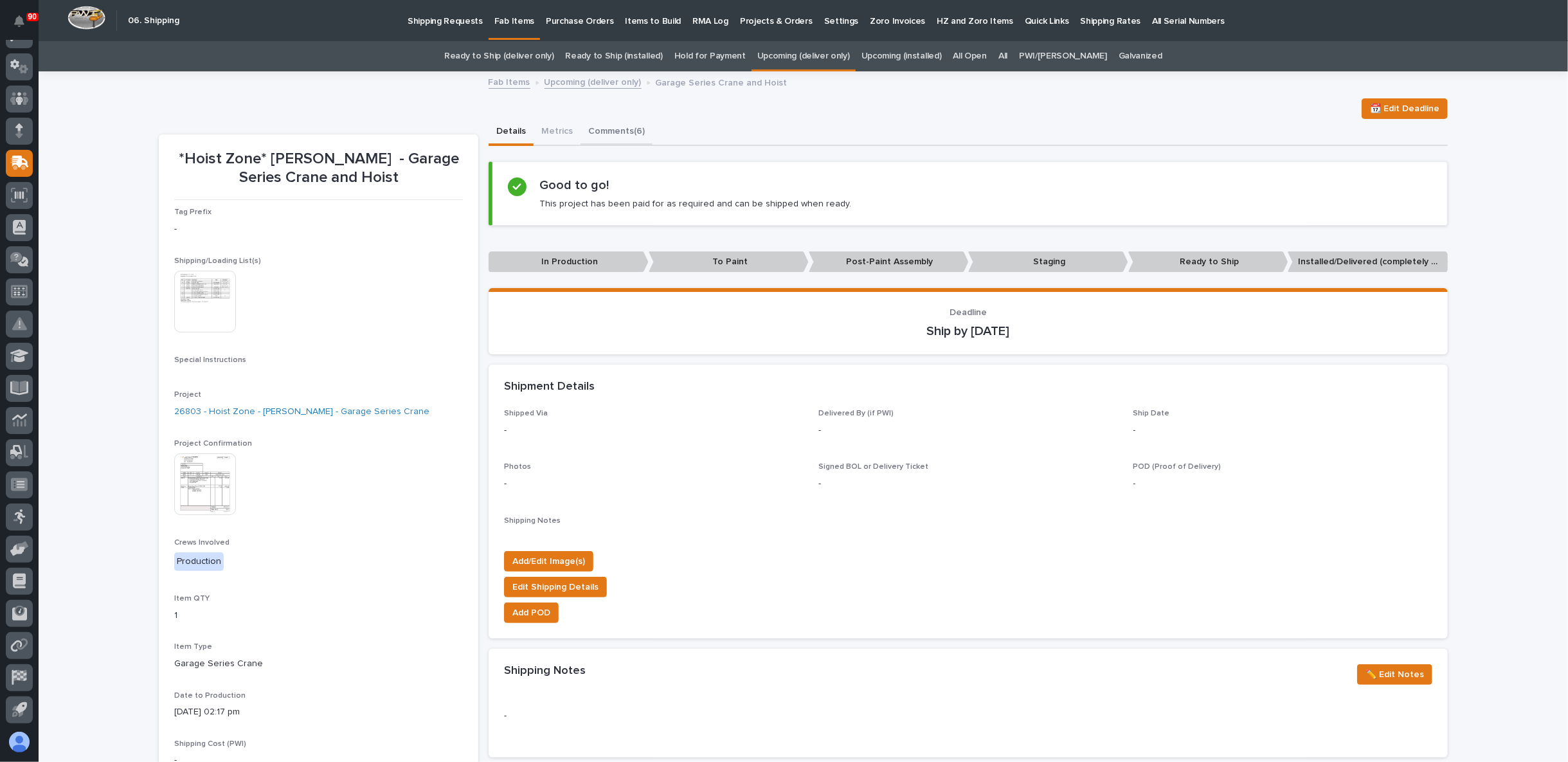
click at [609, 133] on button "Comments (6)" at bounding box center [616, 132] width 72 height 27
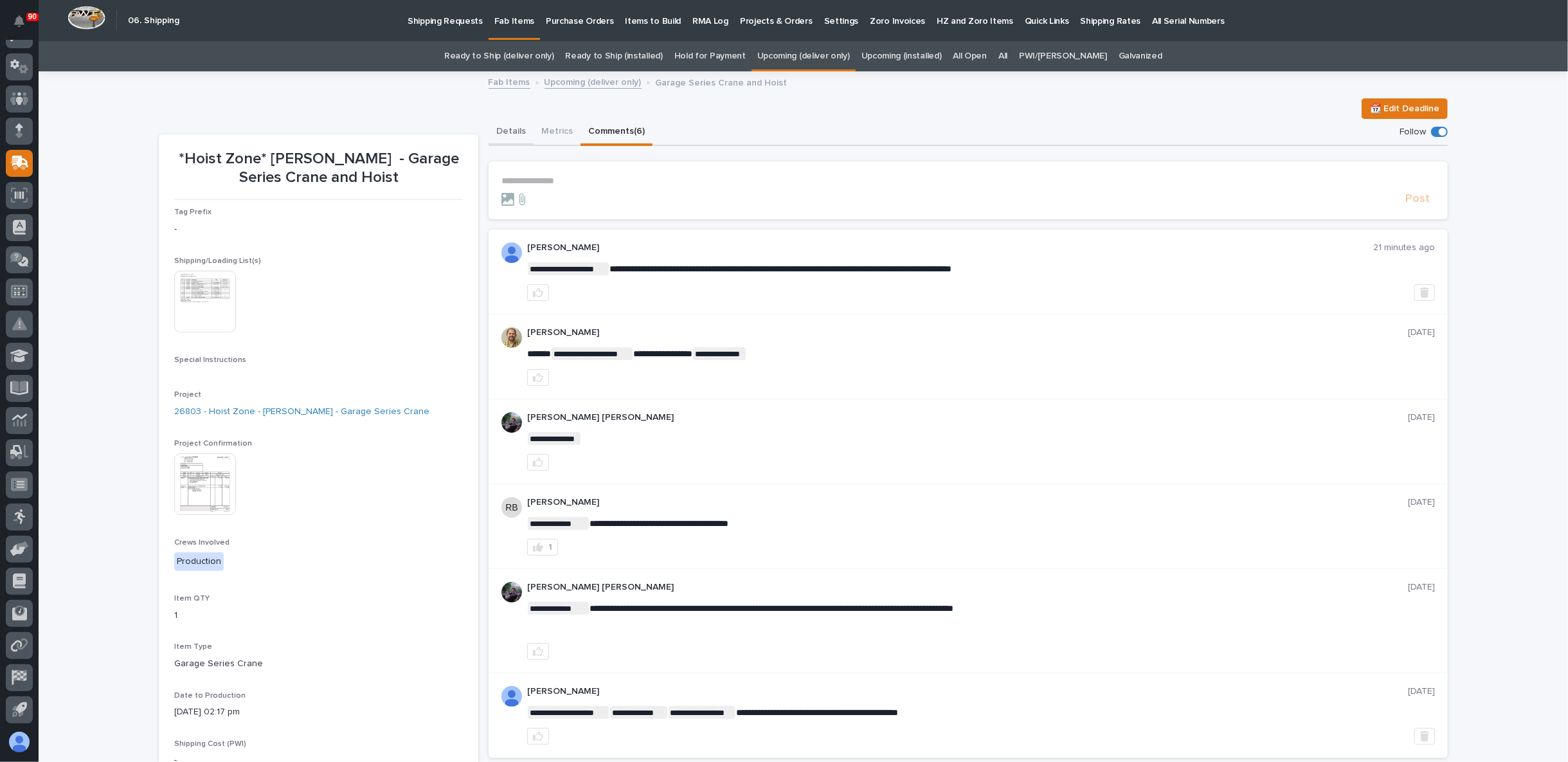
click at [506, 136] on button "Details" at bounding box center [511, 132] width 45 height 27
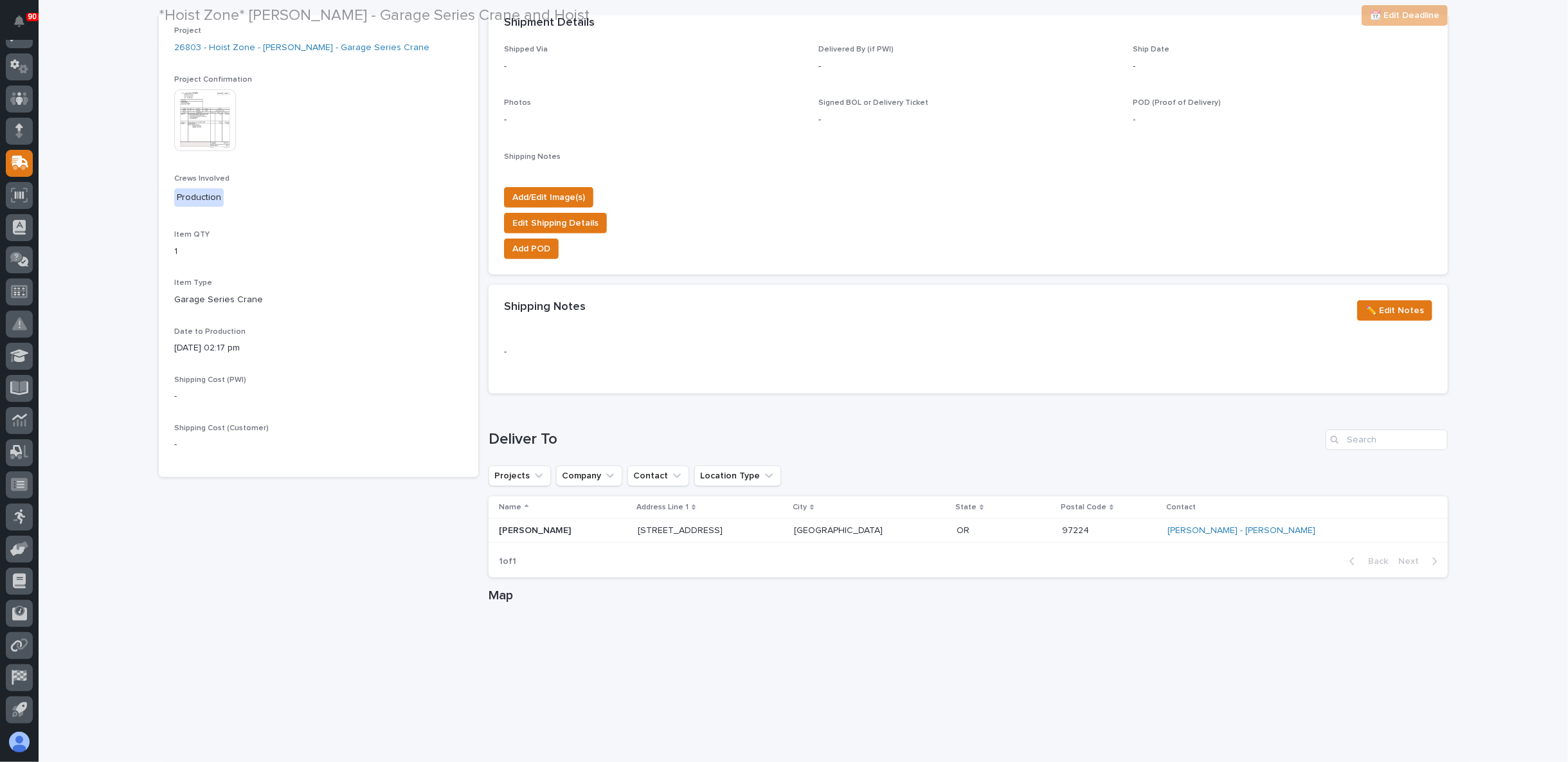
scroll to position [568, 0]
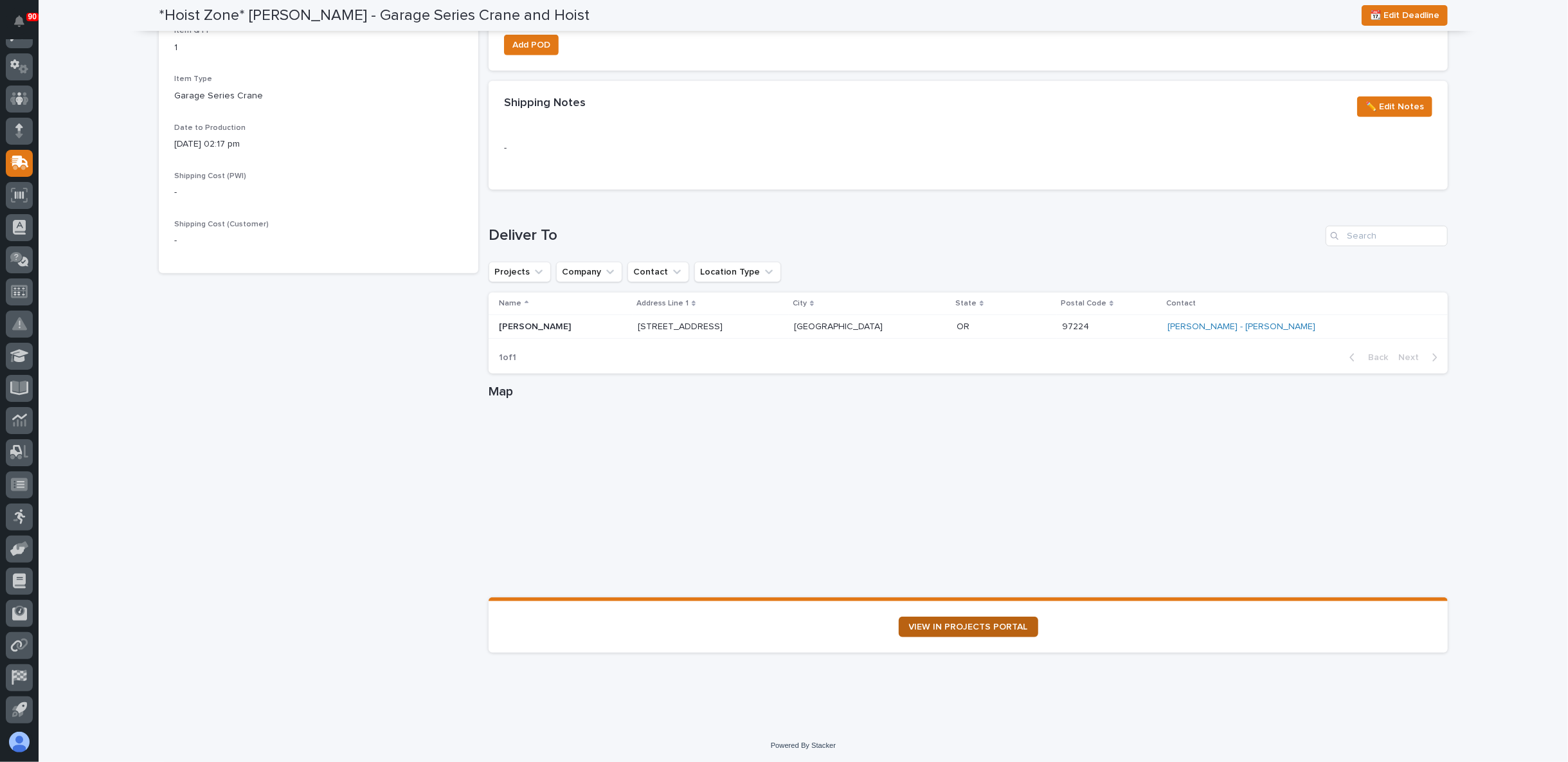
click at [934, 624] on span "VIEW IN PROJECTS PORTAL" at bounding box center [968, 626] width 119 height 9
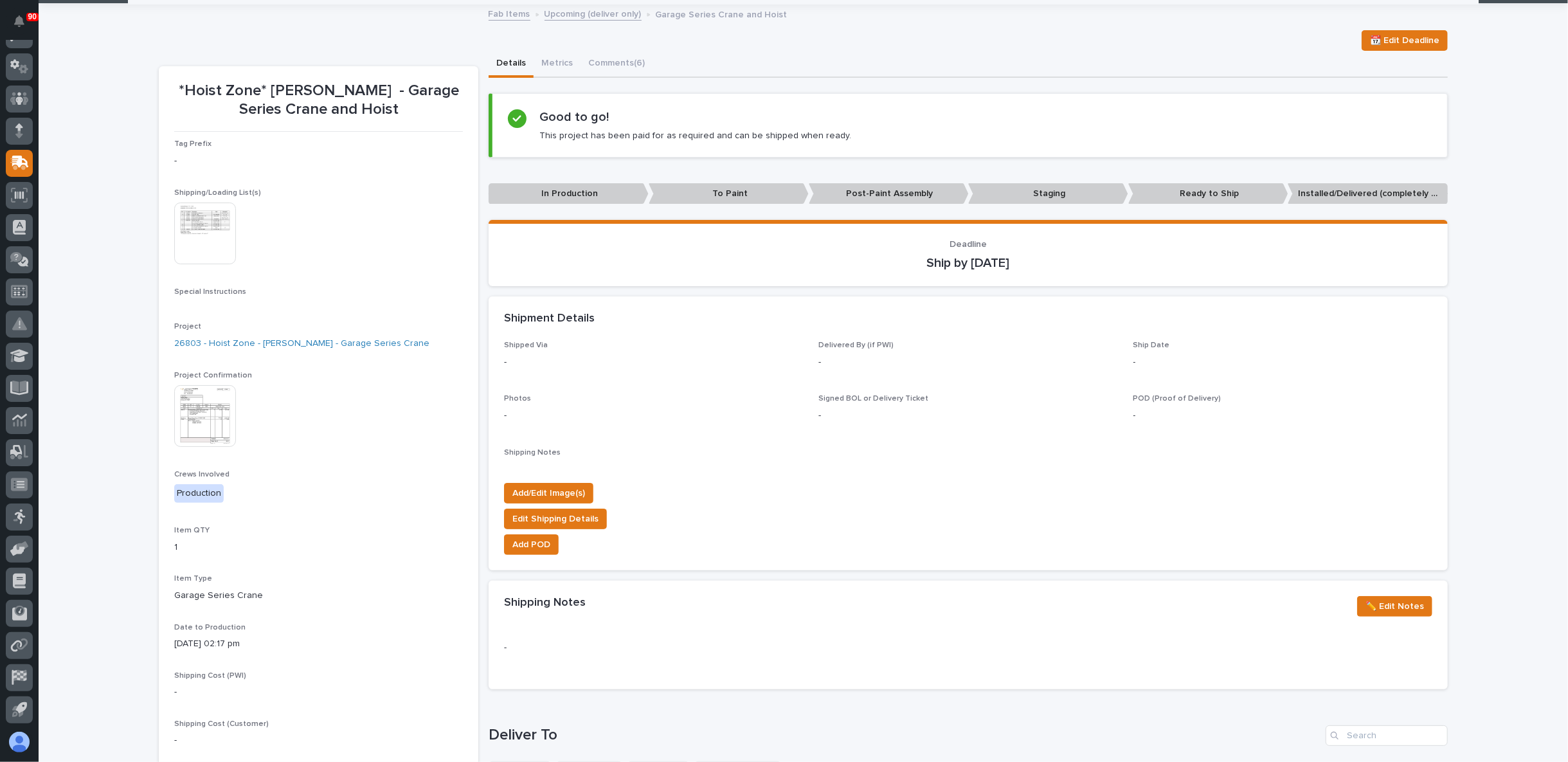
scroll to position [0, 0]
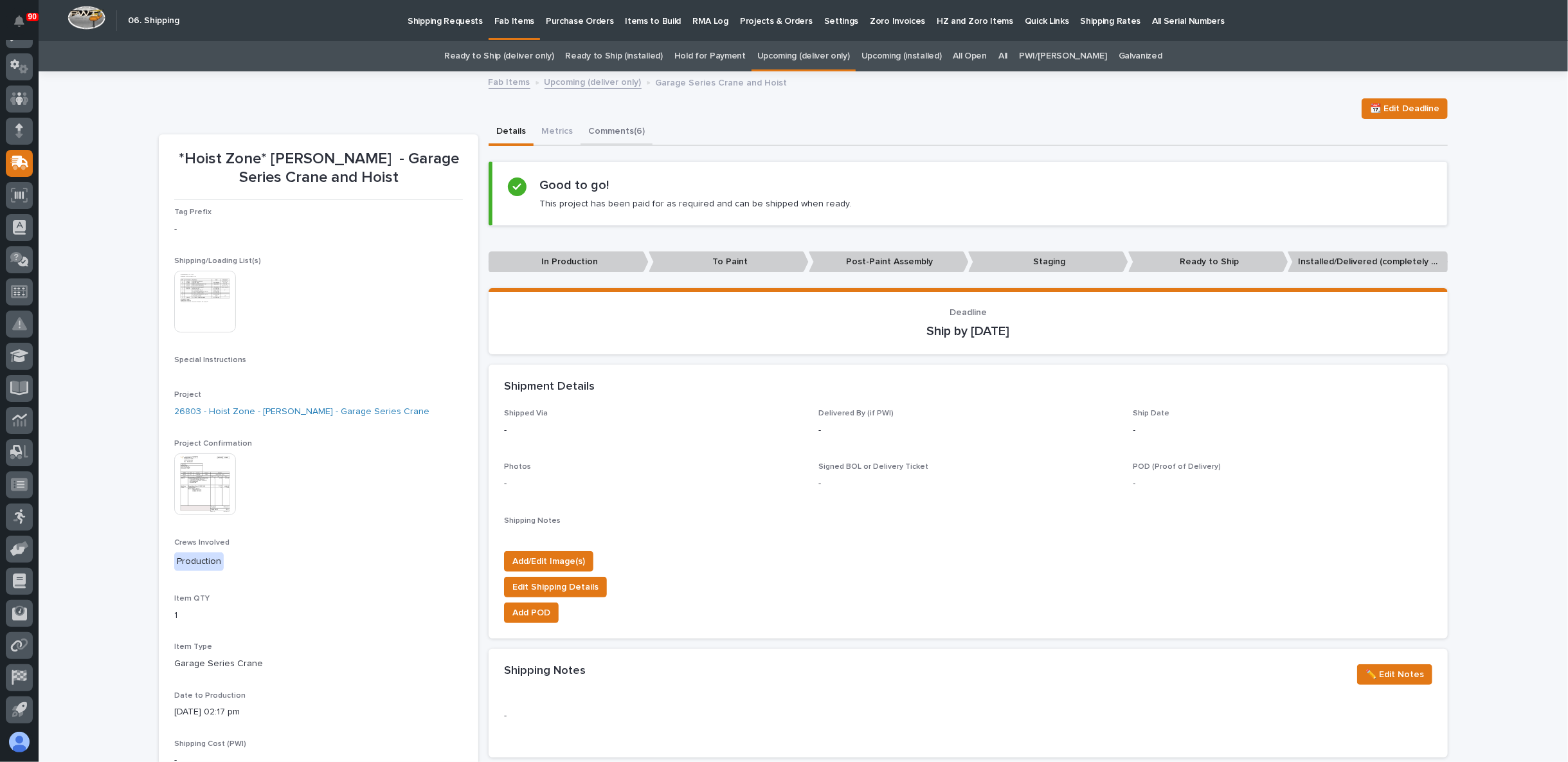
click at [595, 130] on button "Comments (6)" at bounding box center [616, 132] width 72 height 27
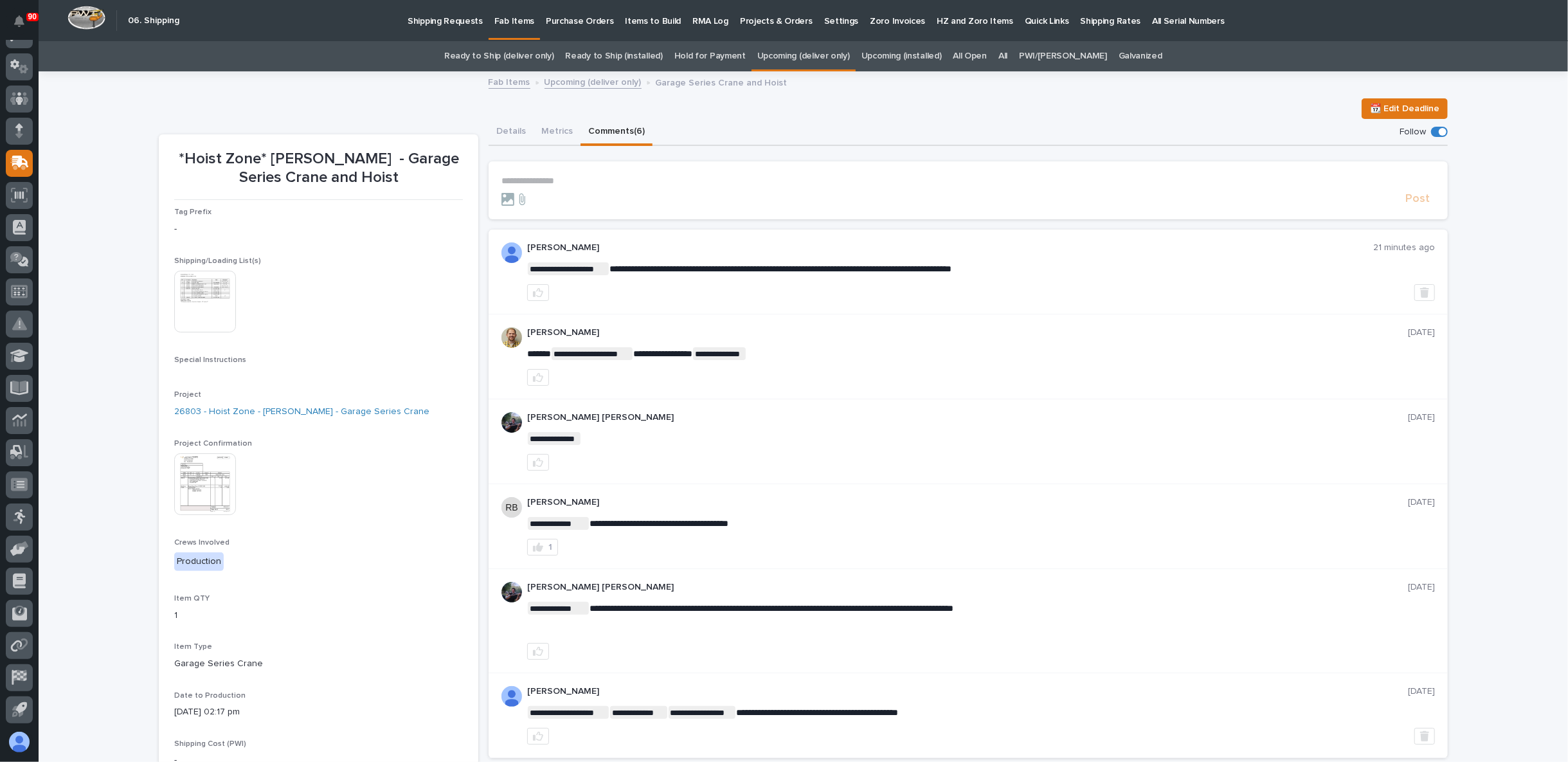
click at [570, 179] on p "**********" at bounding box center [968, 181] width 934 height 11
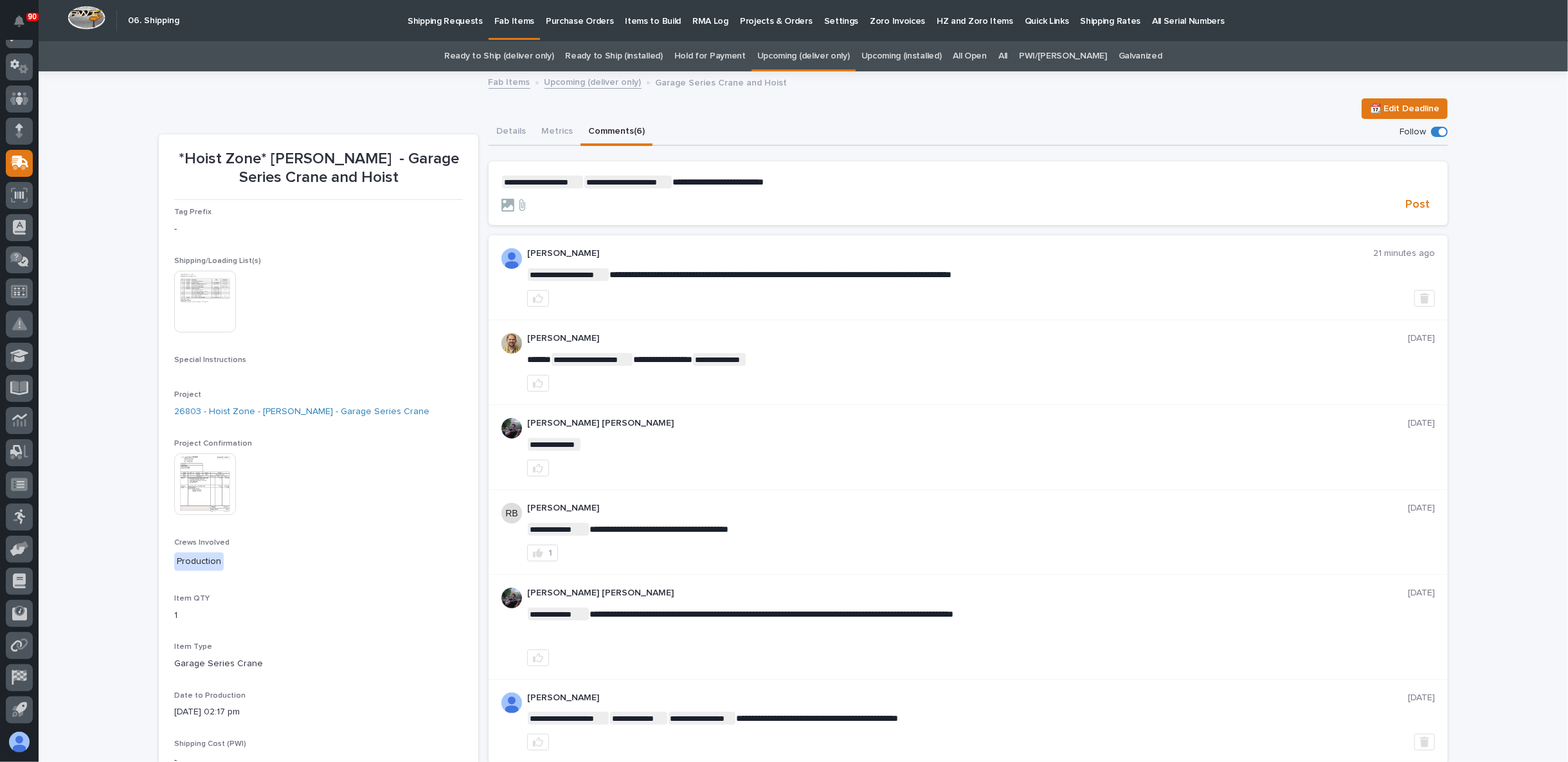
click at [743, 182] on span "**********" at bounding box center [717, 182] width 91 height 9
click at [740, 182] on p "**********" at bounding box center [968, 182] width 934 height 13
click at [1410, 203] on span "Post" at bounding box center [1418, 205] width 25 height 15
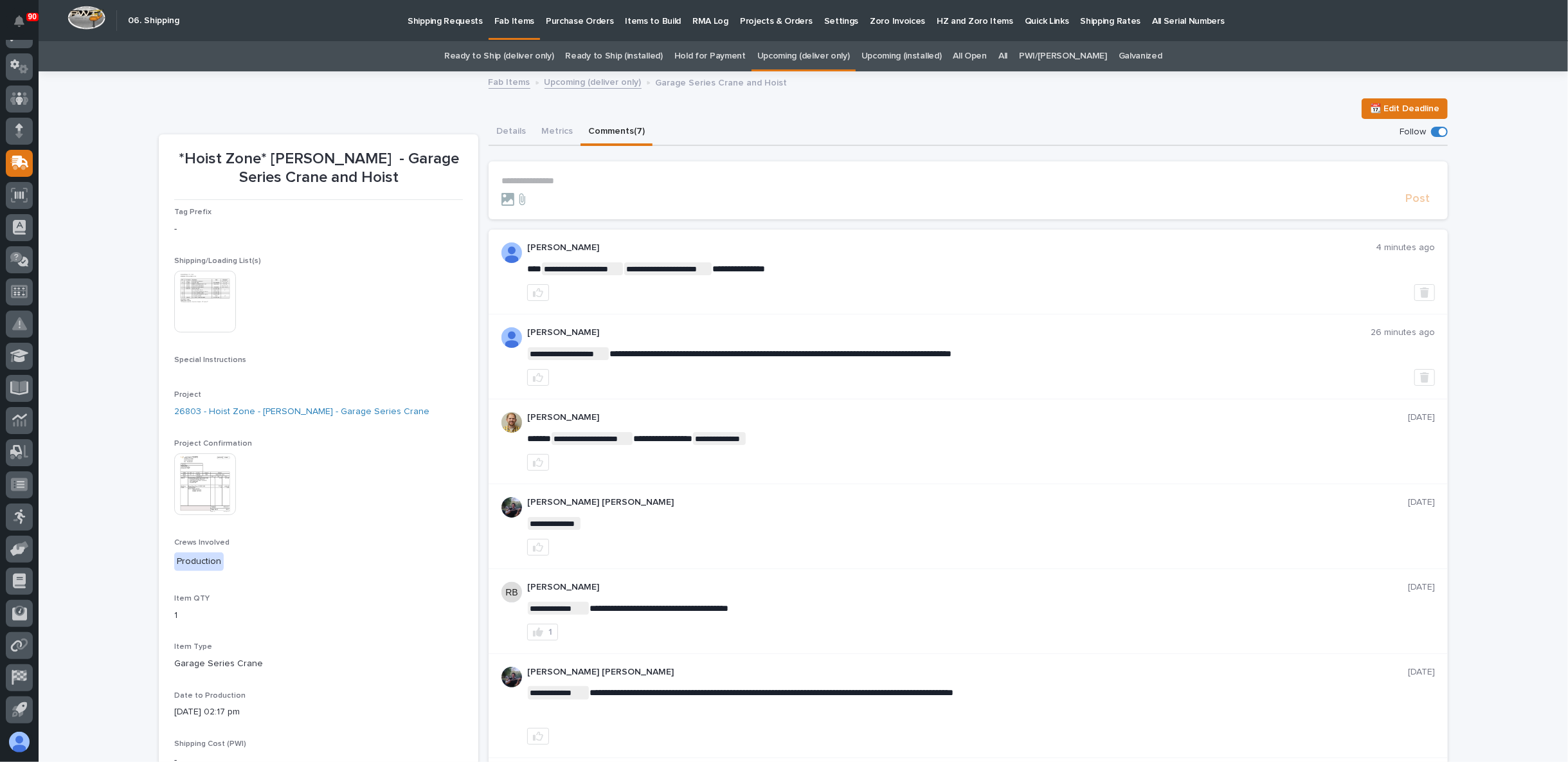
click at [803, 51] on link "Upcoming (deliver only)" at bounding box center [804, 56] width 93 height 30
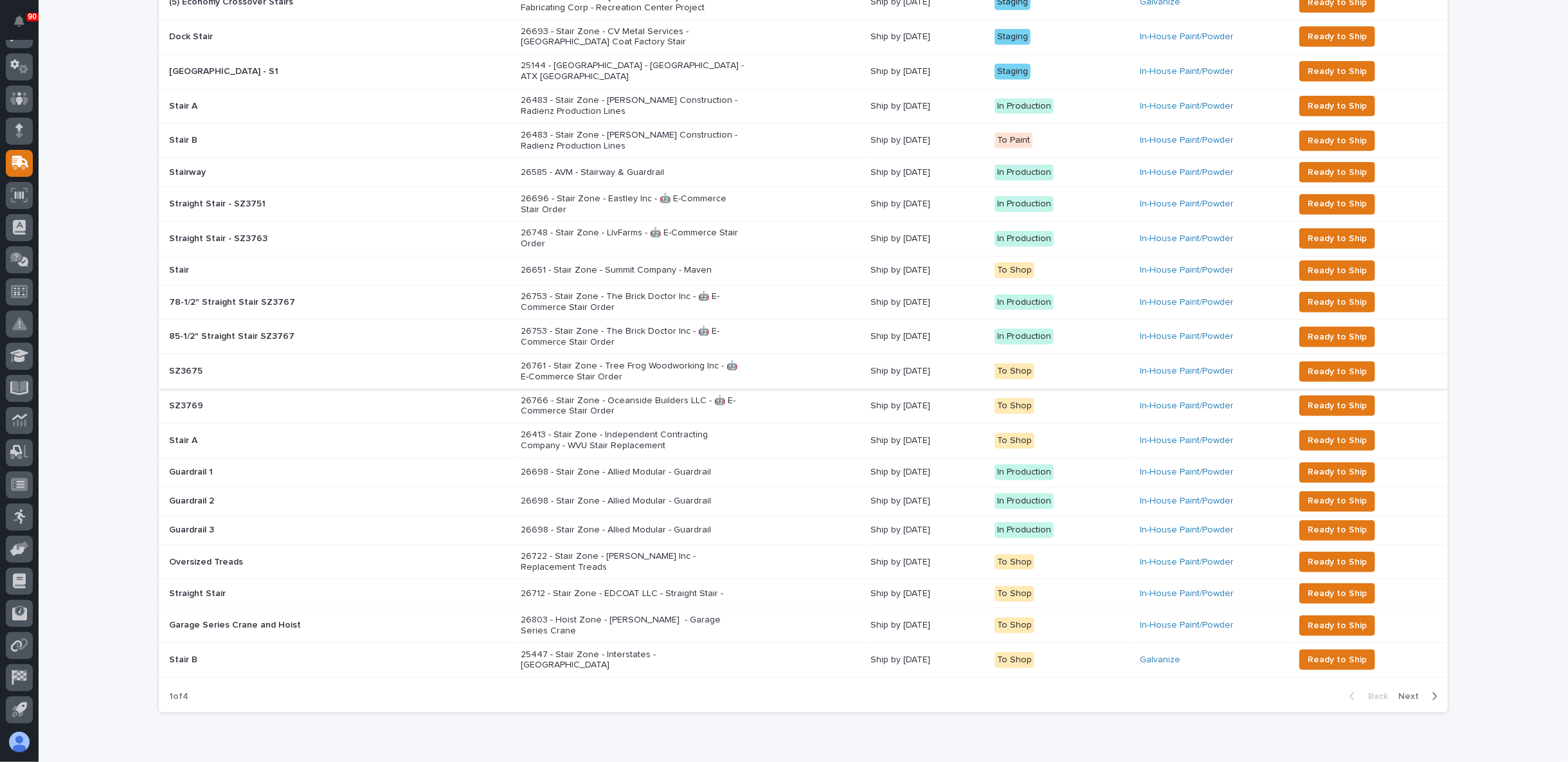
scroll to position [643, 0]
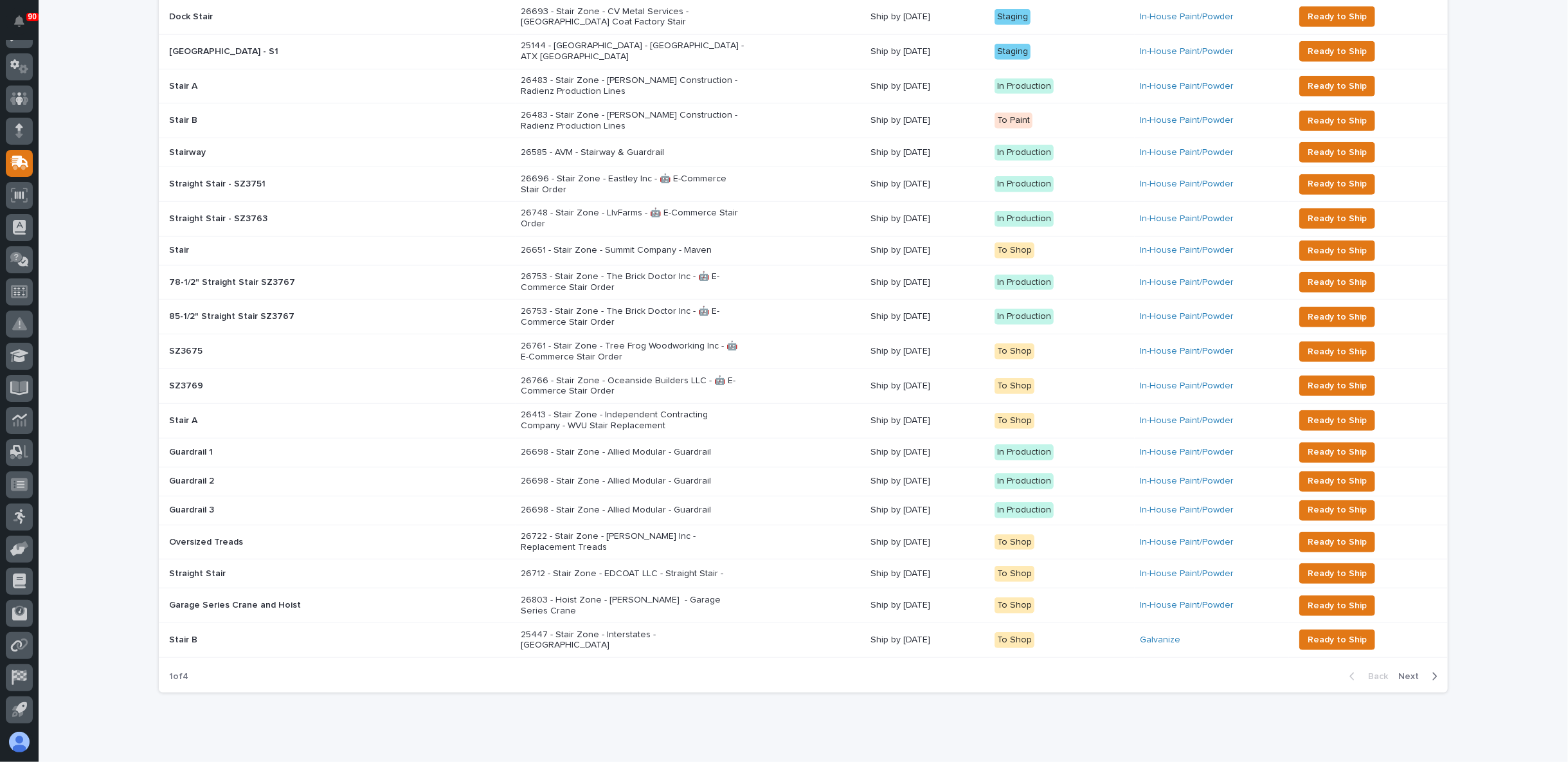
click at [1404, 671] on span "Next" at bounding box center [1412, 677] width 28 height 12
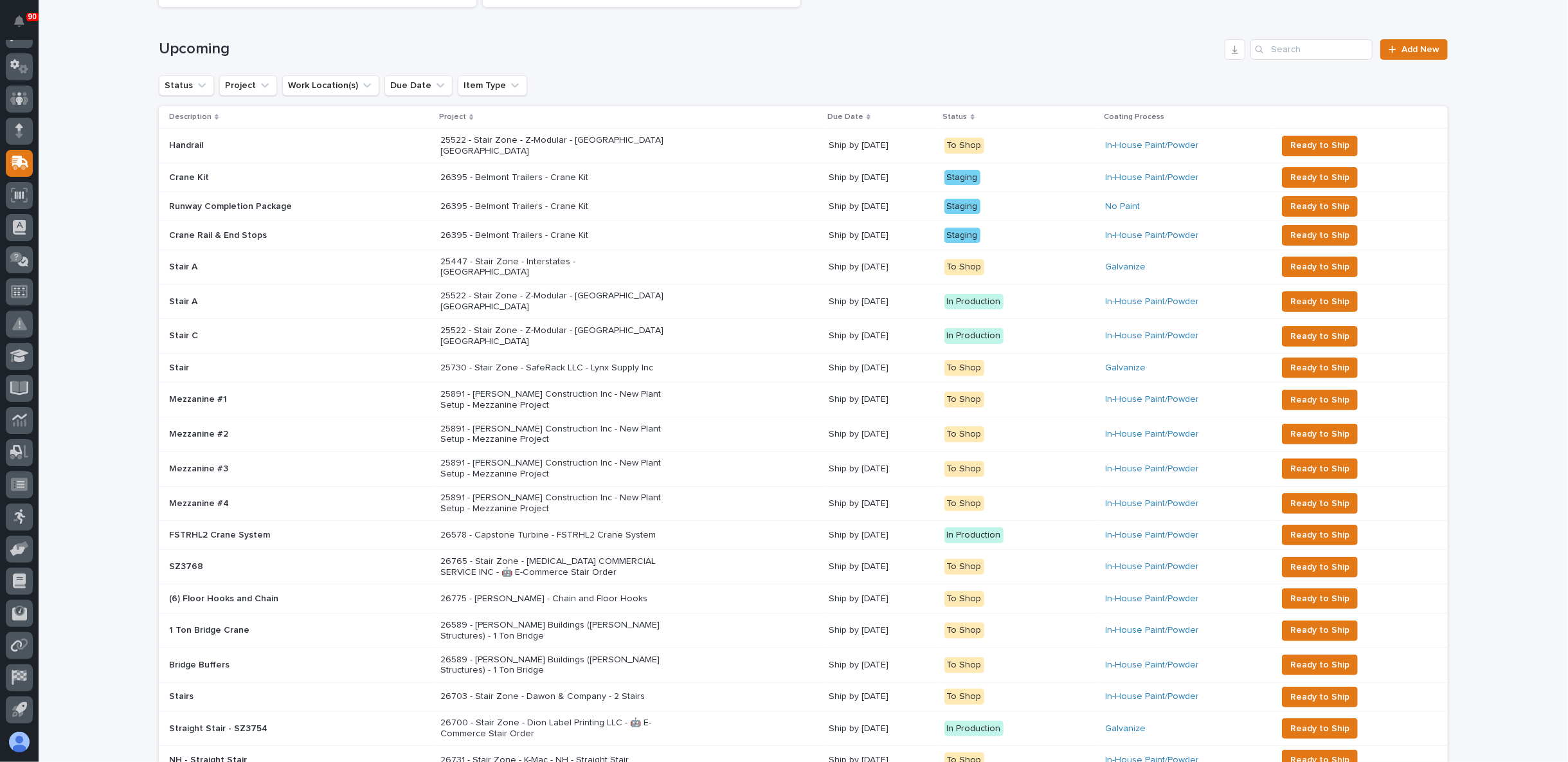
scroll to position [137, 0]
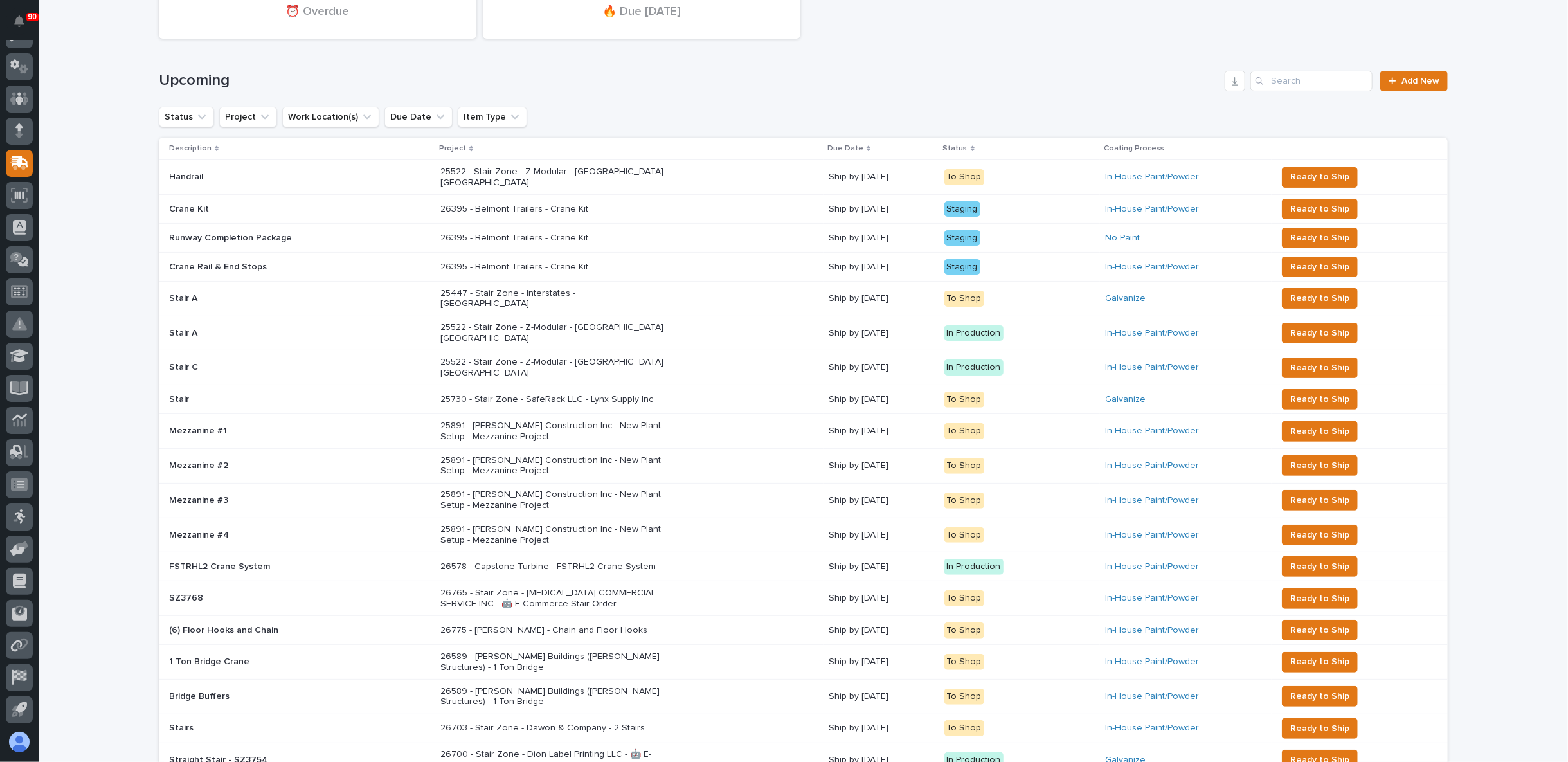
click at [580, 173] on p "25522 - Stair Zone - Z-Modular - Saginaw TX" at bounding box center [553, 178] width 225 height 22
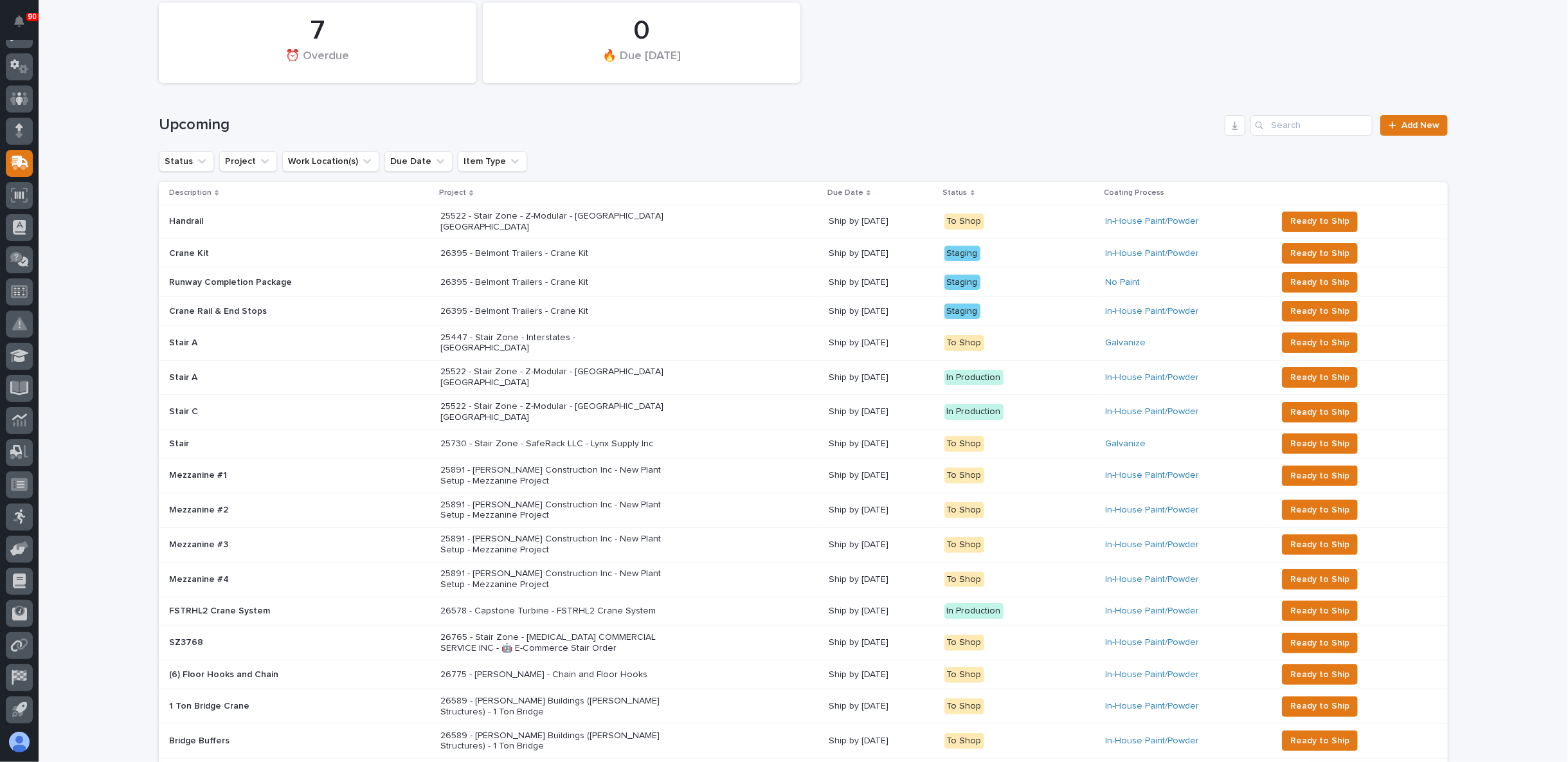
scroll to position [112, 0]
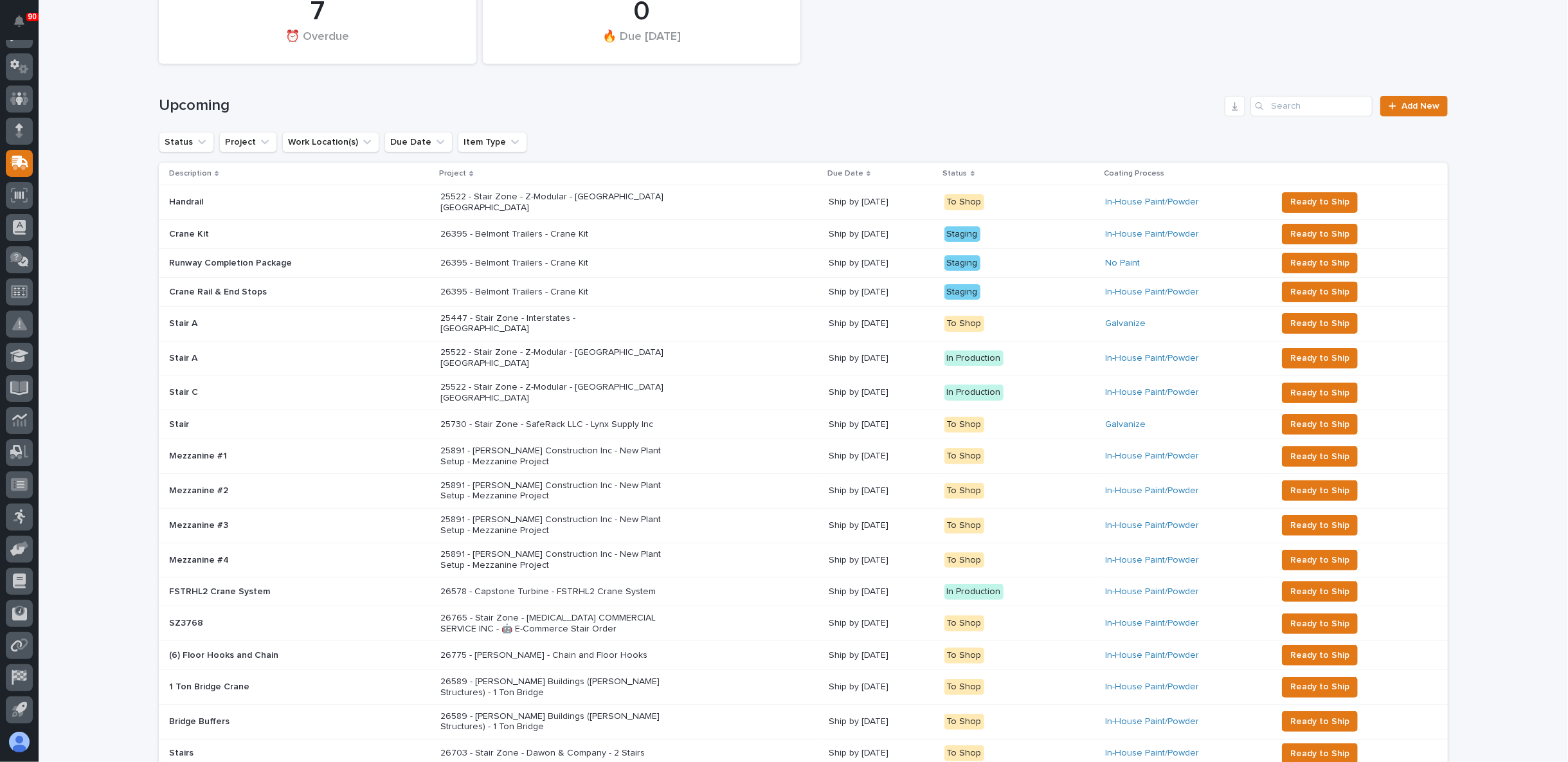
click at [521, 229] on p "26395 - Belmont Trailers - Crane Kit" at bounding box center [553, 233] width 225 height 11
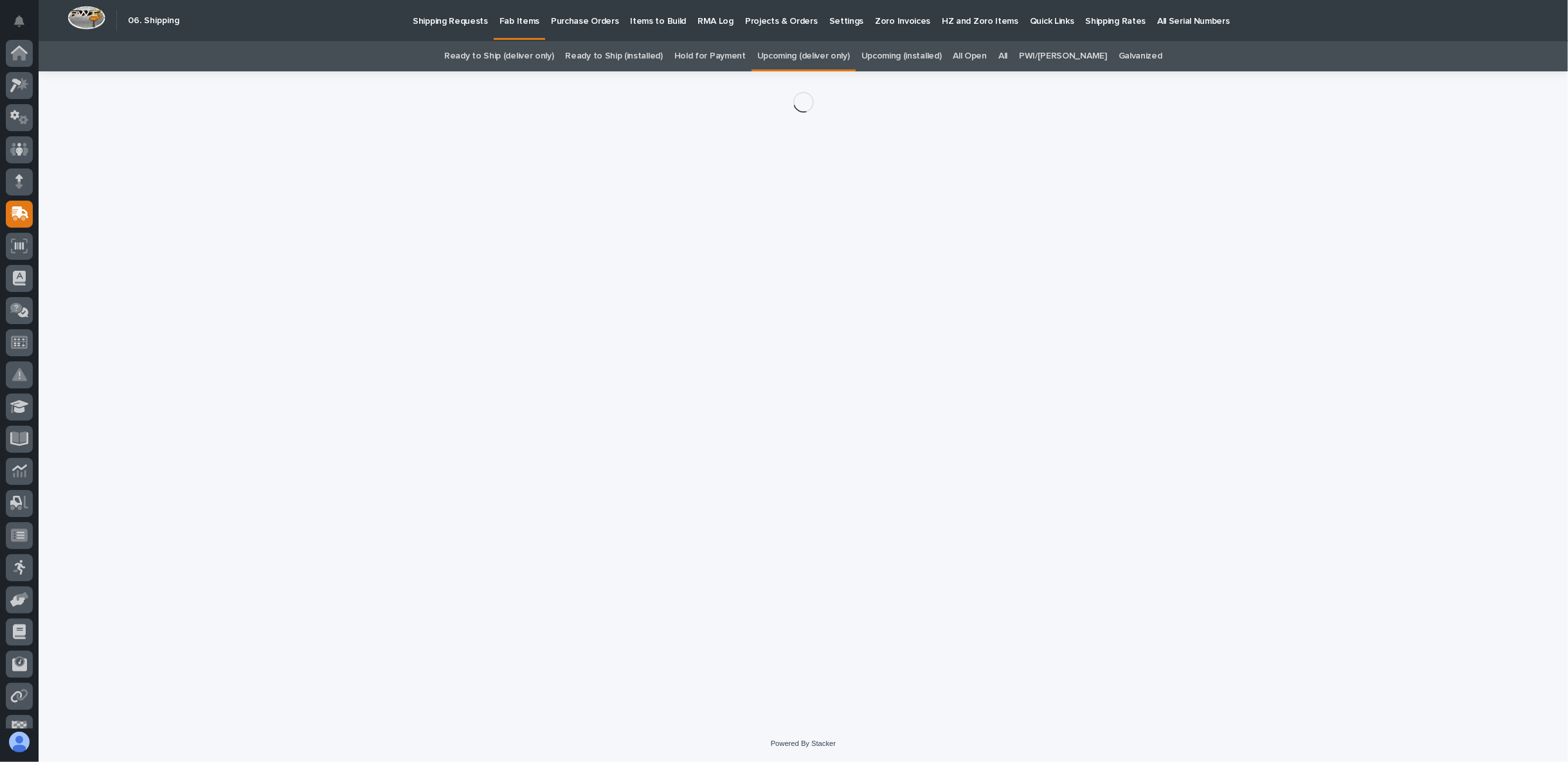
scroll to position [51, 0]
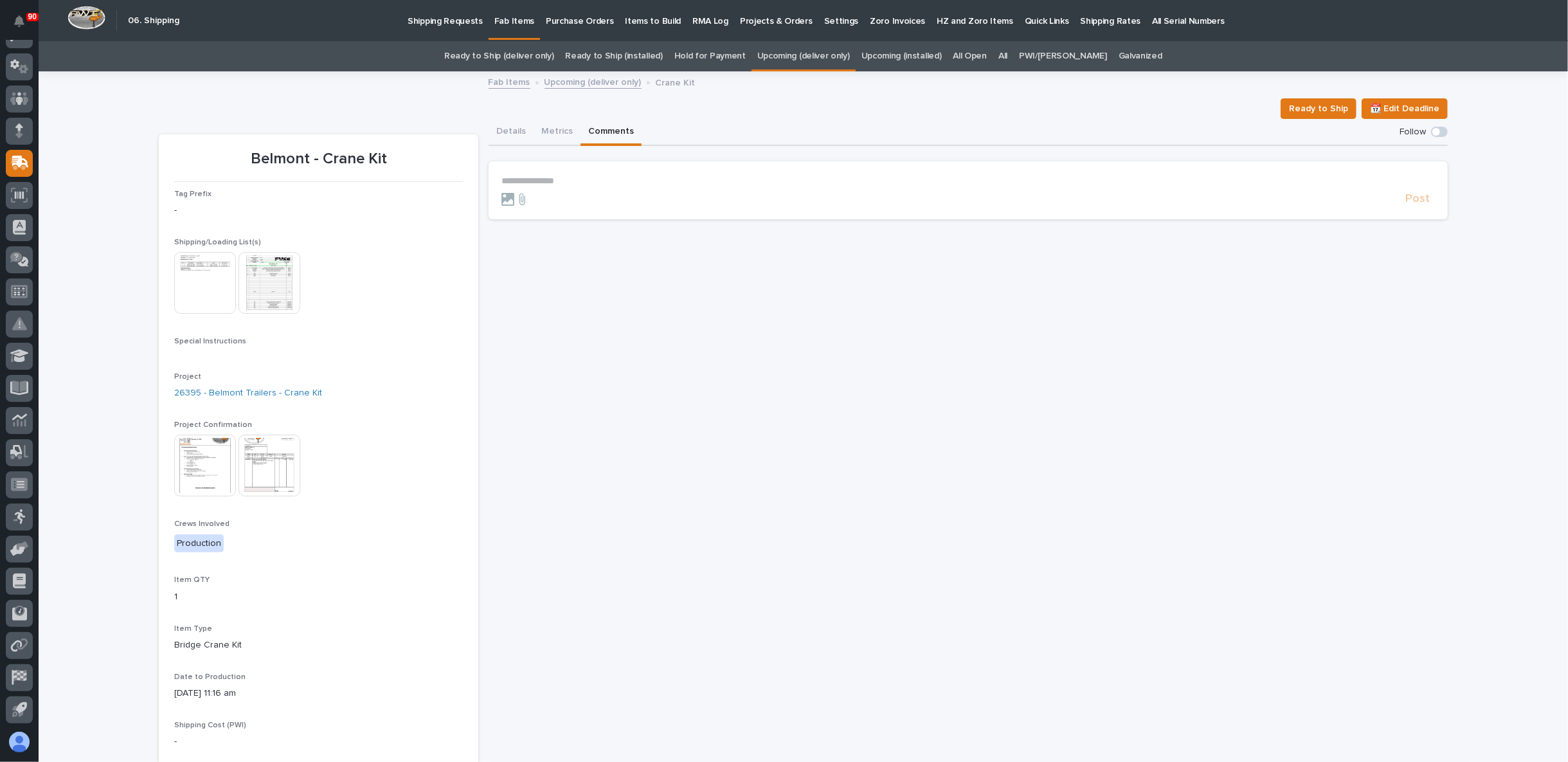
click at [611, 131] on button "Comments" at bounding box center [611, 132] width 61 height 27
click at [562, 183] on p "**********" at bounding box center [968, 181] width 934 height 11
click at [1410, 209] on span "Post" at bounding box center [1418, 205] width 25 height 15
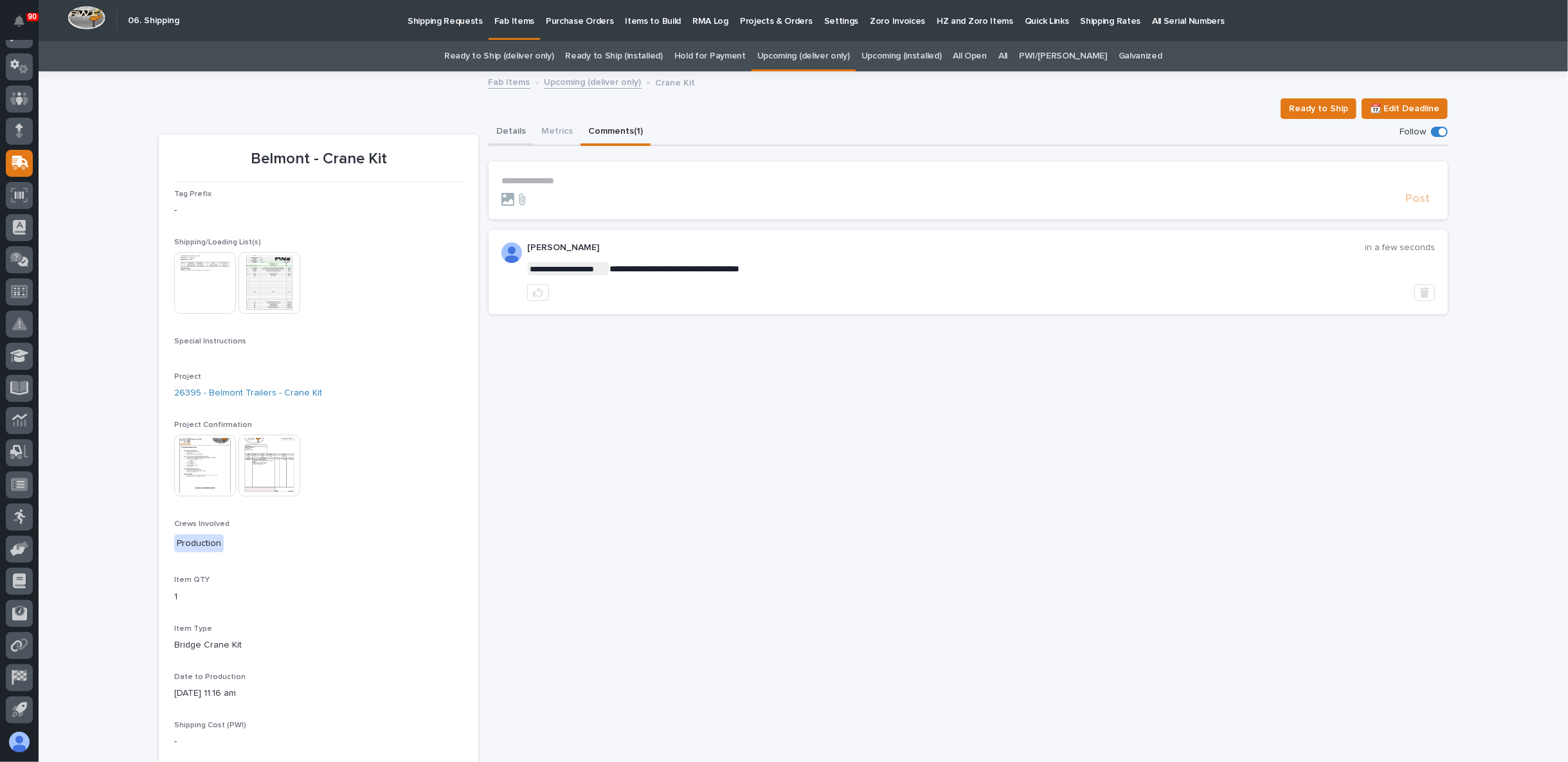
drag, startPoint x: 513, startPoint y: 127, endPoint x: 528, endPoint y: 115, distance: 19.2
click at [513, 126] on button "Details" at bounding box center [511, 132] width 45 height 27
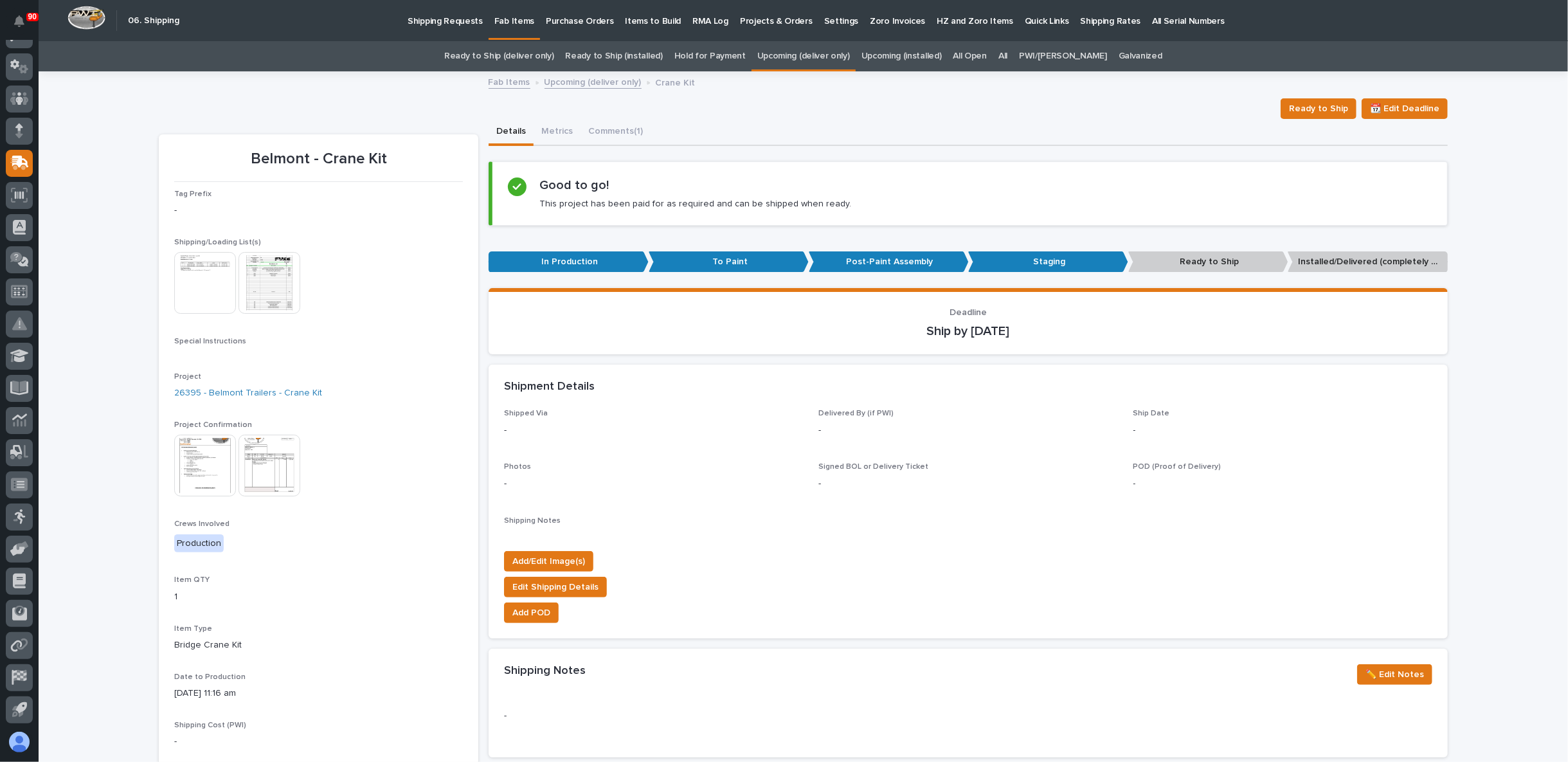
click at [572, 90] on div "Fab Items Upcoming (deliver only) Crane Kit" at bounding box center [804, 83] width 643 height 18
click at [575, 82] on link "Upcoming (deliver only)" at bounding box center [593, 81] width 97 height 15
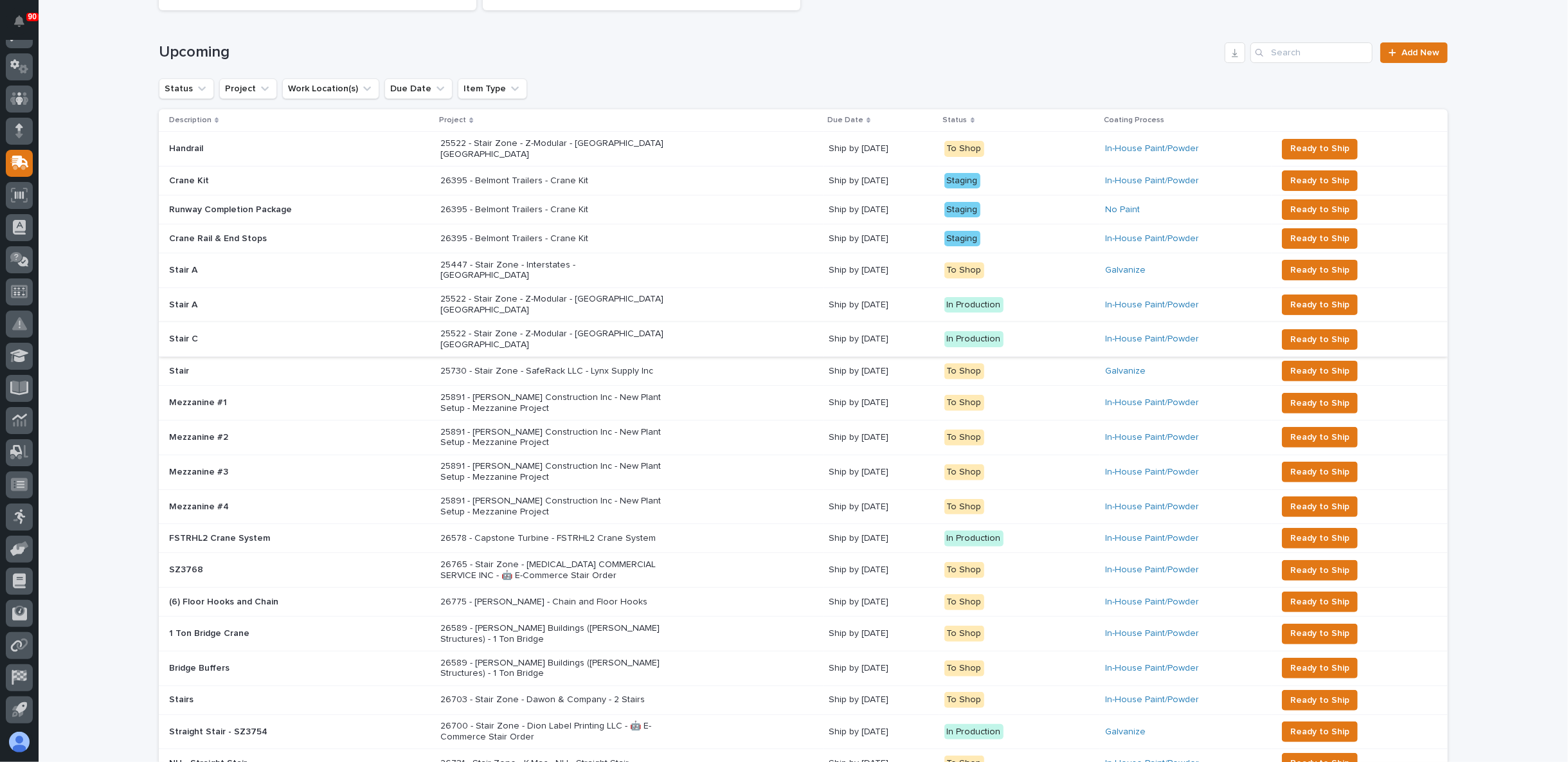
scroll to position [183, 0]
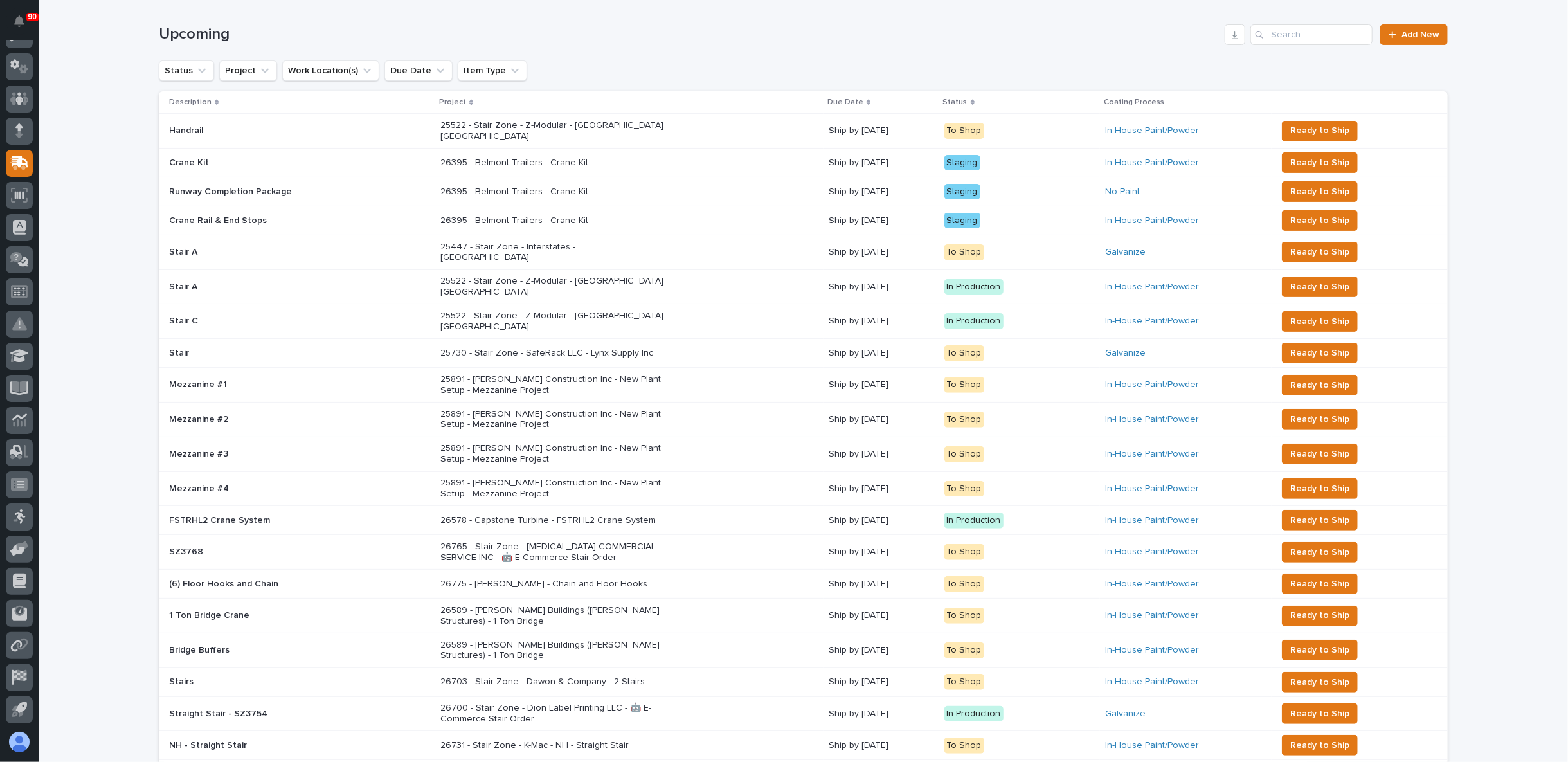
click at [531, 374] on p "25891 - J A Wagner Construction Inc - New Plant Setup - Mezzanine Project" at bounding box center [553, 385] width 225 height 22
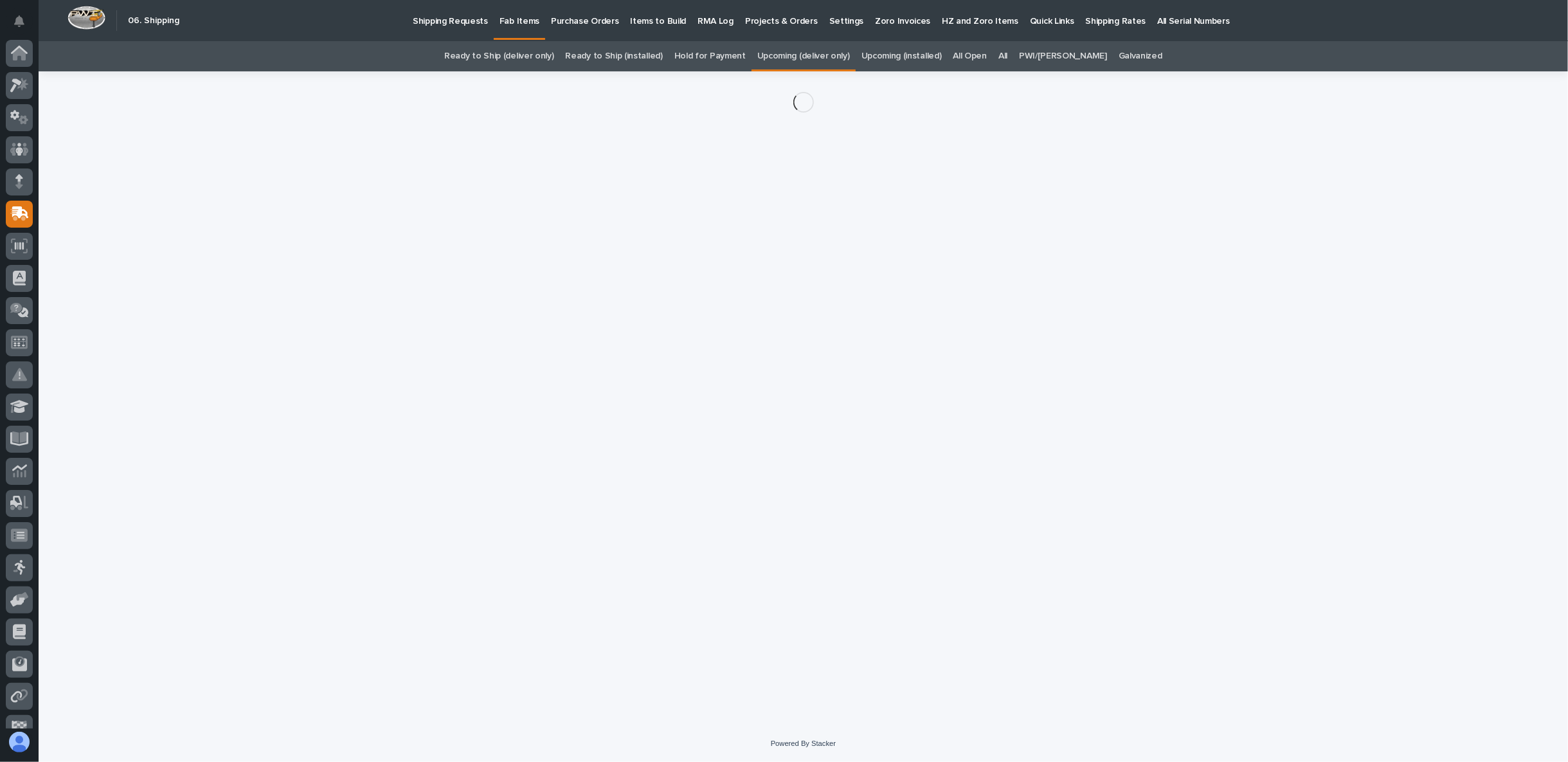
scroll to position [51, 0]
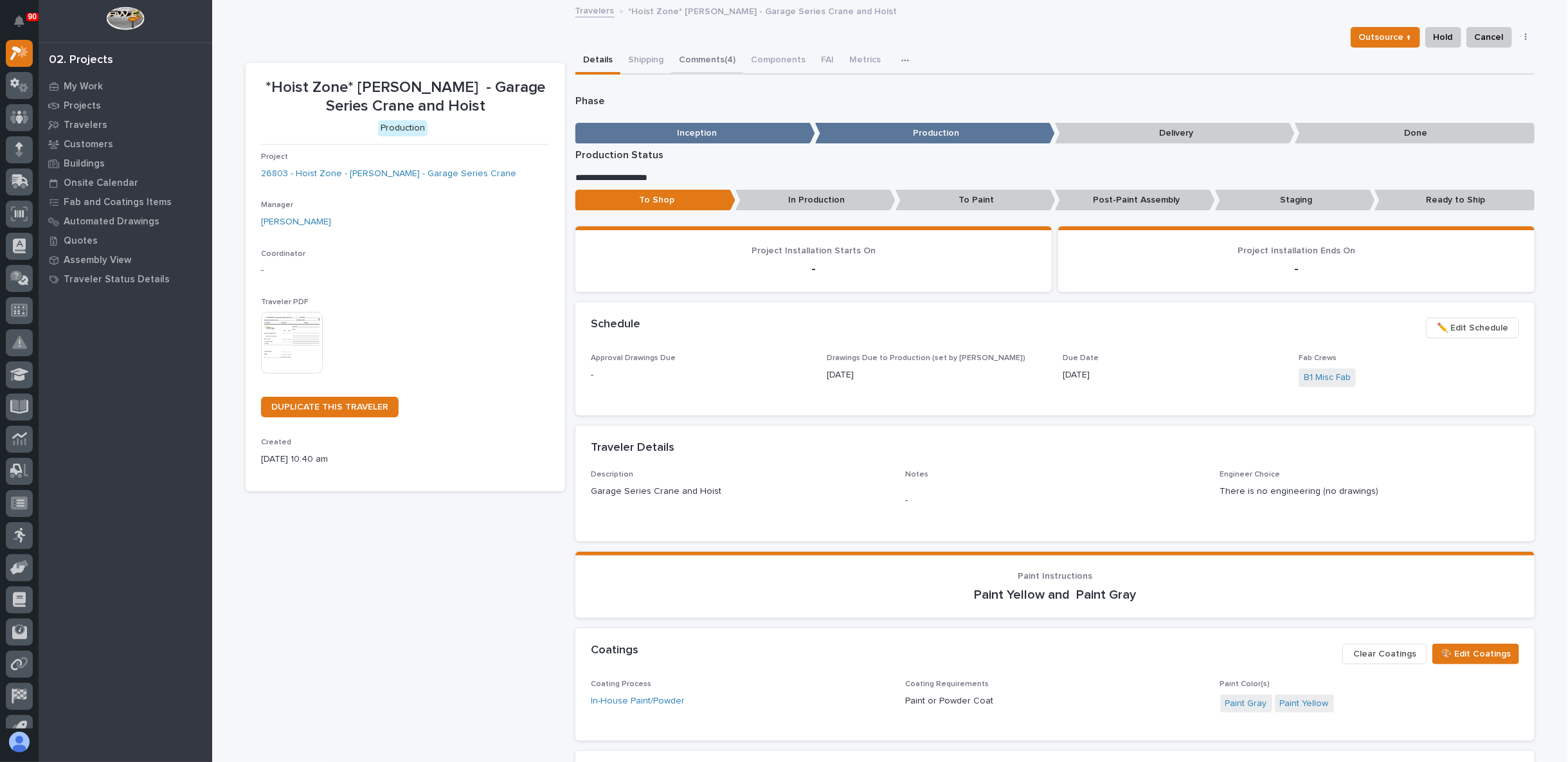
click at [679, 59] on button "Comments (4)" at bounding box center [708, 61] width 72 height 27
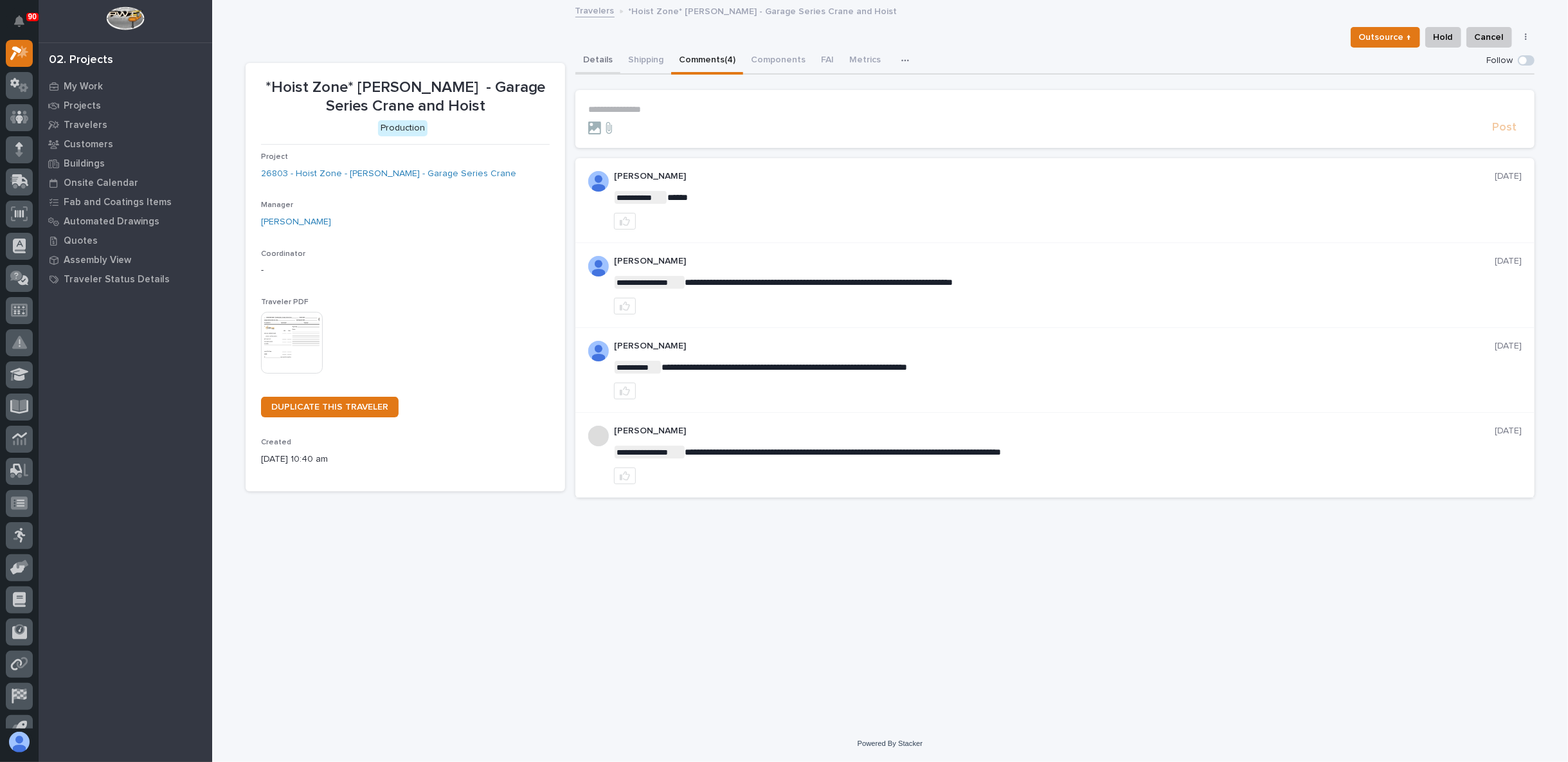
drag, startPoint x: 607, startPoint y: 61, endPoint x: 626, endPoint y: 61, distance: 19.0
click at [606, 61] on button "Details" at bounding box center [597, 61] width 45 height 27
